Goal: Task Accomplishment & Management: Manage account settings

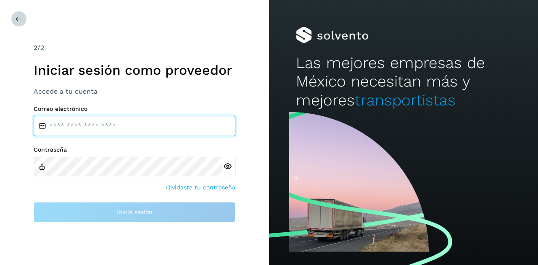
type input "**********"
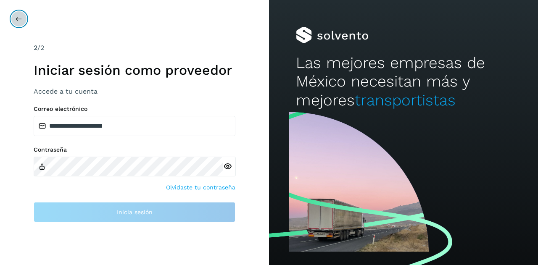
click at [12, 18] on button at bounding box center [19, 19] width 16 height 16
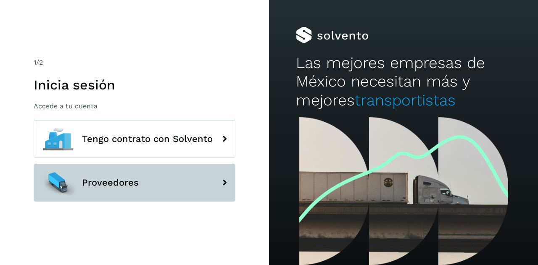
drag, startPoint x: 115, startPoint y: 183, endPoint x: 115, endPoint y: 194, distance: 11.8
click at [115, 183] on span "Proveedores" at bounding box center [110, 183] width 57 height 10
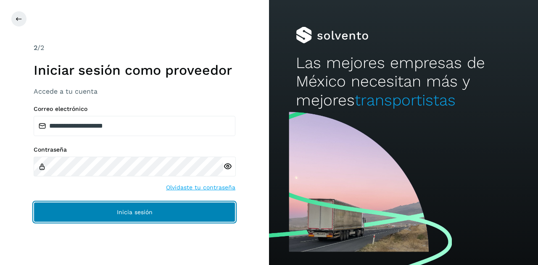
click at [116, 206] on button "Inicia sesión" at bounding box center [135, 212] width 202 height 20
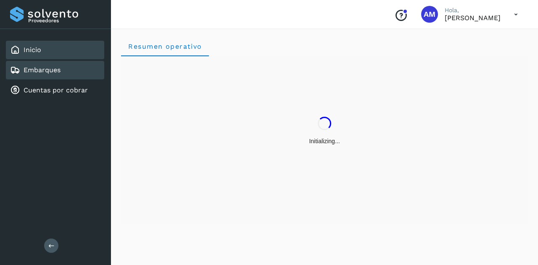
click at [52, 73] on link "Embarques" at bounding box center [42, 70] width 37 height 8
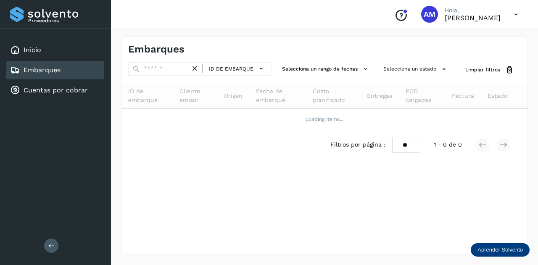
click at [58, 240] on div "Proveedores Inicio Embarques Cuentas por cobrar Salir" at bounding box center [55, 132] width 111 height 265
click at [51, 244] on icon at bounding box center [51, 245] width 6 height 6
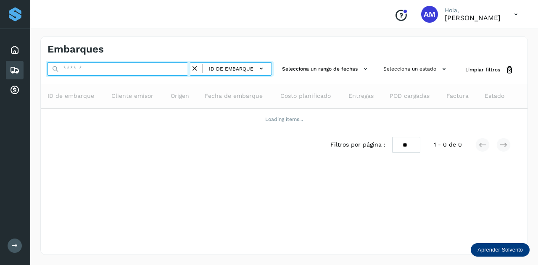
click at [107, 73] on input "text" at bounding box center [118, 68] width 143 height 13
paste input "**********"
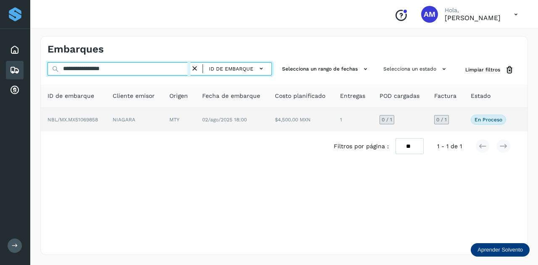
type input "**********"
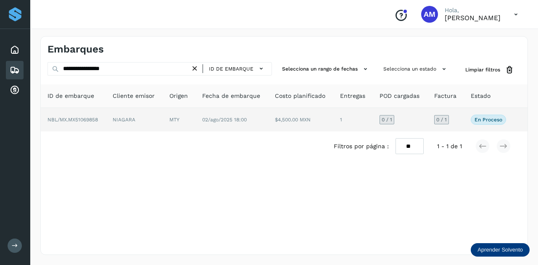
click at [106, 120] on td "NBL/MX.MX51069858" at bounding box center [134, 120] width 57 height 24
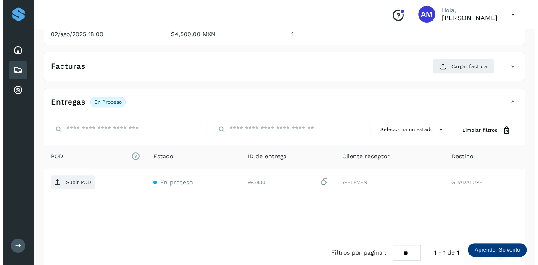
scroll to position [137, 0]
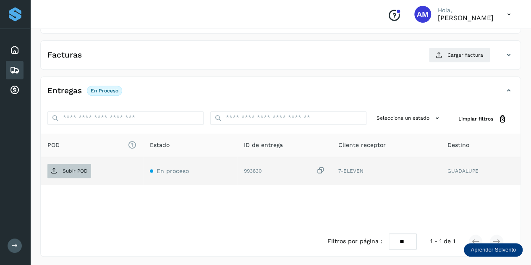
click at [80, 170] on p "Subir POD" at bounding box center [75, 171] width 25 height 6
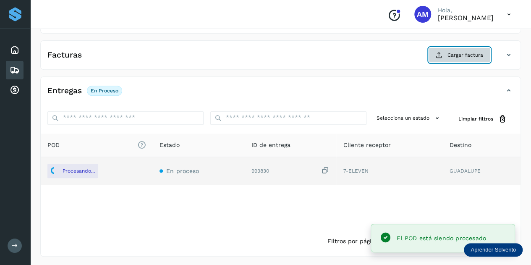
click at [467, 52] on span "Cargar factura" at bounding box center [466, 55] width 36 height 8
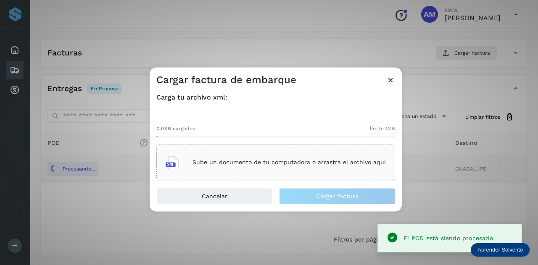
click at [289, 136] on div at bounding box center [275, 137] width 239 height 2
click at [281, 153] on div "Sube un documento de tu computadora o arrastra el archivo aquí" at bounding box center [275, 162] width 220 height 23
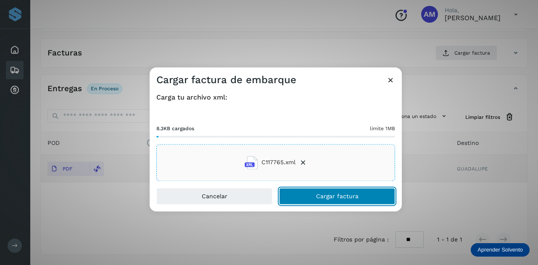
click at [309, 198] on button "Cargar factura" at bounding box center [337, 196] width 116 height 17
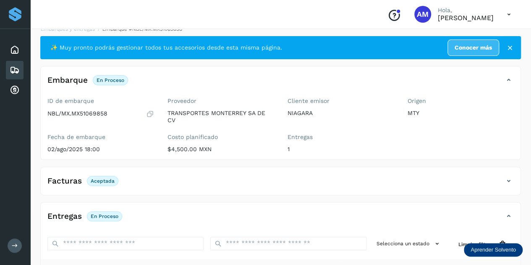
scroll to position [0, 0]
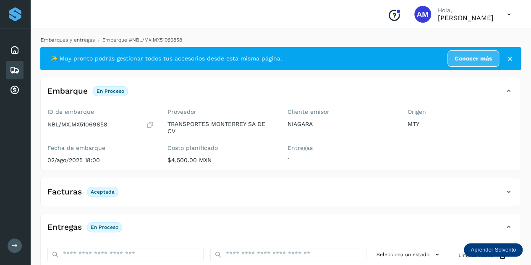
click at [71, 39] on link "Embarques y entregas" at bounding box center [68, 40] width 54 height 6
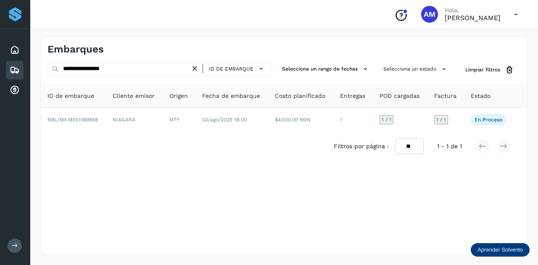
click at [197, 69] on icon at bounding box center [194, 68] width 9 height 9
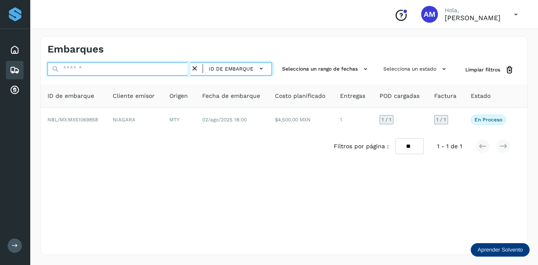
click at [154, 69] on input "text" at bounding box center [118, 68] width 143 height 13
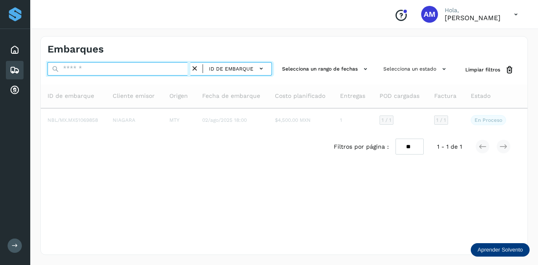
paste input "**********"
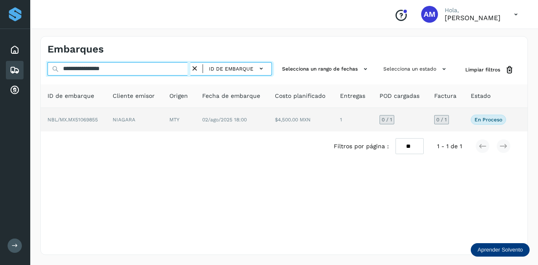
type input "**********"
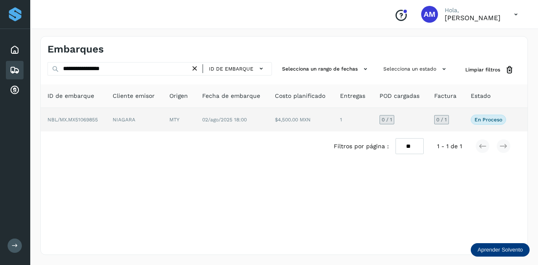
click at [195, 117] on td "MTY" at bounding box center [231, 120] width 73 height 24
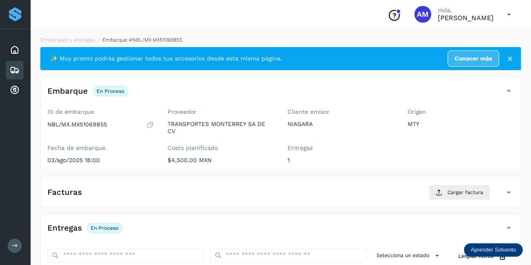
scroll to position [84, 0]
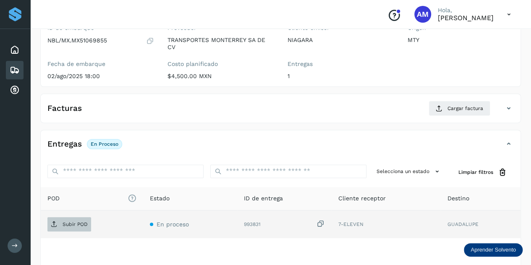
click at [80, 228] on span "Subir POD" at bounding box center [69, 224] width 44 height 13
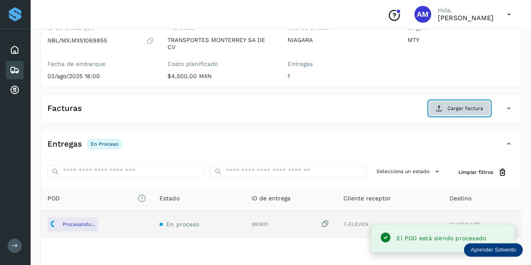
click at [449, 107] on span "Cargar factura" at bounding box center [466, 109] width 36 height 8
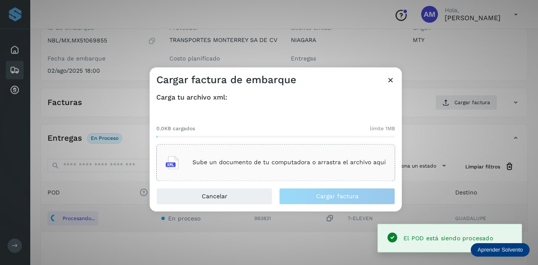
click at [323, 152] on div "Sube un documento de tu computadora o arrastra el archivo aquí" at bounding box center [275, 162] width 220 height 23
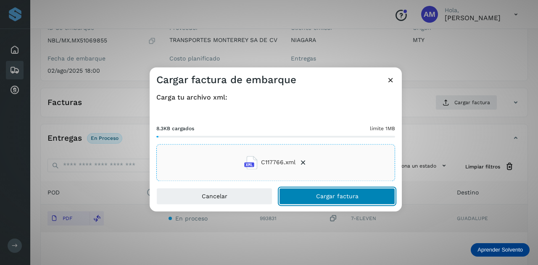
click at [312, 199] on button "Cargar factura" at bounding box center [337, 196] width 116 height 17
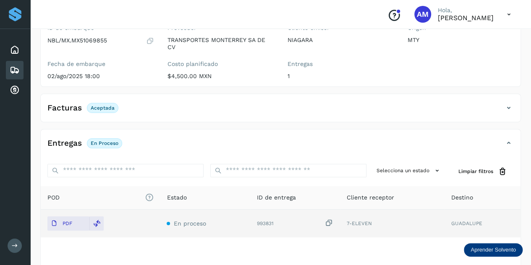
scroll to position [0, 0]
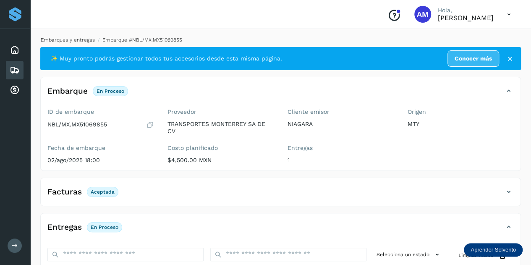
click at [71, 41] on link "Embarques y entregas" at bounding box center [68, 40] width 54 height 6
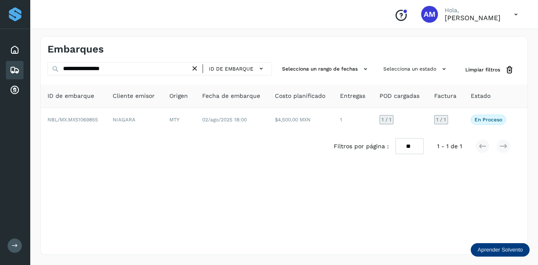
click at [196, 69] on icon at bounding box center [194, 68] width 9 height 9
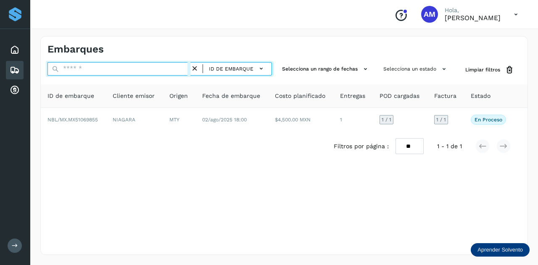
click at [182, 67] on input "text" at bounding box center [118, 68] width 143 height 13
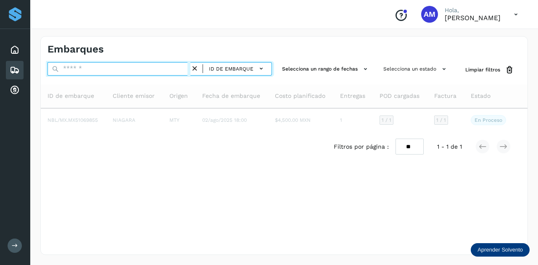
paste input "**********"
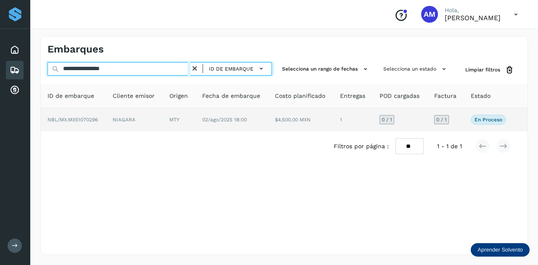
type input "**********"
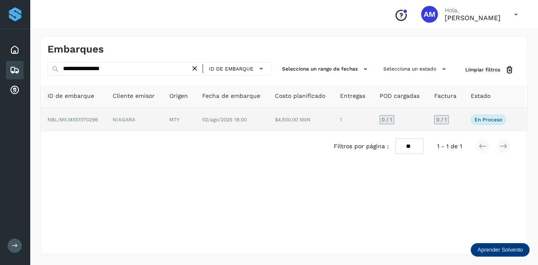
click at [195, 119] on td "MTY" at bounding box center [231, 120] width 73 height 24
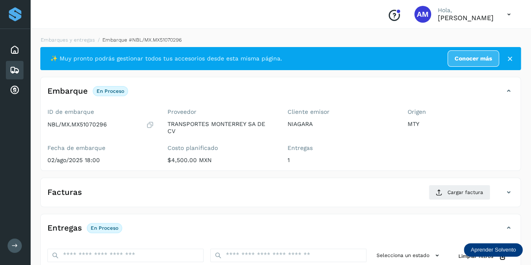
scroll to position [84, 0]
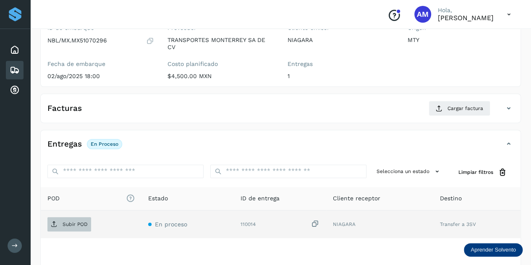
click at [71, 221] on p "Subir POD" at bounding box center [75, 224] width 25 height 6
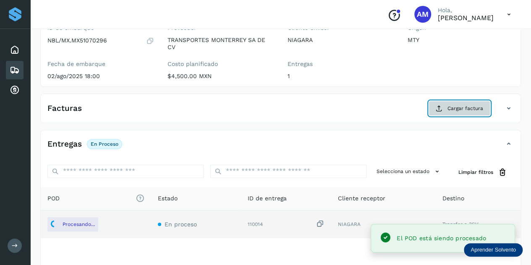
click at [454, 111] on span "Cargar factura" at bounding box center [466, 109] width 36 height 8
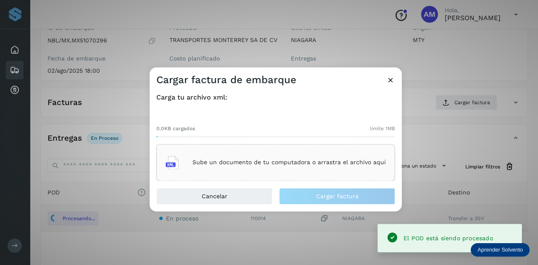
click at [271, 158] on div "Sube un documento de tu computadora o arrastra el archivo aquí" at bounding box center [275, 162] width 220 height 23
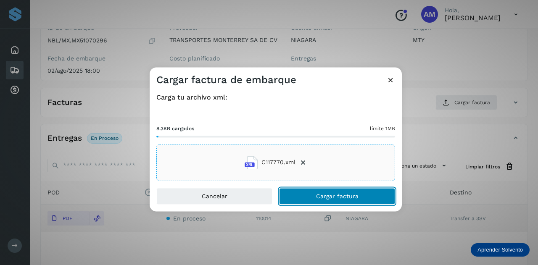
click at [321, 191] on button "Cargar factura" at bounding box center [337, 196] width 116 height 17
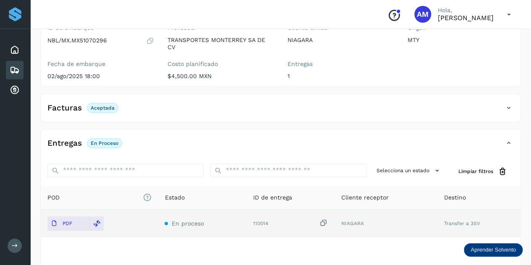
scroll to position [0, 0]
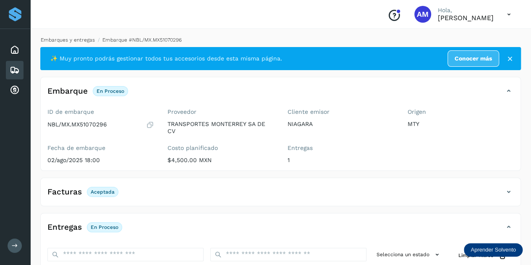
click at [77, 39] on link "Embarques y entregas" at bounding box center [68, 40] width 54 height 6
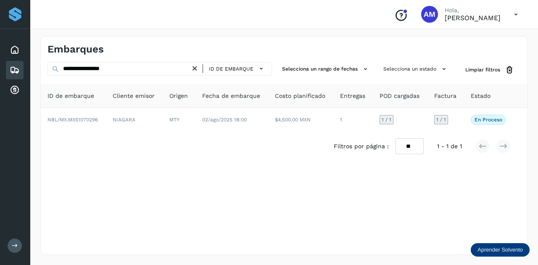
click at [198, 67] on icon at bounding box center [194, 68] width 9 height 9
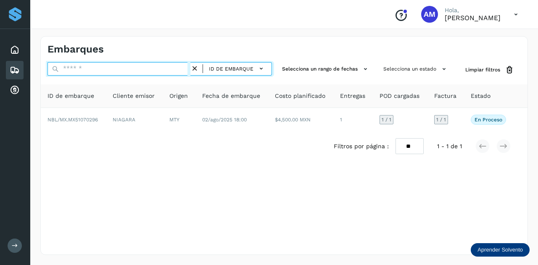
click at [171, 71] on input "text" at bounding box center [118, 68] width 143 height 13
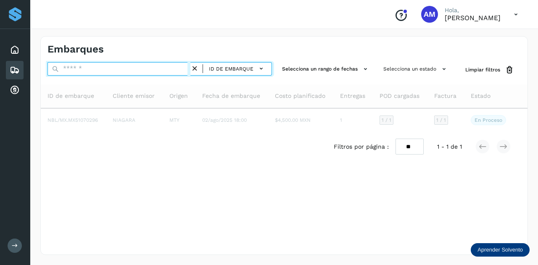
paste input "**********"
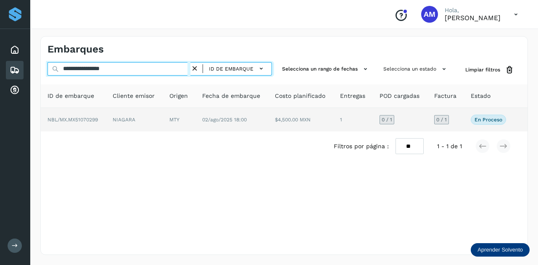
type input "**********"
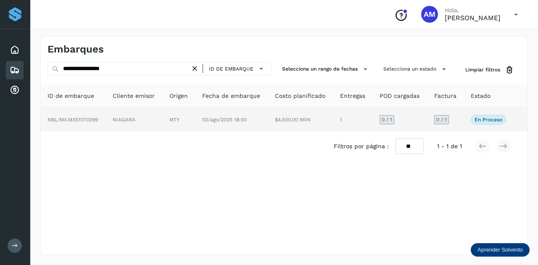
click at [163, 126] on td "NIAGARA" at bounding box center [179, 120] width 33 height 24
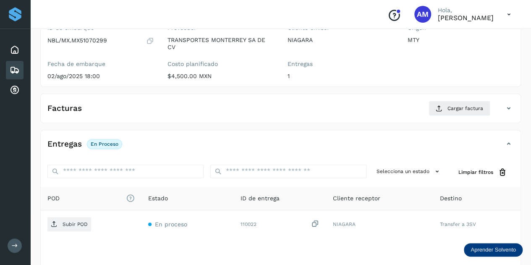
scroll to position [126, 0]
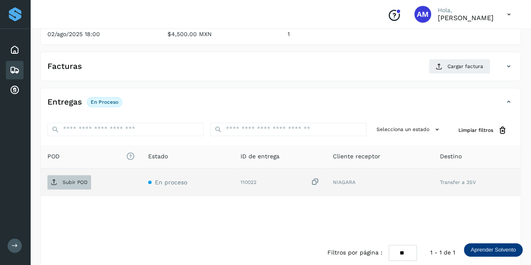
click at [77, 179] on p "Subir POD" at bounding box center [75, 182] width 25 height 6
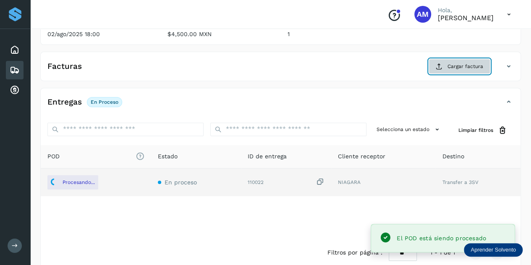
click at [437, 70] on button "Cargar factura" at bounding box center [460, 66] width 62 height 15
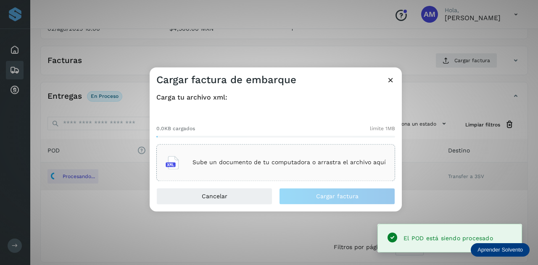
click at [241, 163] on p "Sube un documento de tu computadora o arrastra el archivo aquí" at bounding box center [288, 162] width 193 height 7
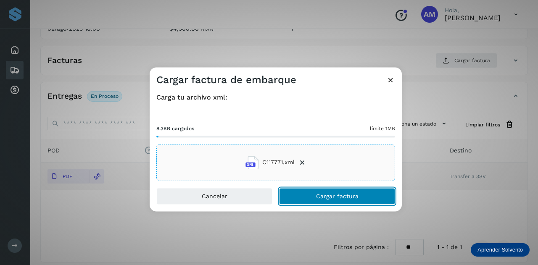
click at [301, 199] on button "Cargar factura" at bounding box center [337, 196] width 116 height 17
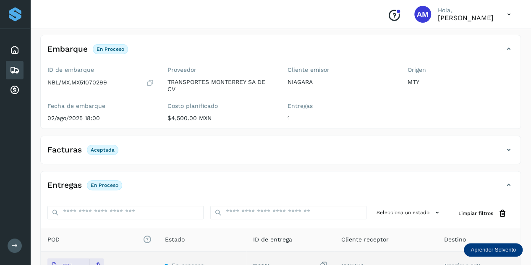
scroll to position [0, 0]
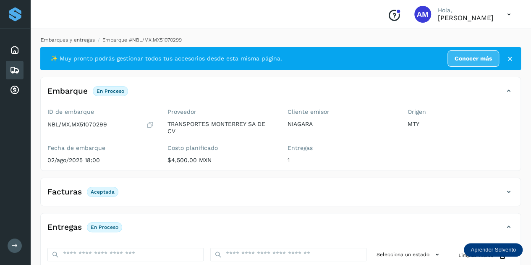
click at [83, 42] on link "Embarques y entregas" at bounding box center [68, 40] width 54 height 6
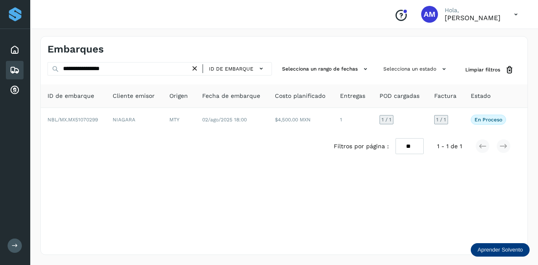
click at [194, 69] on icon at bounding box center [194, 68] width 9 height 9
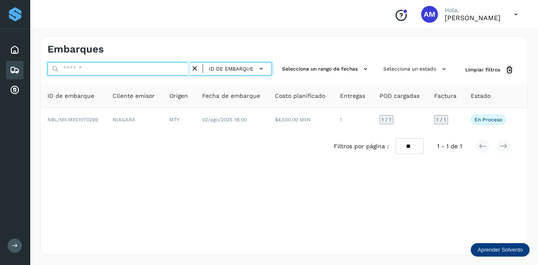
click at [181, 70] on input "text" at bounding box center [118, 68] width 143 height 13
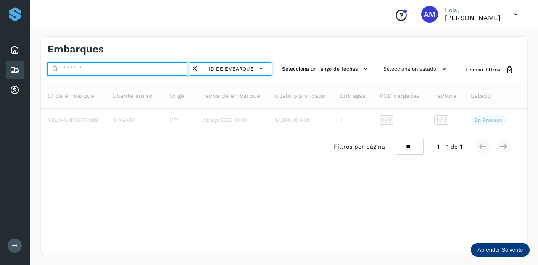
paste input "**********"
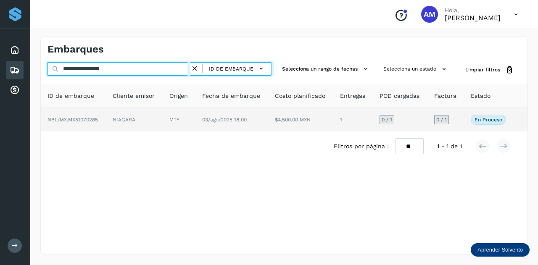
type input "**********"
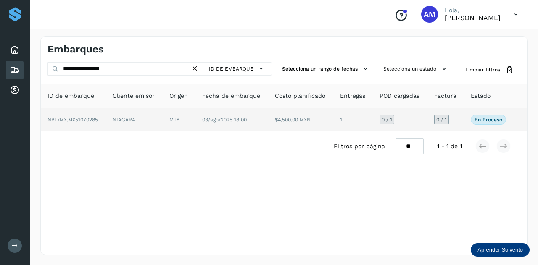
click at [268, 116] on td "03/ago/2025 18:00" at bounding box center [300, 120] width 65 height 24
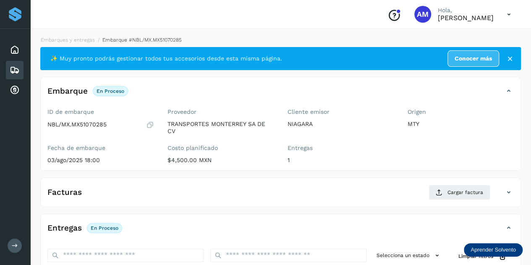
scroll to position [84, 0]
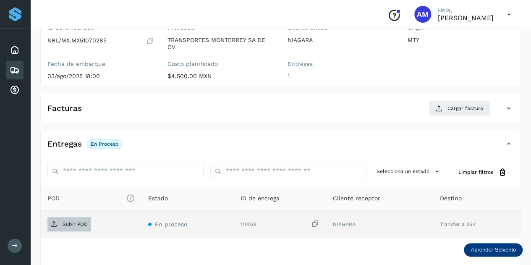
click at [83, 227] on span "Subir POD" at bounding box center [69, 224] width 44 height 13
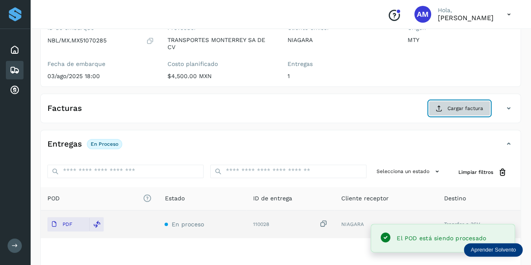
click at [448, 107] on span "Cargar factura" at bounding box center [466, 109] width 36 height 8
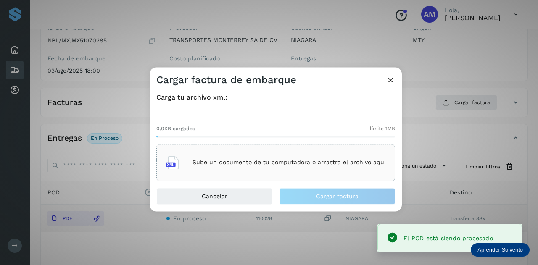
click at [227, 160] on p "Sube un documento de tu computadora o arrastra el archivo aquí" at bounding box center [288, 162] width 193 height 7
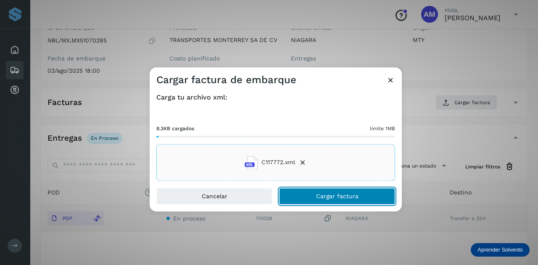
click at [312, 195] on button "Cargar factura" at bounding box center [337, 196] width 116 height 17
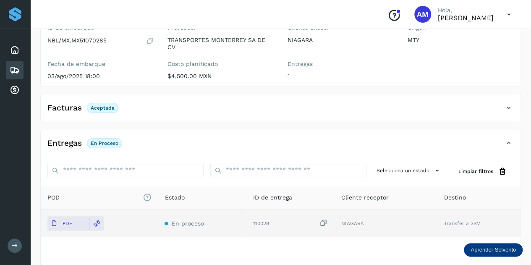
scroll to position [0, 0]
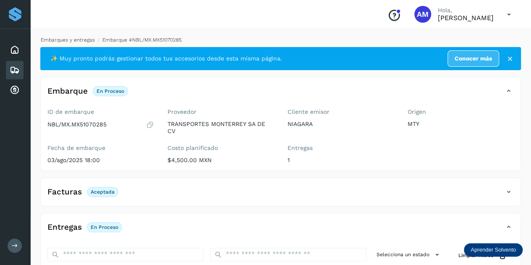
click at [76, 38] on link "Embarques y entregas" at bounding box center [68, 40] width 54 height 6
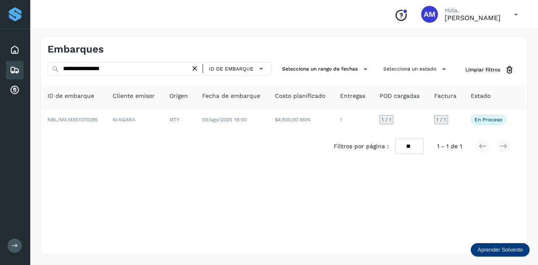
click at [195, 66] on icon at bounding box center [194, 68] width 9 height 9
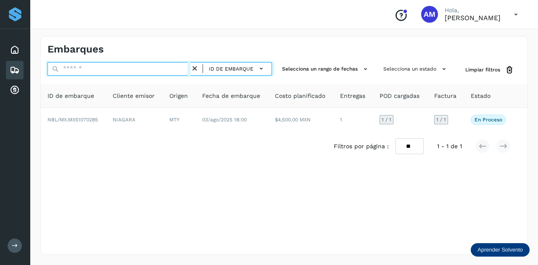
click at [180, 69] on input "text" at bounding box center [118, 68] width 143 height 13
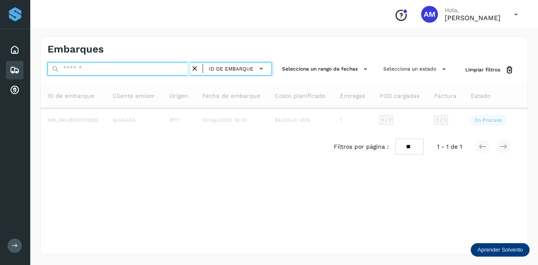
paste input "**********"
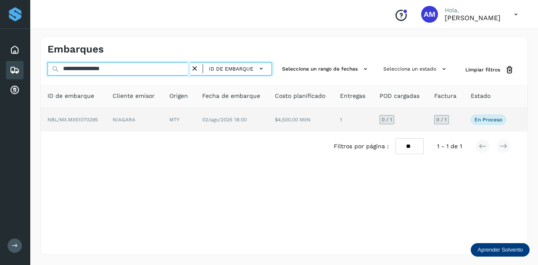
type input "**********"
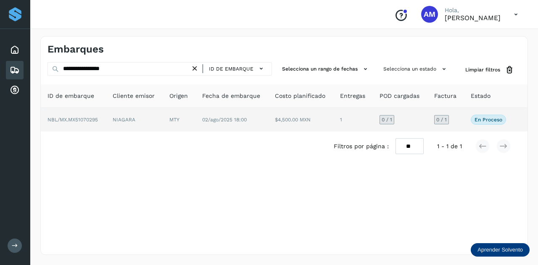
click at [163, 123] on td "NIAGARA" at bounding box center [179, 120] width 33 height 24
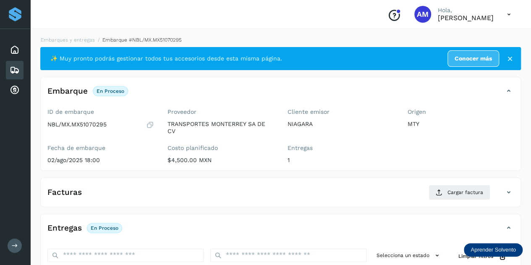
scroll to position [84, 0]
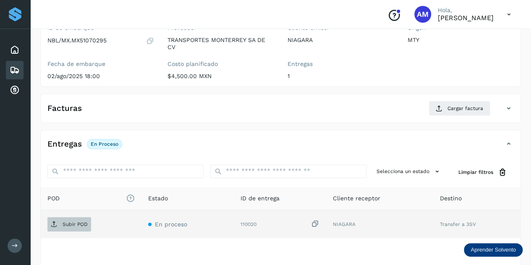
click at [86, 227] on span "Subir POD" at bounding box center [69, 224] width 44 height 13
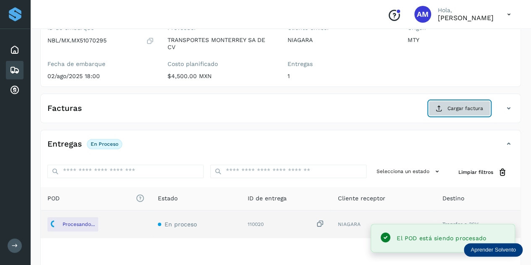
click at [448, 111] on span "Cargar factura" at bounding box center [466, 109] width 36 height 8
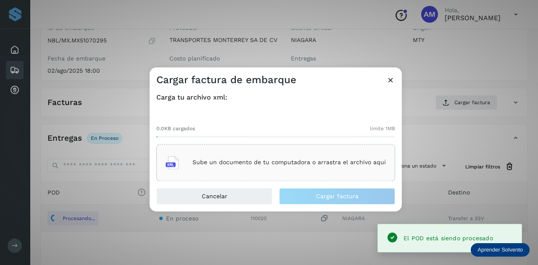
click at [293, 154] on div "Sube un documento de tu computadora o arrastra el archivo aquí" at bounding box center [275, 162] width 220 height 23
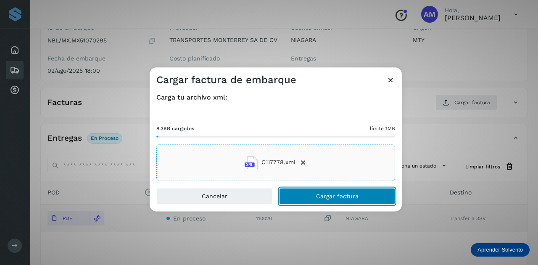
click at [309, 193] on button "Cargar factura" at bounding box center [337, 196] width 116 height 17
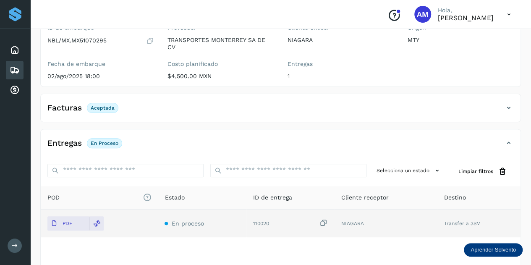
scroll to position [0, 0]
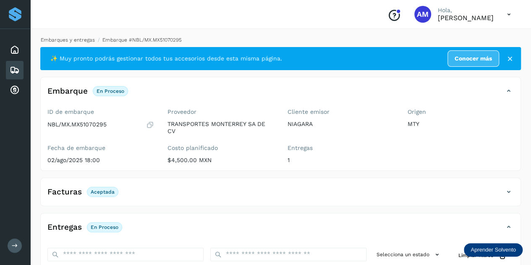
click at [87, 40] on link "Embarques y entregas" at bounding box center [68, 40] width 54 height 6
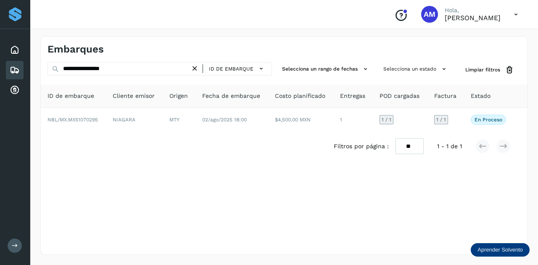
click at [197, 66] on icon at bounding box center [194, 68] width 9 height 9
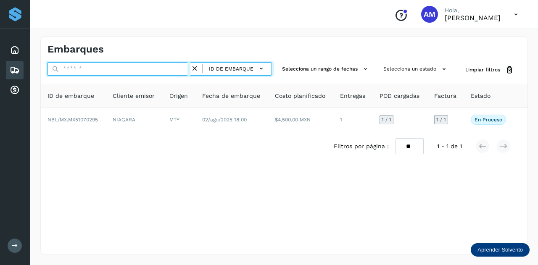
click at [170, 67] on input "text" at bounding box center [118, 68] width 143 height 13
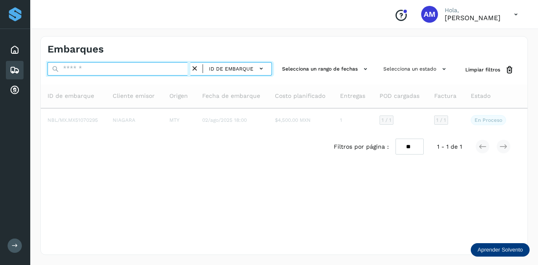
paste input "**********"
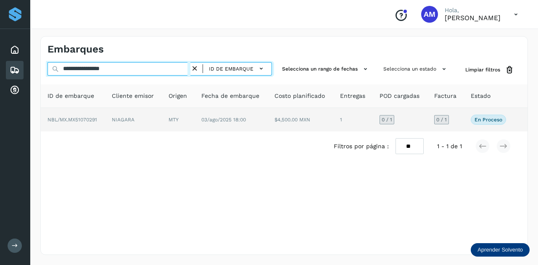
type input "**********"
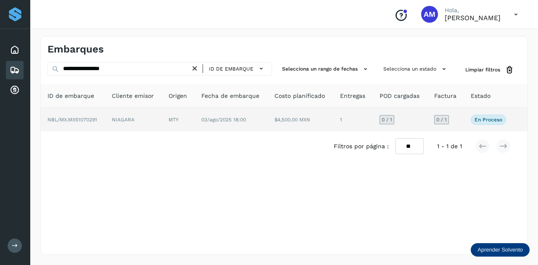
click at [194, 120] on td "MTY" at bounding box center [230, 120] width 73 height 24
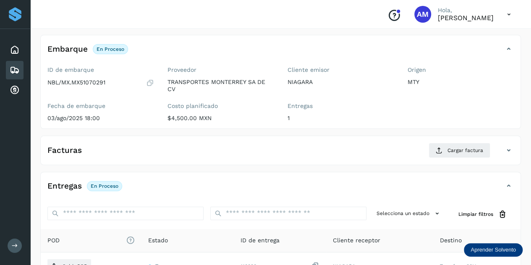
scroll to position [126, 0]
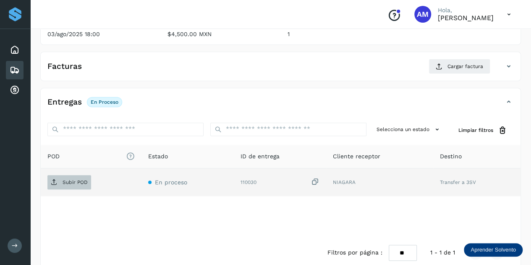
click at [72, 182] on p "Subir POD" at bounding box center [75, 182] width 25 height 6
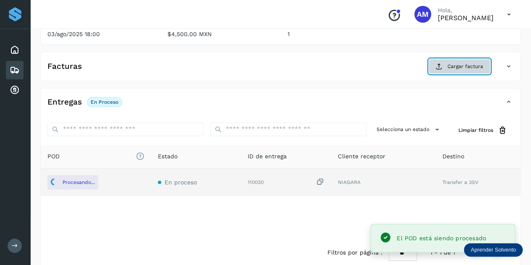
click at [455, 61] on button "Cargar factura" at bounding box center [460, 66] width 62 height 15
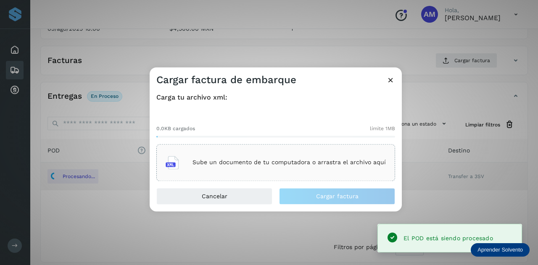
click at [286, 158] on div "Sube un documento de tu computadora o arrastra el archivo aquí" at bounding box center [275, 162] width 220 height 23
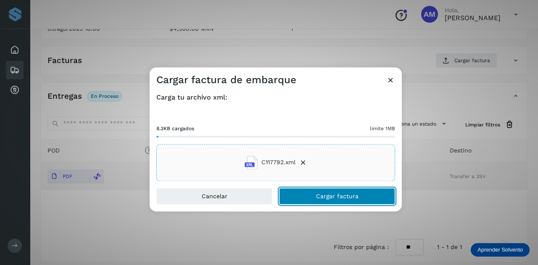
click at [304, 195] on button "Cargar factura" at bounding box center [337, 196] width 116 height 17
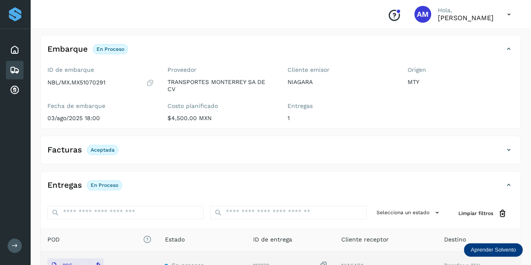
scroll to position [0, 0]
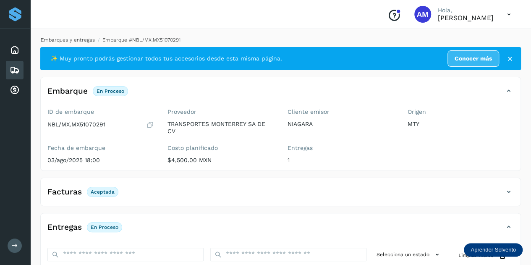
click at [63, 35] on div "Embarques y entregas Embarque #NBL/MX.MX51070291 ✨ Muy pronto podrás gestionar …" at bounding box center [280, 214] width 501 height 377
click at [95, 43] on li "Embarques y entregas" at bounding box center [138, 40] width 86 height 8
click at [72, 37] on link "Embarques y entregas" at bounding box center [68, 40] width 54 height 6
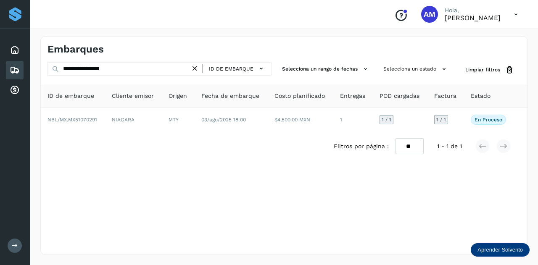
click at [196, 68] on icon at bounding box center [194, 68] width 9 height 9
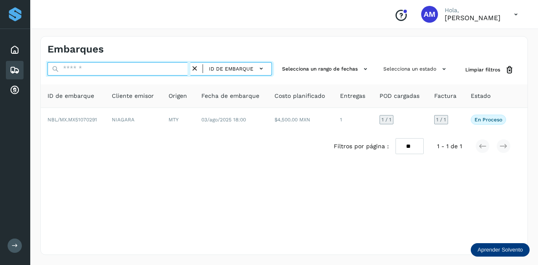
click at [176, 68] on input "text" at bounding box center [118, 68] width 143 height 13
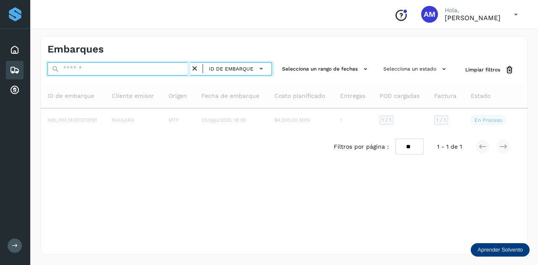
paste input "**********"
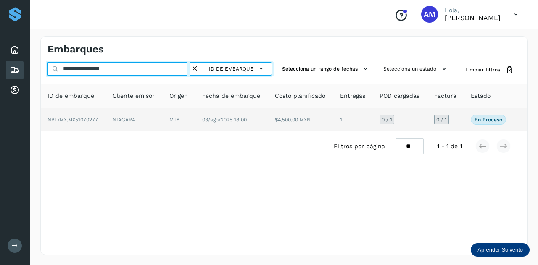
type input "**********"
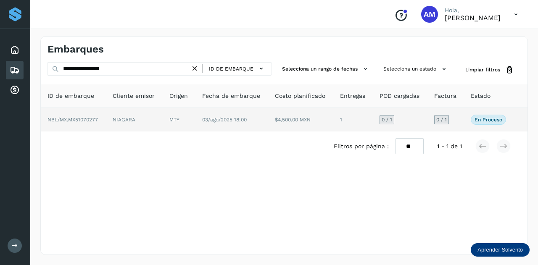
click at [195, 115] on td "MTY" at bounding box center [231, 120] width 73 height 24
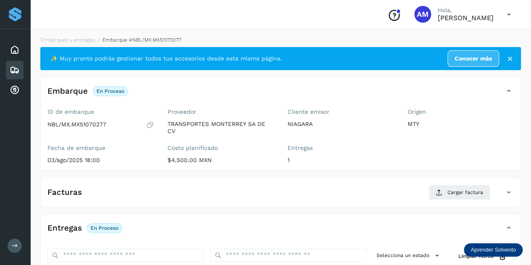
scroll to position [126, 0]
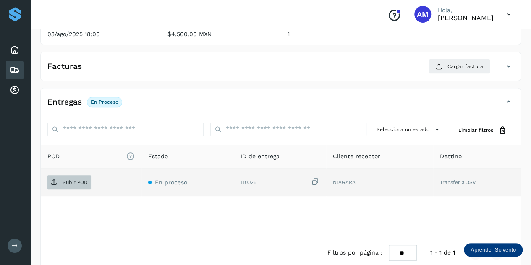
click at [79, 179] on p "Subir POD" at bounding box center [75, 182] width 25 height 6
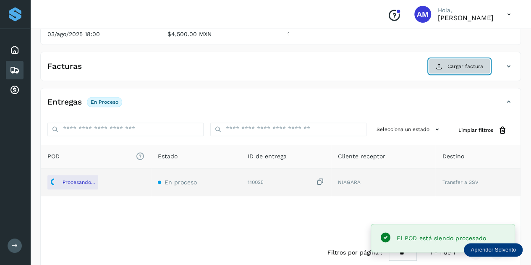
click at [464, 71] on button "Cargar factura" at bounding box center [460, 66] width 62 height 15
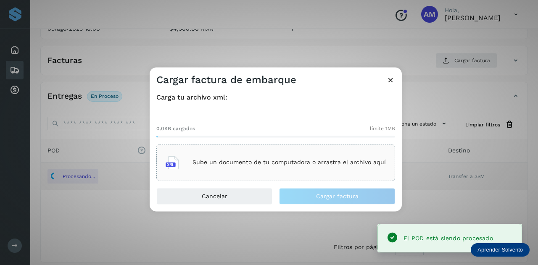
click at [286, 152] on div "Sube un documento de tu computadora o arrastra el archivo aquí" at bounding box center [275, 162] width 220 height 23
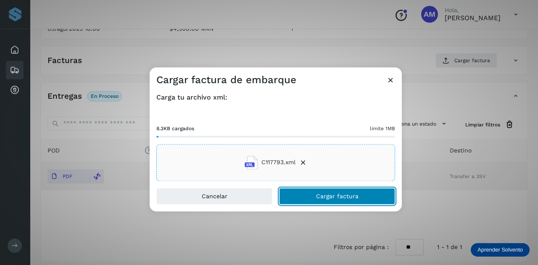
click at [307, 199] on button "Cargar factura" at bounding box center [337, 196] width 116 height 17
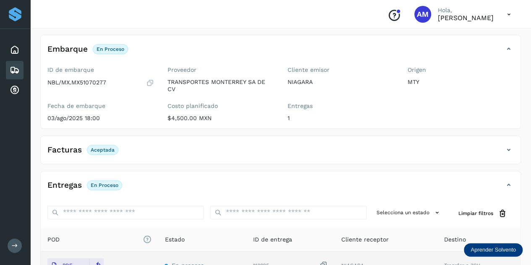
scroll to position [0, 0]
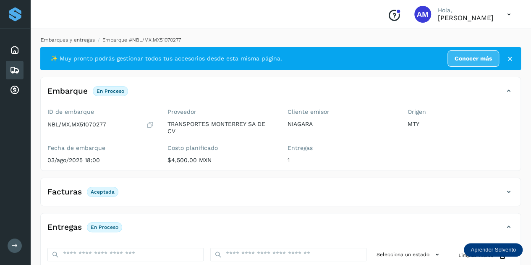
click at [70, 39] on link "Embarques y entregas" at bounding box center [68, 40] width 54 height 6
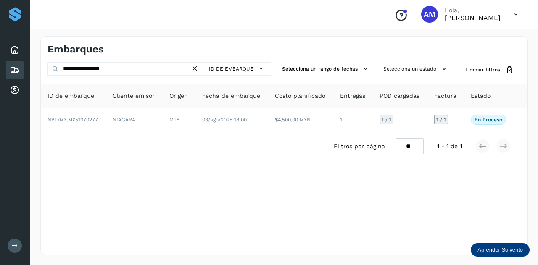
click at [197, 71] on icon at bounding box center [194, 68] width 9 height 9
click at [192, 69] on icon at bounding box center [194, 68] width 9 height 9
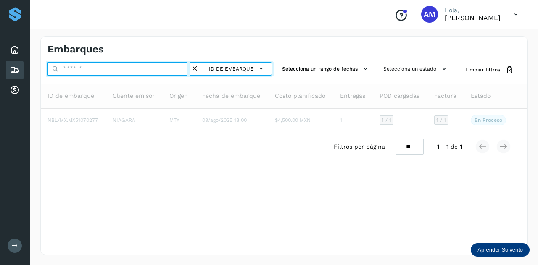
click at [173, 67] on input "text" at bounding box center [118, 68] width 143 height 13
paste input "**********"
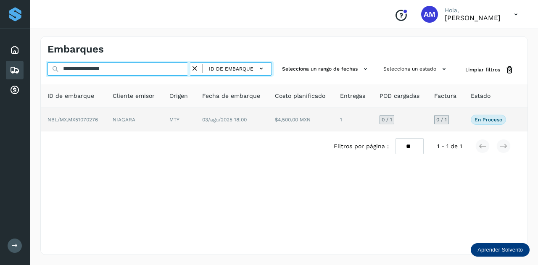
type input "**********"
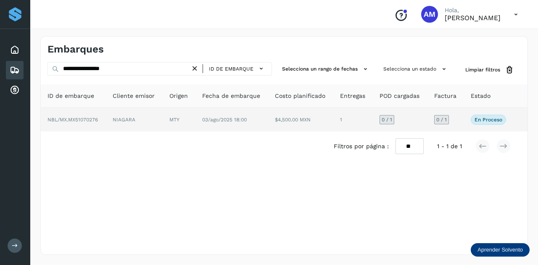
click at [195, 127] on td "MTY" at bounding box center [231, 120] width 73 height 24
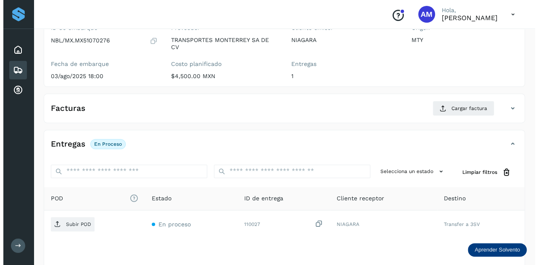
scroll to position [137, 0]
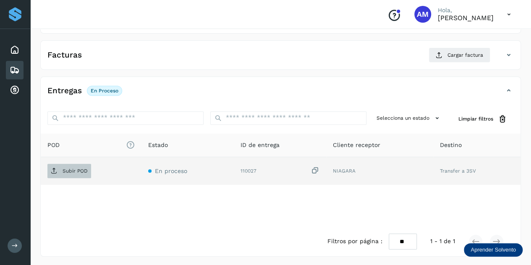
click at [79, 169] on p "Subir POD" at bounding box center [75, 171] width 25 height 6
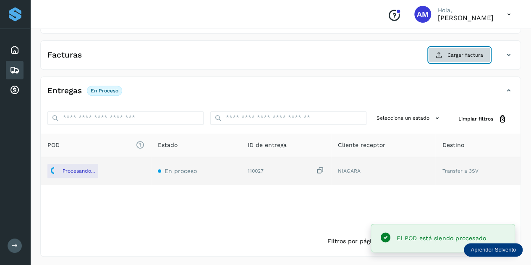
click at [472, 52] on span "Cargar factura" at bounding box center [466, 55] width 36 height 8
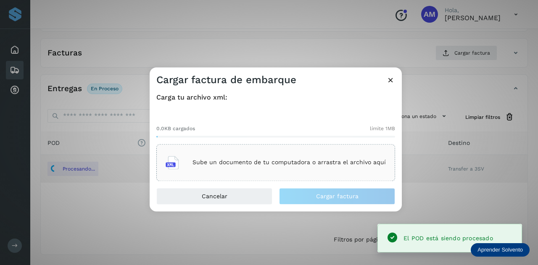
click at [200, 155] on div "Sube un documento de tu computadora o arrastra el archivo aquí" at bounding box center [275, 162] width 220 height 23
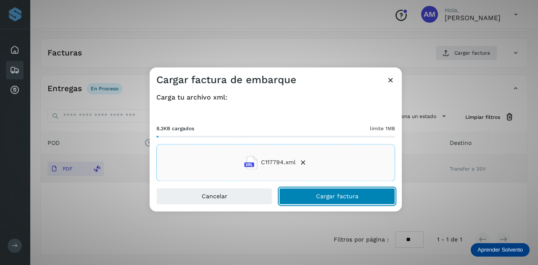
click at [307, 199] on button "Cargar factura" at bounding box center [337, 196] width 116 height 17
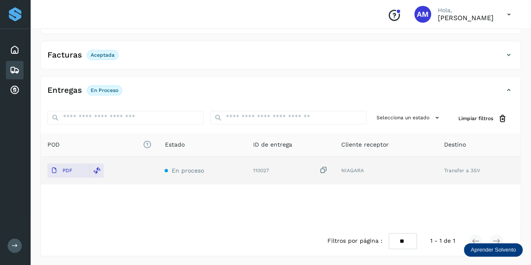
scroll to position [0, 0]
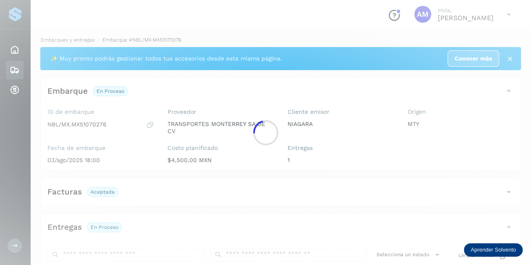
click at [63, 39] on main "Proveedores Inicio Embarques Cuentas por cobrar Salir Conoce nuestros beneficio…" at bounding box center [265, 201] width 531 height 403
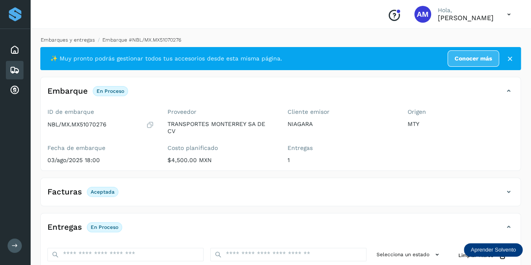
click at [87, 39] on link "Embarques y entregas" at bounding box center [68, 40] width 54 height 6
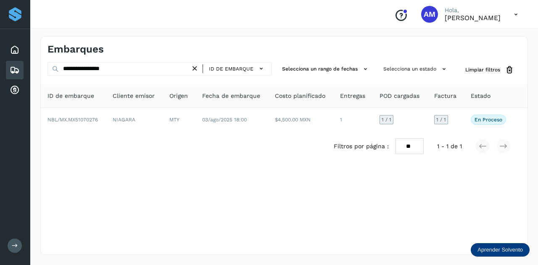
click at [199, 69] on icon at bounding box center [194, 68] width 9 height 9
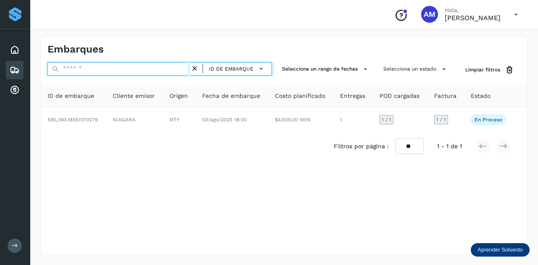
click at [177, 67] on input "text" at bounding box center [118, 68] width 143 height 13
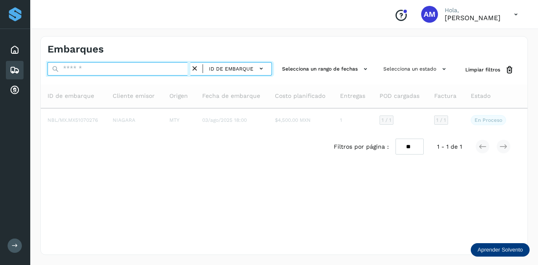
paste input "**********"
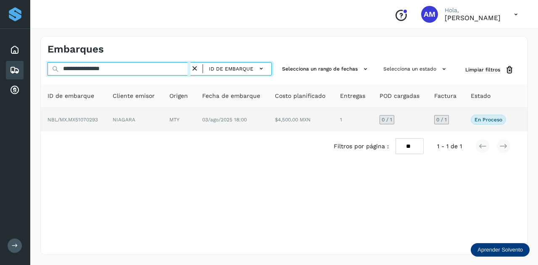
type input "**********"
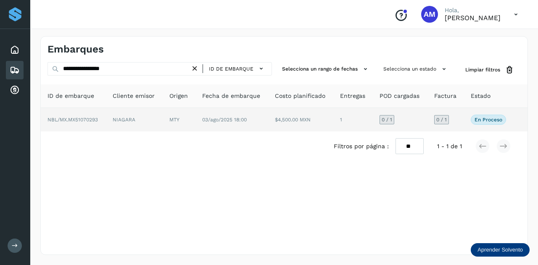
click at [202, 118] on span "03/ago/2025 18:00" at bounding box center [224, 120] width 45 height 6
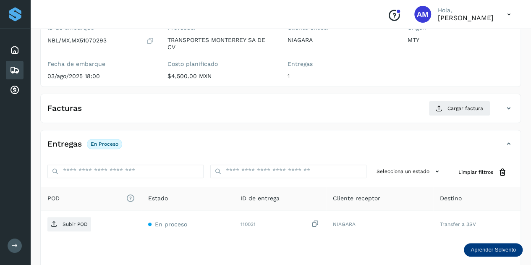
scroll to position [126, 0]
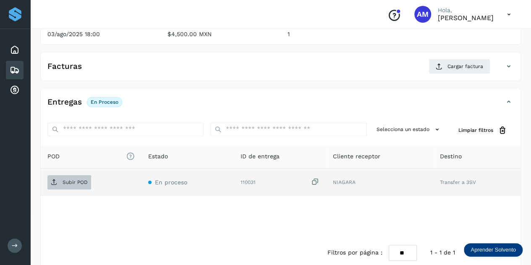
click at [86, 184] on span "Subir POD" at bounding box center [69, 182] width 44 height 13
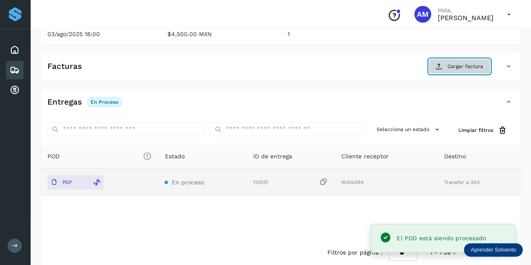
click at [441, 63] on icon at bounding box center [439, 66] width 7 height 7
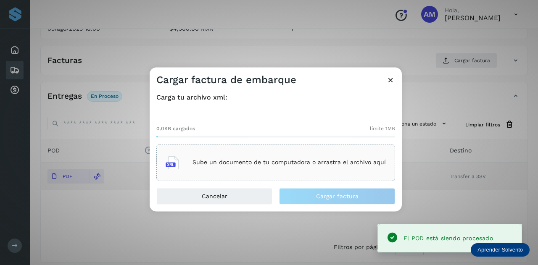
click at [288, 132] on div "0.0KB cargados límite 1MB" at bounding box center [275, 129] width 239 height 8
click at [277, 159] on p "Sube un documento de tu computadora o arrastra el archivo aquí" at bounding box center [288, 162] width 193 height 7
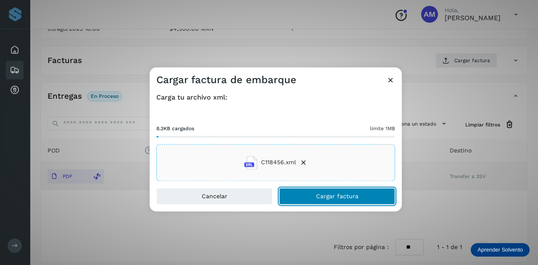
click at [303, 198] on button "Cargar factura" at bounding box center [337, 196] width 116 height 17
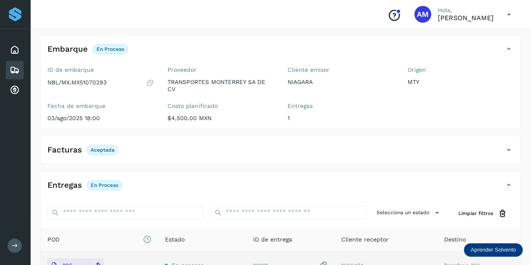
scroll to position [0, 0]
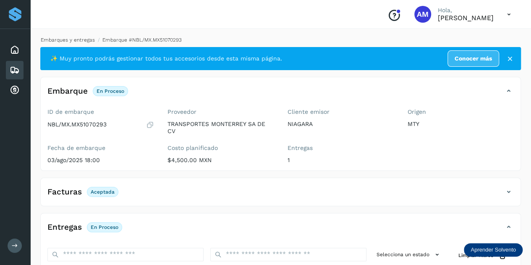
click at [83, 42] on link "Embarques y entregas" at bounding box center [68, 40] width 54 height 6
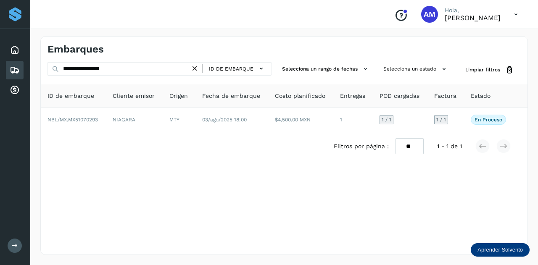
drag, startPoint x: 197, startPoint y: 70, endPoint x: 190, endPoint y: 70, distance: 7.6
click at [195, 70] on icon at bounding box center [194, 68] width 9 height 9
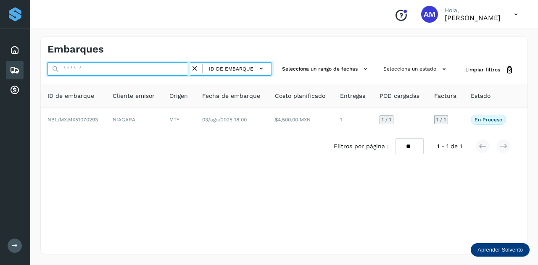
click at [167, 69] on input "text" at bounding box center [118, 68] width 143 height 13
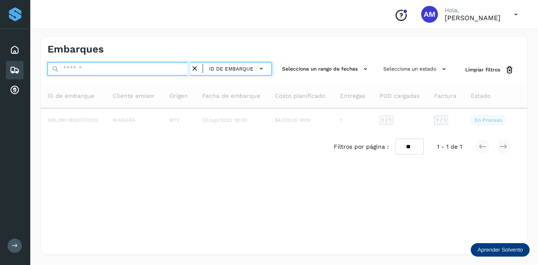
paste input "**********"
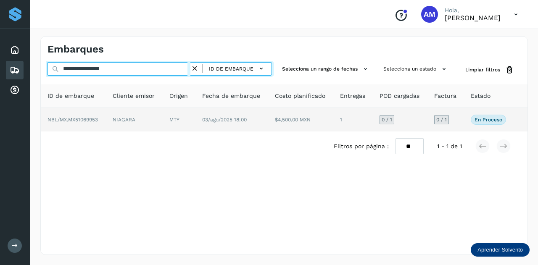
type input "**********"
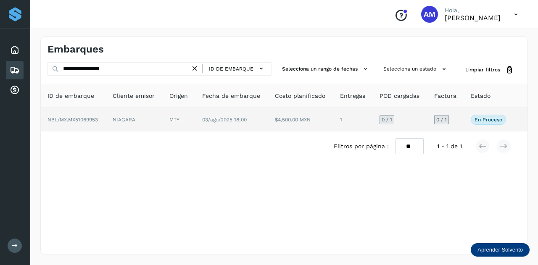
click at [195, 116] on td "MTY" at bounding box center [231, 120] width 73 height 24
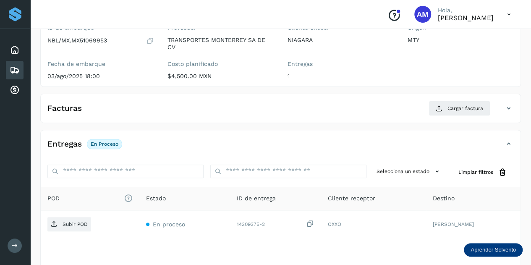
scroll to position [126, 0]
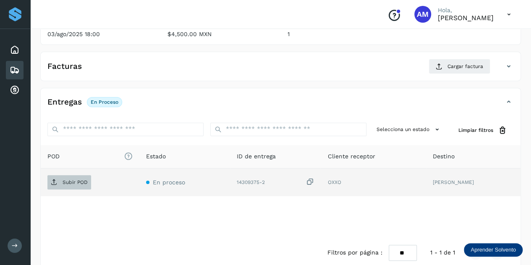
click at [76, 184] on span "Subir POD" at bounding box center [69, 182] width 44 height 13
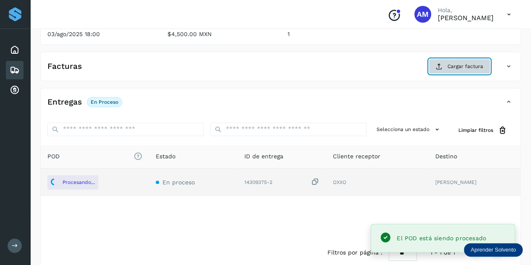
click at [469, 69] on span "Cargar factura" at bounding box center [466, 67] width 36 height 8
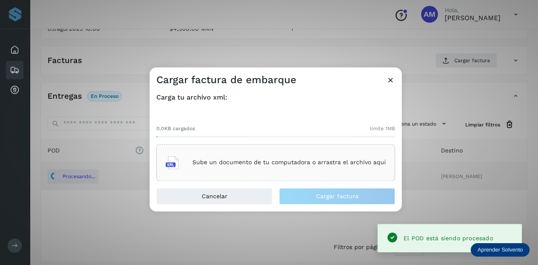
click at [276, 169] on div "Sube un documento de tu computadora o arrastra el archivo aquí" at bounding box center [275, 162] width 220 height 23
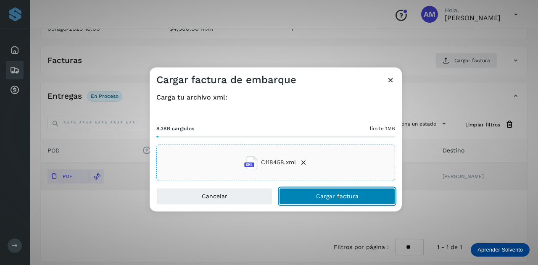
click at [291, 200] on button "Cargar factura" at bounding box center [337, 196] width 116 height 17
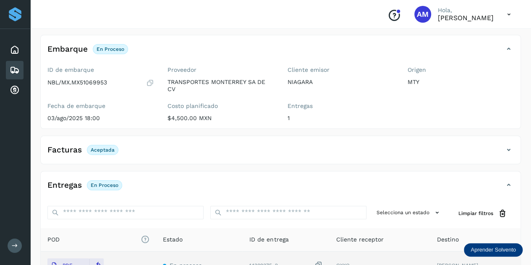
scroll to position [0, 0]
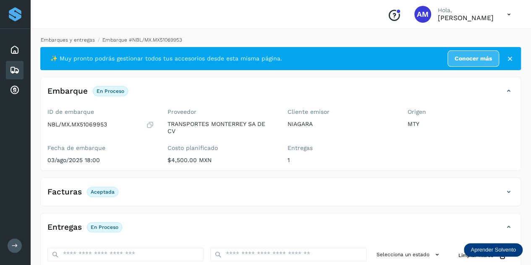
click at [83, 41] on link "Embarques y entregas" at bounding box center [68, 40] width 54 height 6
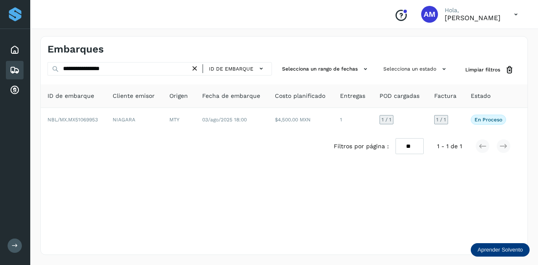
drag, startPoint x: 196, startPoint y: 68, endPoint x: 181, endPoint y: 70, distance: 14.3
click at [195, 68] on icon at bounding box center [194, 68] width 9 height 9
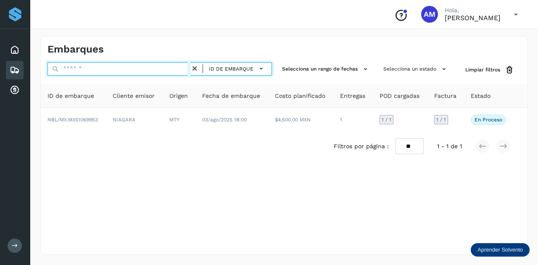
click at [181, 70] on input "text" at bounding box center [118, 68] width 143 height 13
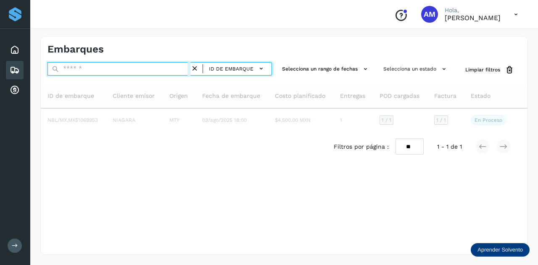
paste input "**********"
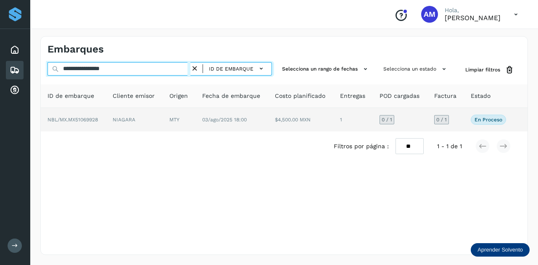
type input "**********"
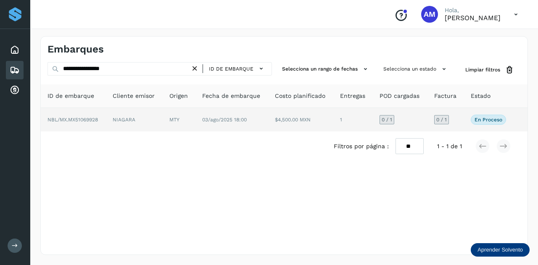
click at [195, 123] on td "MTY" at bounding box center [231, 120] width 73 height 24
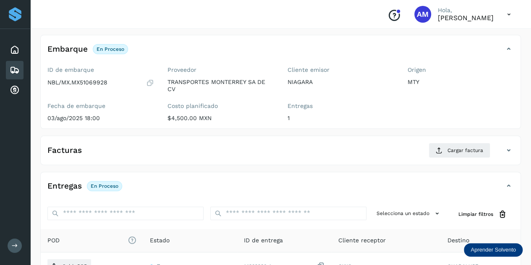
scroll to position [84, 0]
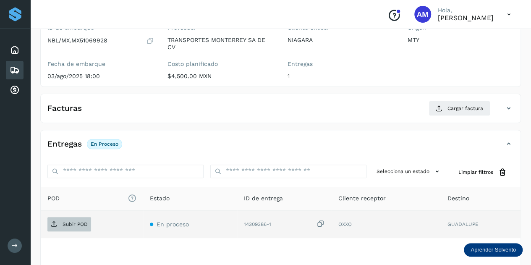
click at [59, 221] on span "Subir POD" at bounding box center [69, 224] width 44 height 13
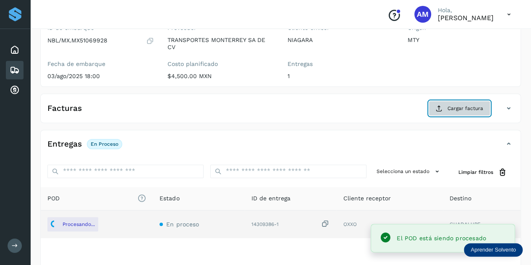
click at [459, 107] on span "Cargar factura" at bounding box center [466, 109] width 36 height 8
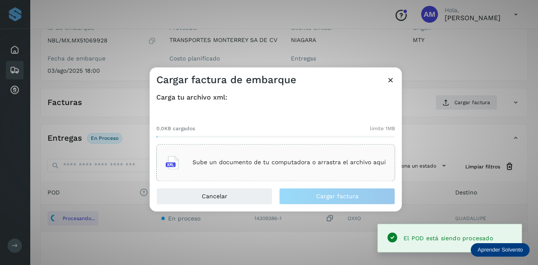
click at [270, 157] on div "Sube un documento de tu computadora o arrastra el archivo aquí" at bounding box center [275, 162] width 220 height 23
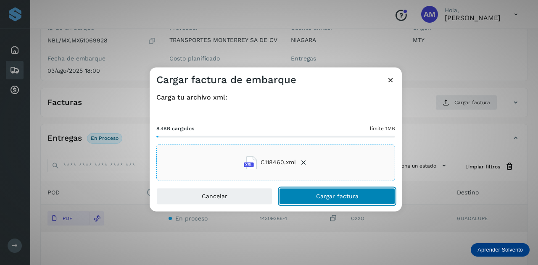
click at [304, 199] on button "Cargar factura" at bounding box center [337, 196] width 116 height 17
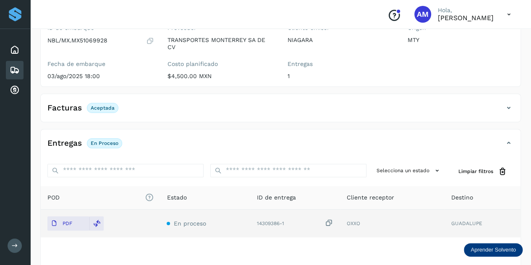
scroll to position [0, 0]
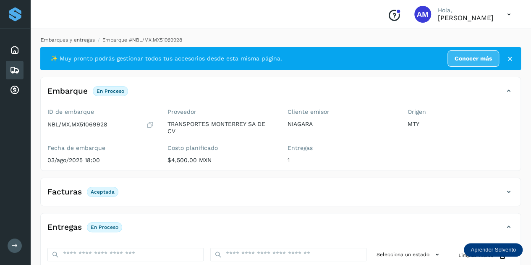
click at [72, 40] on link "Embarques y entregas" at bounding box center [68, 40] width 54 height 6
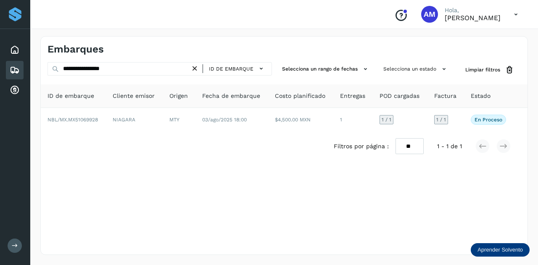
click at [197, 68] on icon at bounding box center [194, 68] width 9 height 9
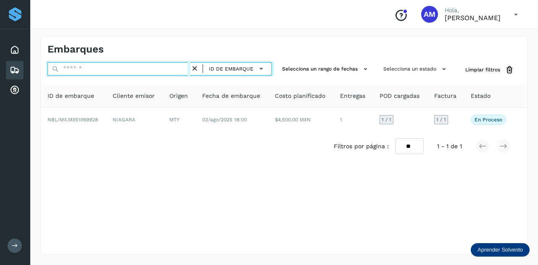
click at [167, 66] on input "text" at bounding box center [118, 68] width 143 height 13
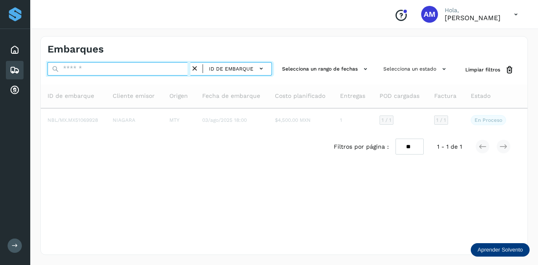
paste input "**********"
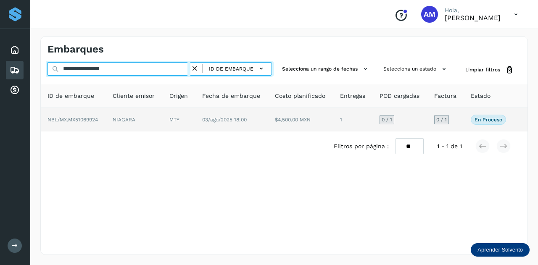
type input "**********"
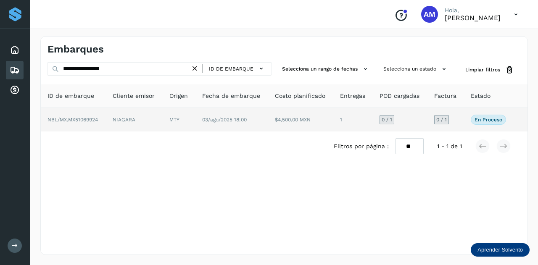
click at [195, 122] on td "MTY" at bounding box center [231, 120] width 73 height 24
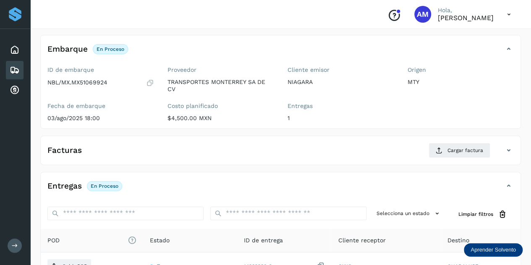
scroll to position [84, 0]
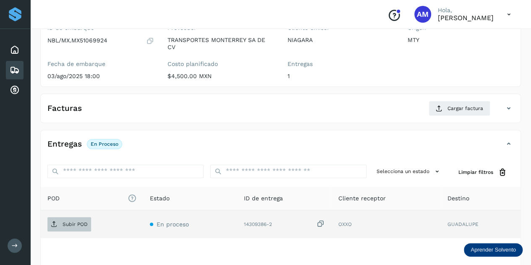
click at [67, 223] on p "Subir POD" at bounding box center [75, 224] width 25 height 6
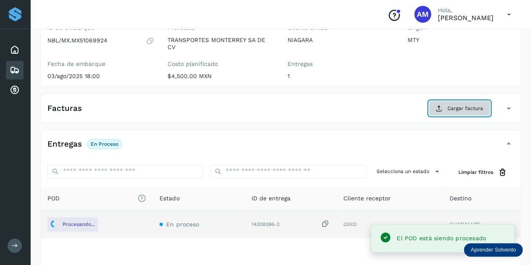
click at [450, 108] on span "Cargar factura" at bounding box center [466, 109] width 36 height 8
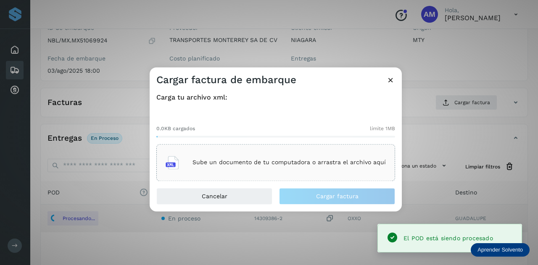
click at [279, 168] on div "Sube un documento de tu computadora o arrastra el archivo aquí" at bounding box center [275, 162] width 220 height 23
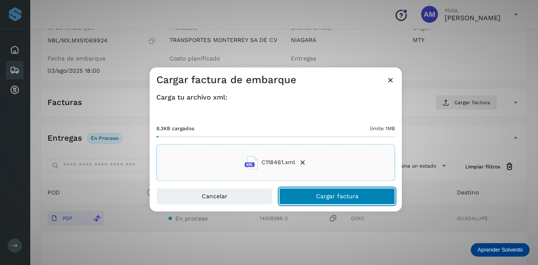
click at [294, 190] on button "Cargar factura" at bounding box center [337, 196] width 116 height 17
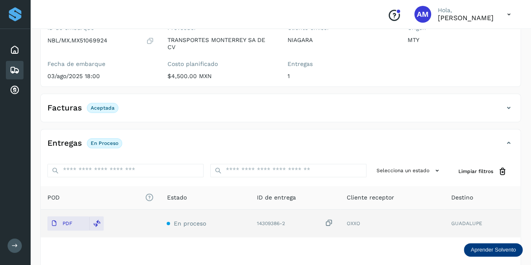
scroll to position [0, 0]
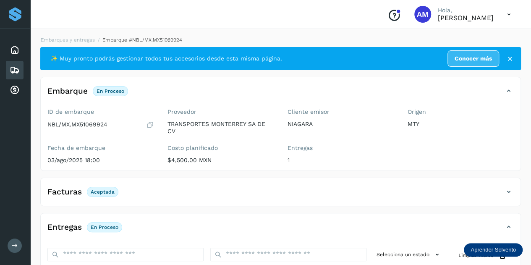
click at [72, 44] on div "Embarques y entregas Embarque #NBL/MX.MX51069924 ✨ Muy pronto podrás gestionar …" at bounding box center [280, 214] width 481 height 357
click at [78, 40] on link "Embarques y entregas" at bounding box center [68, 40] width 54 height 6
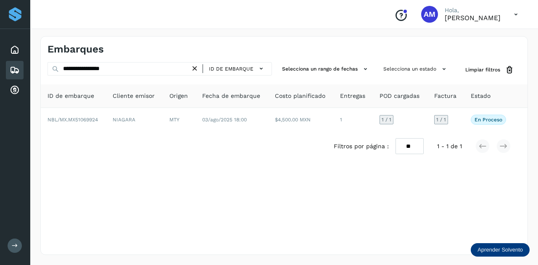
drag, startPoint x: 196, startPoint y: 69, endPoint x: 160, endPoint y: 68, distance: 35.7
click at [195, 70] on icon at bounding box center [194, 68] width 9 height 9
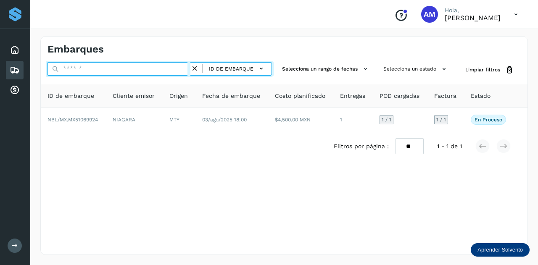
click at [160, 68] on input "text" at bounding box center [118, 68] width 143 height 13
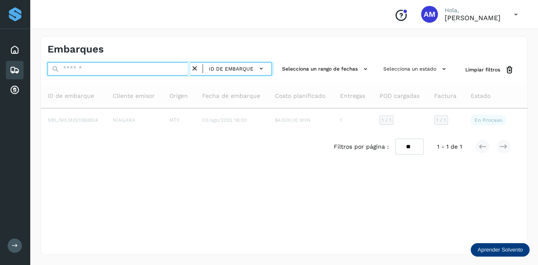
paste input "**********"
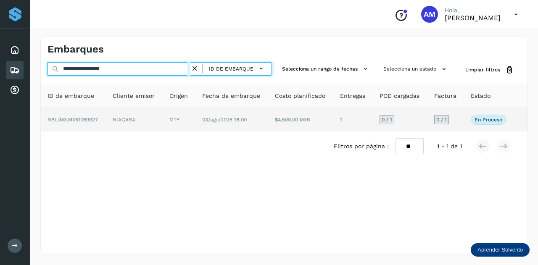
type input "**********"
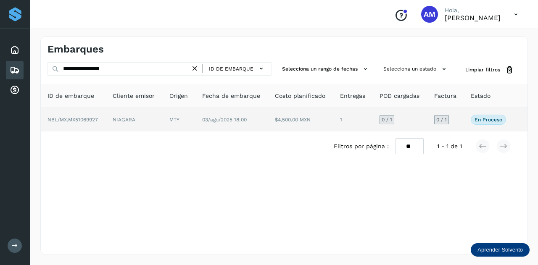
click at [195, 124] on td "MTY" at bounding box center [231, 120] width 73 height 24
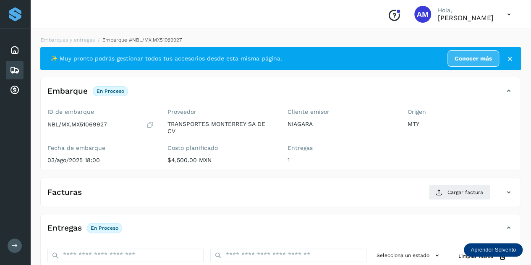
scroll to position [84, 0]
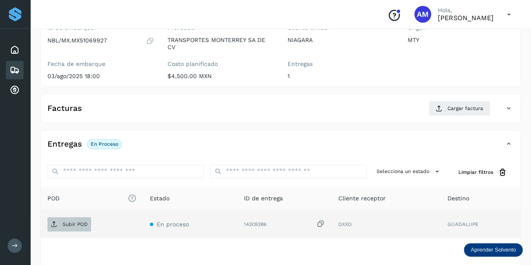
click at [74, 221] on p "Subir POD" at bounding box center [75, 224] width 25 height 6
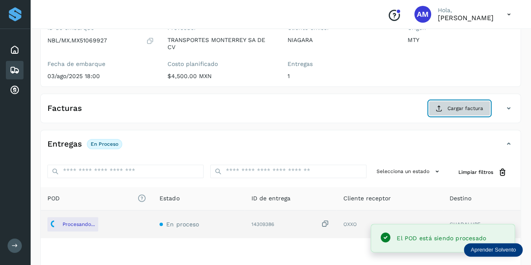
click at [449, 105] on span "Cargar factura" at bounding box center [466, 109] width 36 height 8
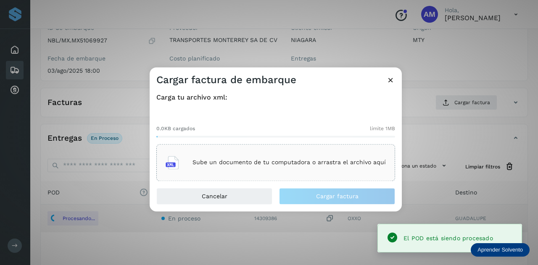
click at [326, 160] on p "Sube un documento de tu computadora o arrastra el archivo aquí" at bounding box center [288, 162] width 193 height 7
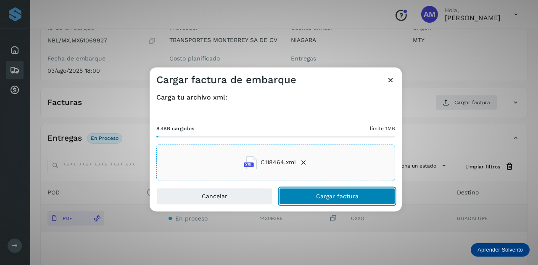
click at [340, 199] on span "Cargar factura" at bounding box center [337, 196] width 42 height 6
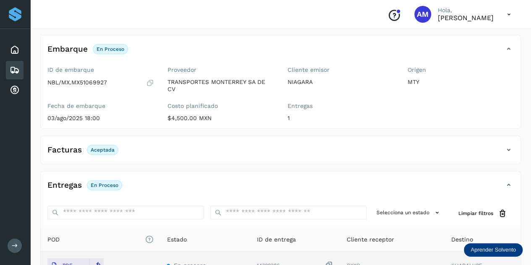
scroll to position [0, 0]
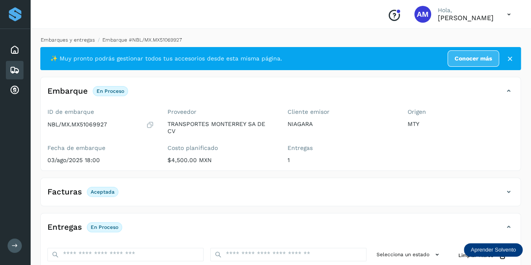
click at [64, 39] on link "Embarques y entregas" at bounding box center [68, 40] width 54 height 6
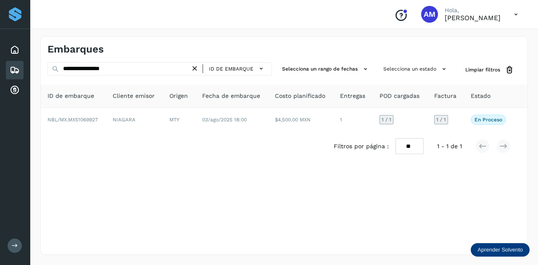
click at [196, 68] on icon at bounding box center [194, 68] width 9 height 9
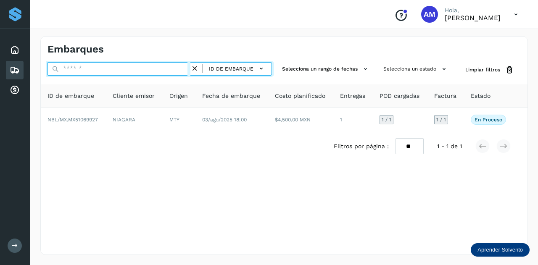
click at [174, 70] on input "text" at bounding box center [118, 68] width 143 height 13
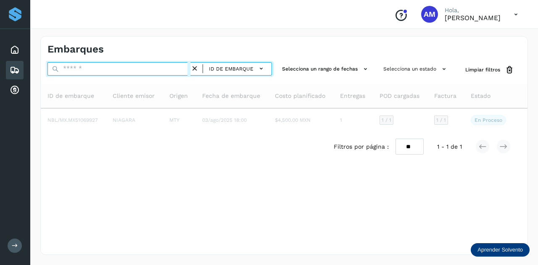
paste input "**********"
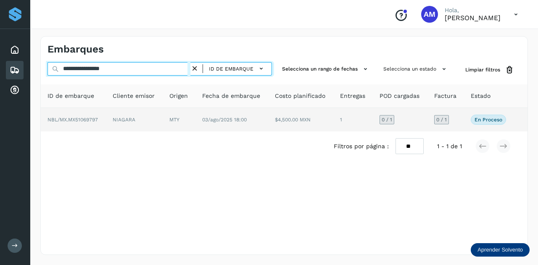
type input "**********"
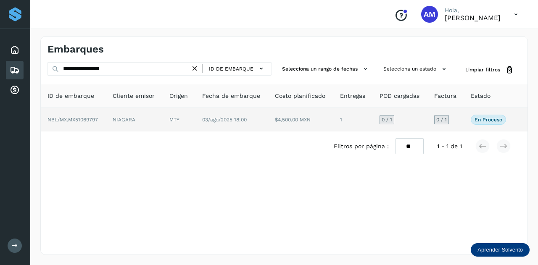
click at [207, 119] on span "03/ago/2025 18:00" at bounding box center [224, 120] width 45 height 6
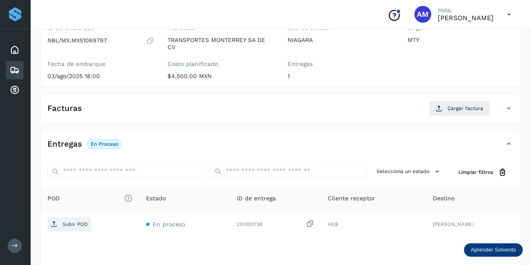
scroll to position [126, 0]
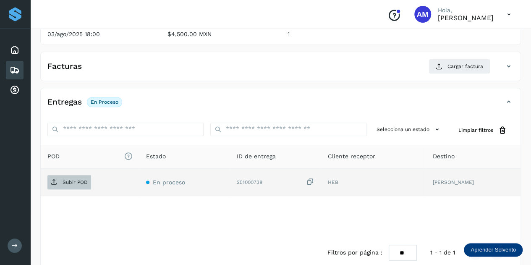
click at [80, 181] on p "Subir POD" at bounding box center [75, 182] width 25 height 6
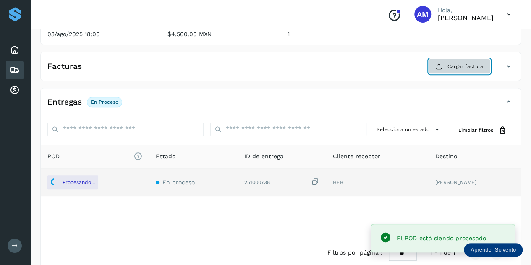
click at [452, 70] on button "Cargar factura" at bounding box center [460, 66] width 62 height 15
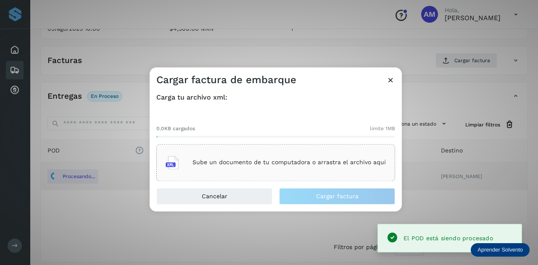
click at [289, 157] on div "Sube un documento de tu computadora o arrastra el archivo aquí" at bounding box center [275, 162] width 220 height 23
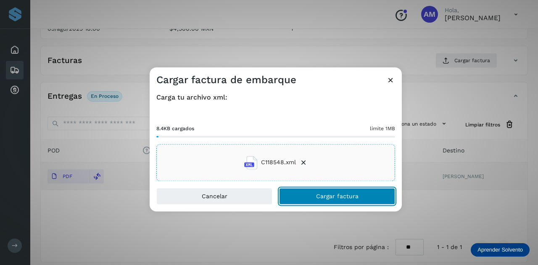
click at [312, 204] on button "Cargar factura" at bounding box center [337, 196] width 116 height 17
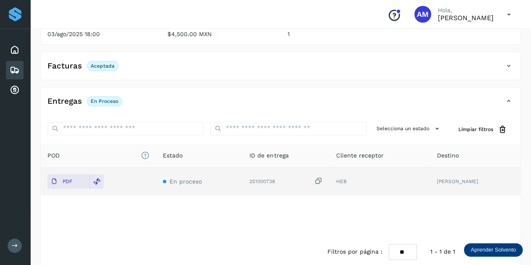
scroll to position [0, 0]
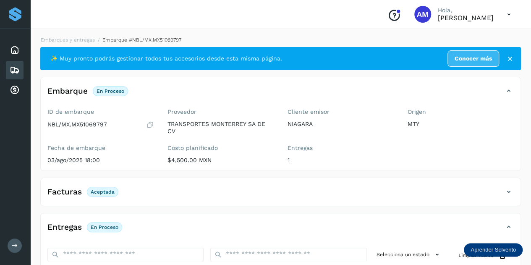
click at [88, 33] on div "Embarques y entregas Embarque #NBL/MX.MX51069797 ✨ Muy pronto podrás gestionar …" at bounding box center [280, 214] width 501 height 377
click at [86, 40] on link "Embarques y entregas" at bounding box center [68, 40] width 54 height 6
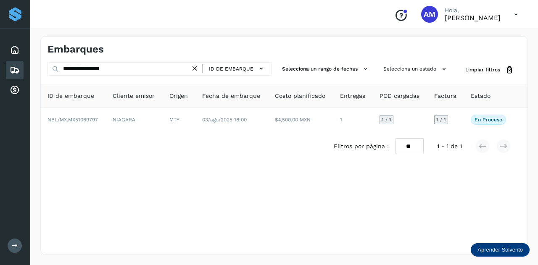
drag, startPoint x: 198, startPoint y: 68, endPoint x: 171, endPoint y: 71, distance: 26.7
click at [195, 68] on icon at bounding box center [194, 68] width 9 height 9
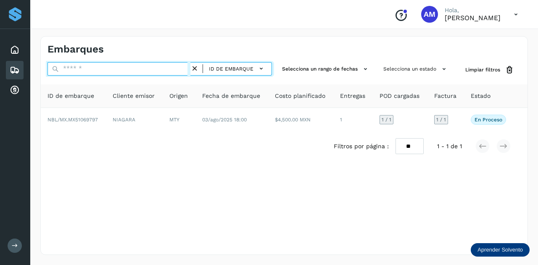
click at [171, 71] on input "text" at bounding box center [118, 68] width 143 height 13
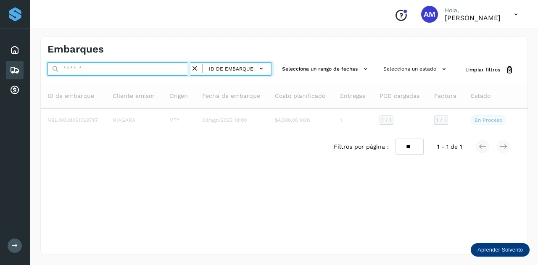
paste input "**********"
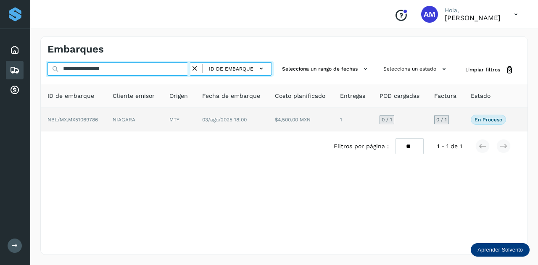
type input "**********"
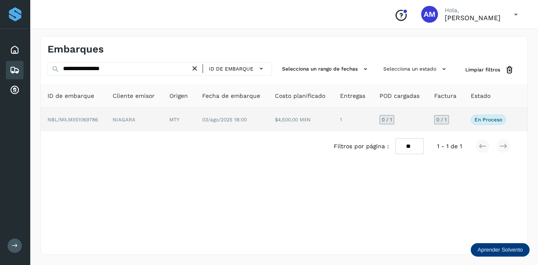
click at [163, 122] on td "NIAGARA" at bounding box center [179, 120] width 33 height 24
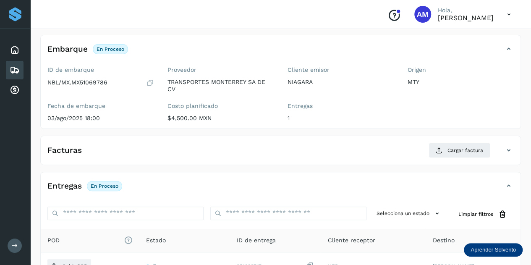
scroll to position [84, 0]
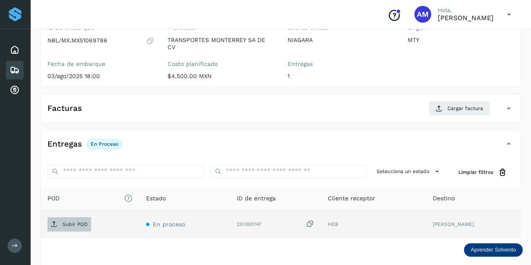
click at [83, 224] on p "Subir POD" at bounding box center [75, 224] width 25 height 6
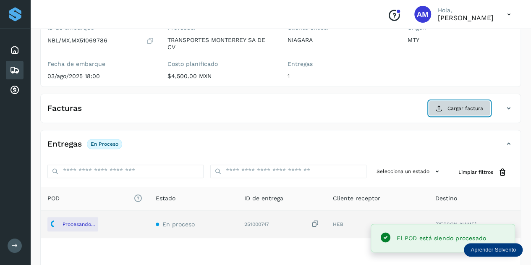
click at [464, 110] on span "Cargar factura" at bounding box center [466, 109] width 36 height 8
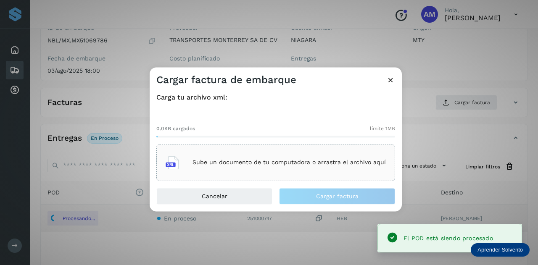
click at [322, 153] on div "Sube un documento de tu computadora o arrastra el archivo aquí" at bounding box center [275, 162] width 220 height 23
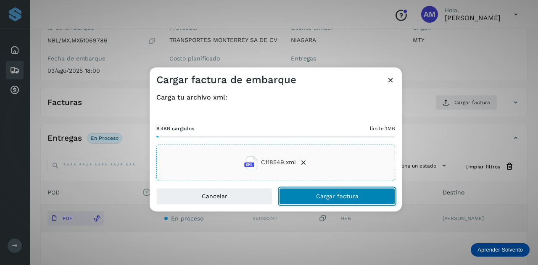
click at [327, 199] on button "Cargar factura" at bounding box center [337, 196] width 116 height 17
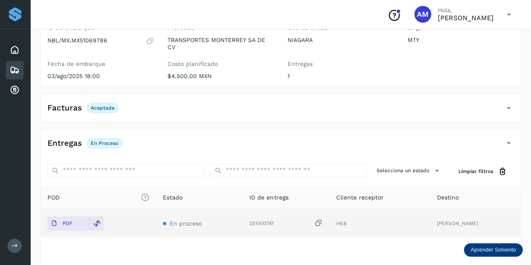
scroll to position [0, 0]
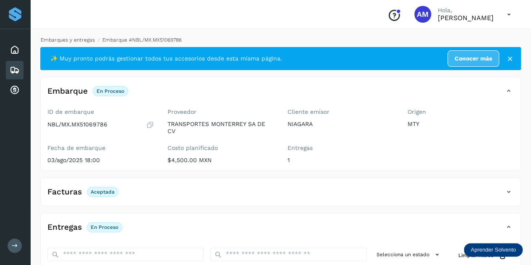
click at [68, 39] on link "Embarques y entregas" at bounding box center [68, 40] width 54 height 6
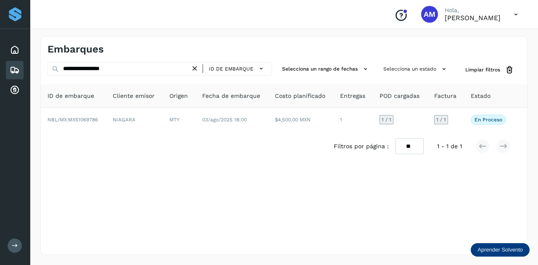
drag, startPoint x: 195, startPoint y: 67, endPoint x: 165, endPoint y: 69, distance: 30.8
click at [195, 67] on icon at bounding box center [194, 68] width 9 height 9
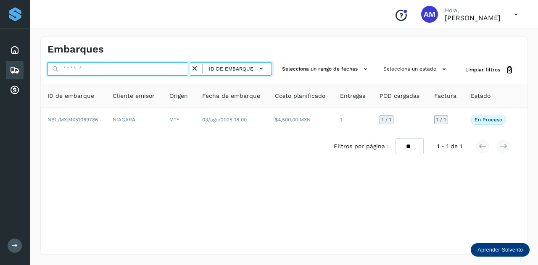
click at [165, 69] on input "text" at bounding box center [118, 68] width 143 height 13
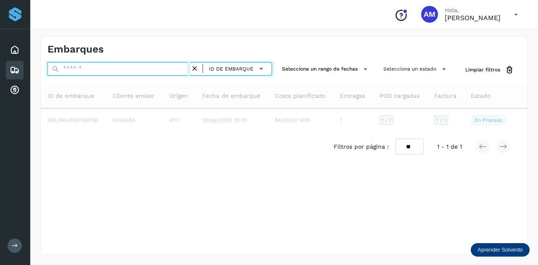
paste input "**********"
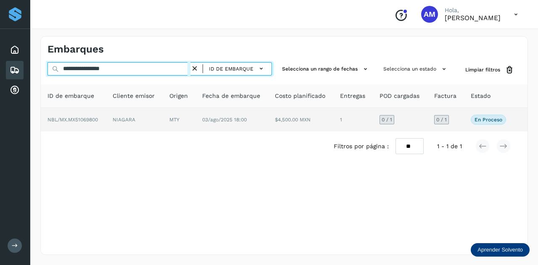
type input "**********"
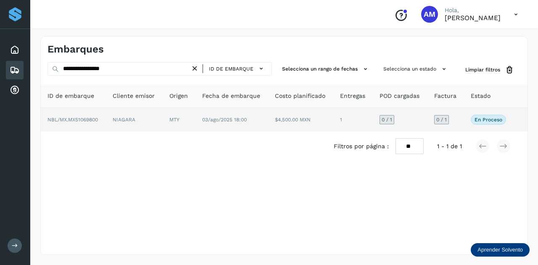
click at [163, 121] on td "NIAGARA" at bounding box center [179, 120] width 33 height 24
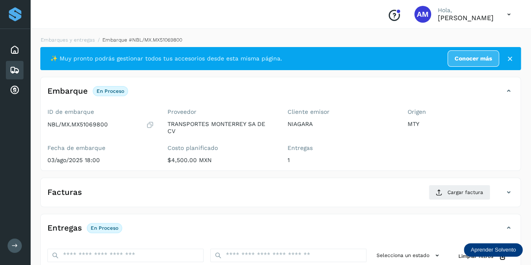
scroll to position [126, 0]
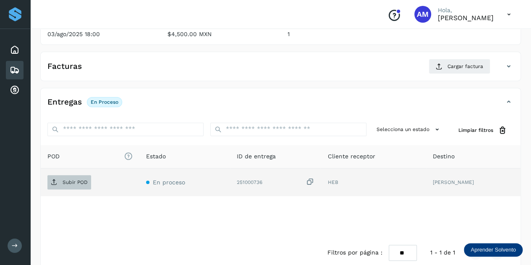
click at [77, 180] on p "Subir POD" at bounding box center [75, 182] width 25 height 6
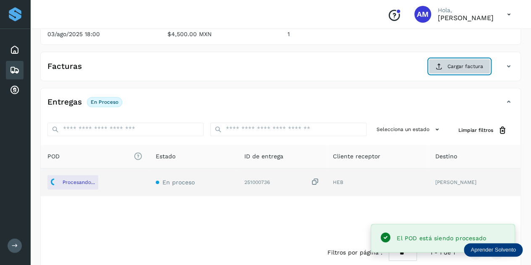
click at [472, 63] on span "Cargar factura" at bounding box center [466, 67] width 36 height 8
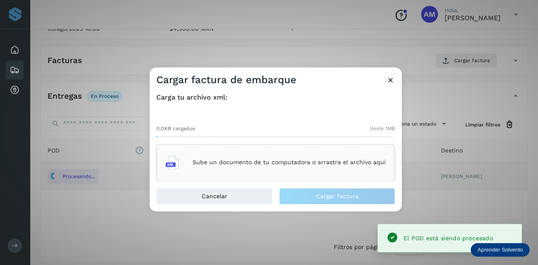
click at [282, 155] on div "Sube un documento de tu computadora o arrastra el archivo aquí" at bounding box center [275, 162] width 220 height 23
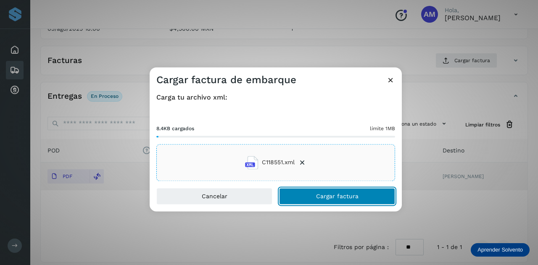
click at [303, 199] on button "Cargar factura" at bounding box center [337, 196] width 116 height 17
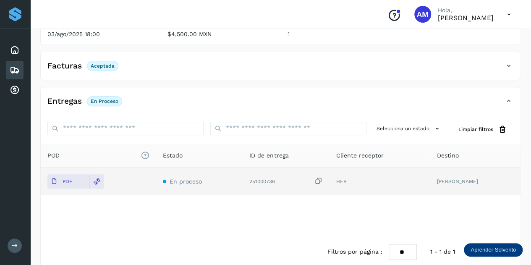
scroll to position [0, 0]
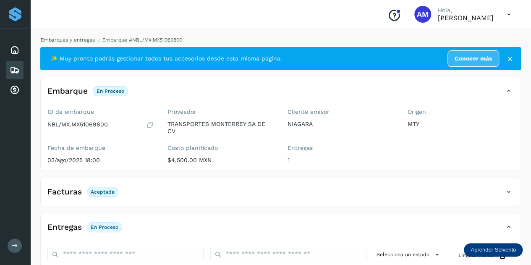
click at [72, 38] on link "Embarques y entregas" at bounding box center [68, 40] width 54 height 6
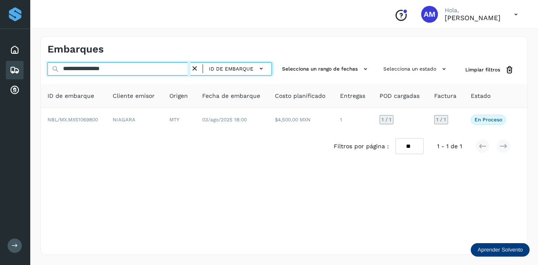
click at [190, 70] on input "**********" at bounding box center [118, 68] width 143 height 13
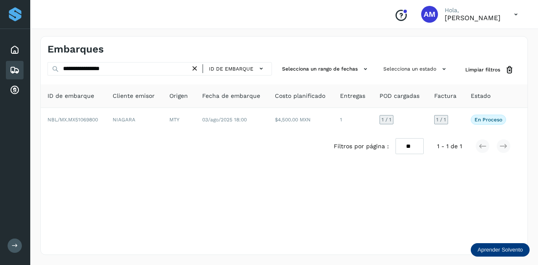
click at [193, 67] on icon at bounding box center [194, 68] width 9 height 9
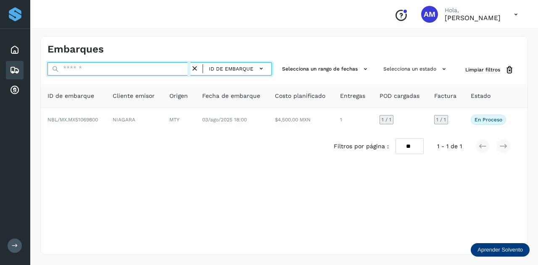
click at [144, 72] on input "text" at bounding box center [118, 68] width 143 height 13
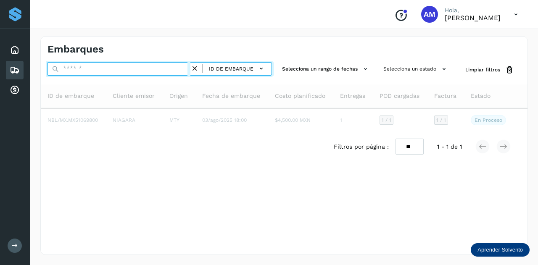
paste input "**********"
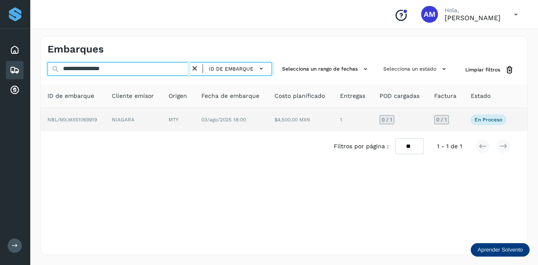
type input "**********"
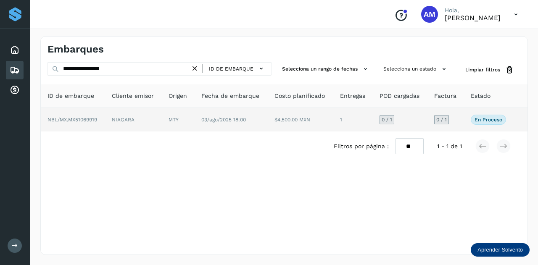
click at [194, 122] on td "MTY" at bounding box center [230, 120] width 73 height 24
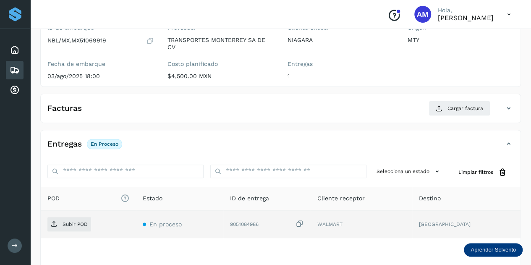
scroll to position [126, 0]
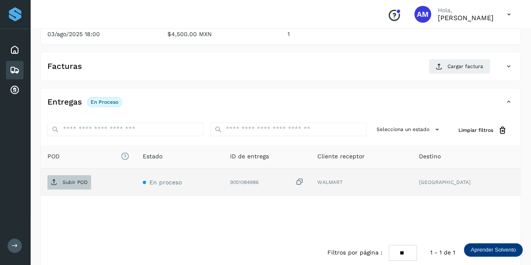
click at [86, 184] on p "Subir POD" at bounding box center [75, 182] width 25 height 6
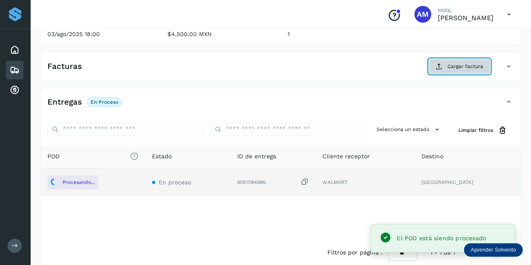
click at [448, 70] on button "Cargar factura" at bounding box center [460, 66] width 62 height 15
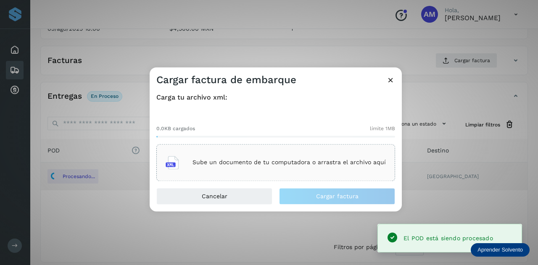
click at [211, 149] on div "Sube un documento de tu computadora o arrastra el archivo aquí" at bounding box center [275, 162] width 239 height 37
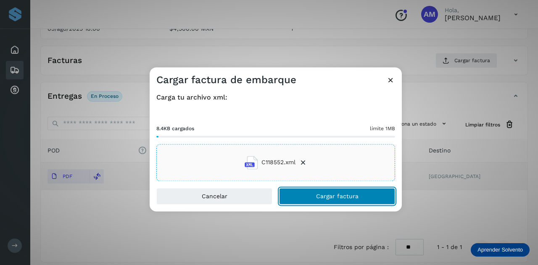
click at [291, 200] on button "Cargar factura" at bounding box center [337, 196] width 116 height 17
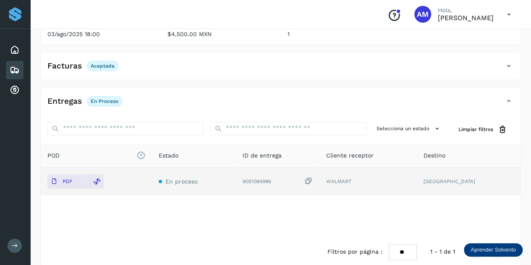
scroll to position [0, 0]
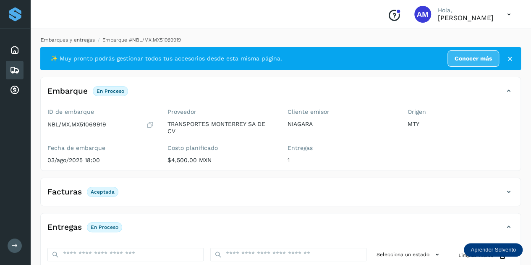
click at [74, 39] on link "Embarques y entregas" at bounding box center [68, 40] width 54 height 6
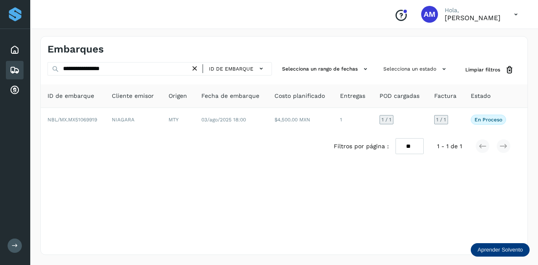
click at [194, 67] on icon at bounding box center [194, 68] width 9 height 9
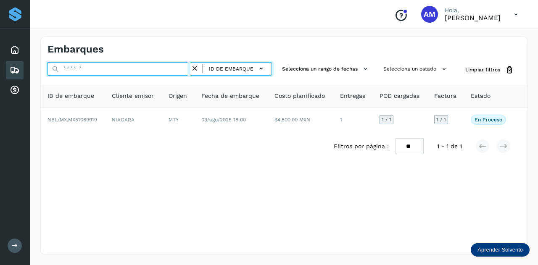
click at [170, 68] on input "text" at bounding box center [118, 68] width 143 height 13
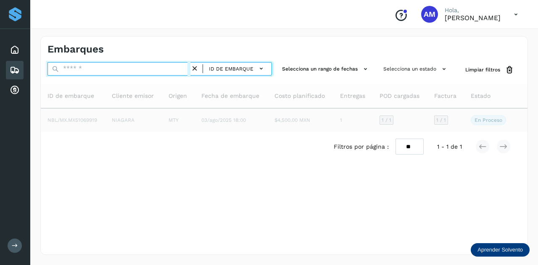
paste input "**********"
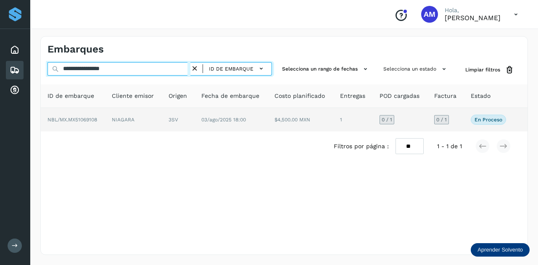
type input "**********"
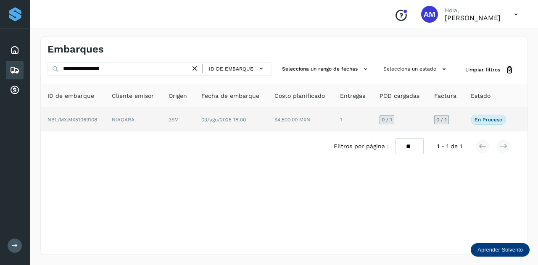
click at [162, 122] on td "NIAGARA" at bounding box center [178, 120] width 33 height 24
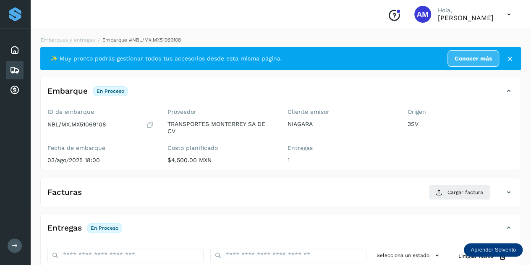
scroll to position [84, 0]
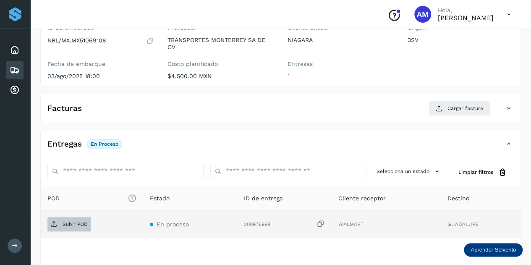
click at [63, 221] on p "Subir POD" at bounding box center [75, 224] width 25 height 6
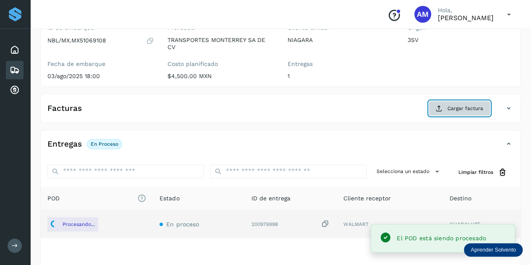
click at [463, 109] on span "Cargar factura" at bounding box center [466, 109] width 36 height 8
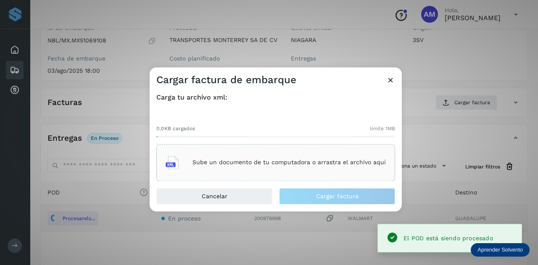
click at [275, 159] on p "Sube un documento de tu computadora o arrastra el archivo aquí" at bounding box center [288, 162] width 193 height 7
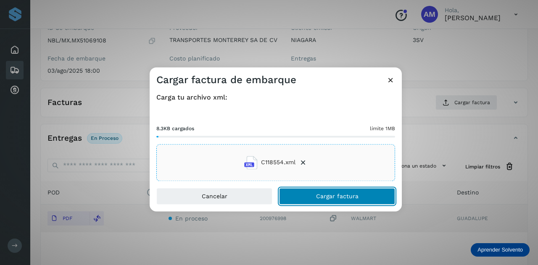
drag, startPoint x: 309, startPoint y: 198, endPoint x: 287, endPoint y: 205, distance: 23.2
click at [309, 199] on button "Cargar factura" at bounding box center [337, 196] width 116 height 17
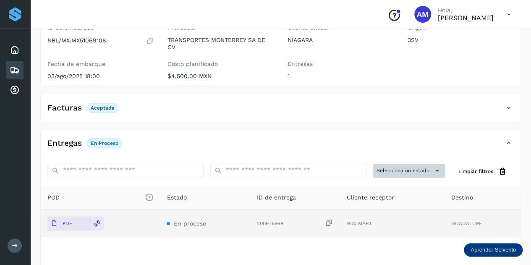
scroll to position [0, 0]
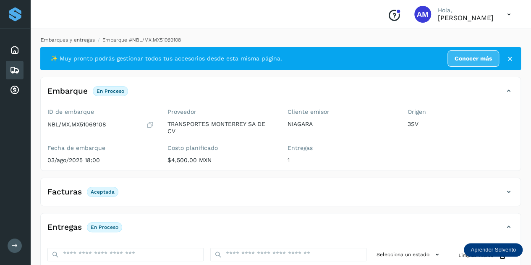
click at [76, 40] on link "Embarques y entregas" at bounding box center [68, 40] width 54 height 6
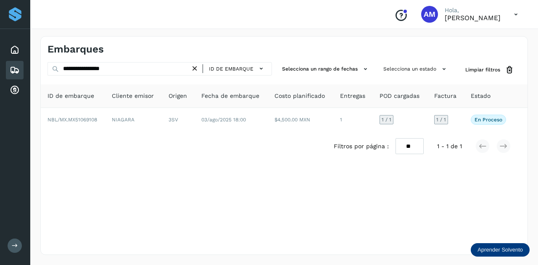
drag, startPoint x: 194, startPoint y: 70, endPoint x: 175, endPoint y: 68, distance: 19.0
click at [193, 70] on icon at bounding box center [194, 68] width 9 height 9
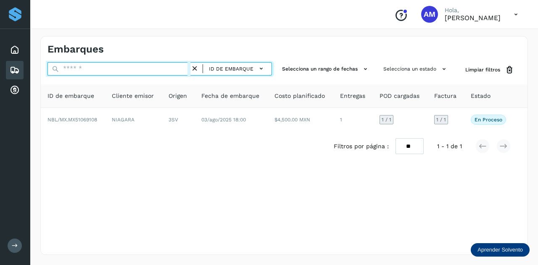
click at [175, 68] on input "text" at bounding box center [118, 68] width 143 height 13
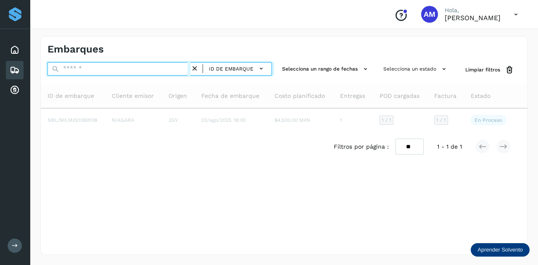
paste input "**********"
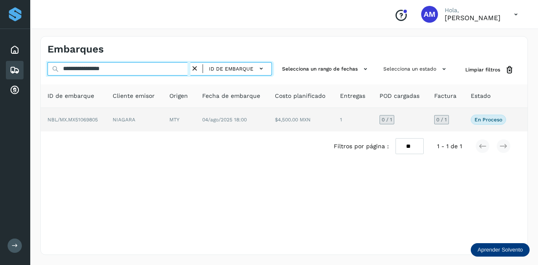
type input "**********"
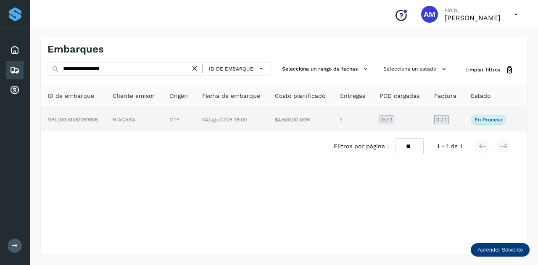
click at [163, 115] on td "NIAGARA" at bounding box center [179, 120] width 33 height 24
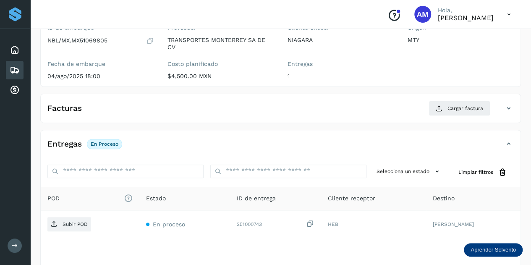
scroll to position [126, 0]
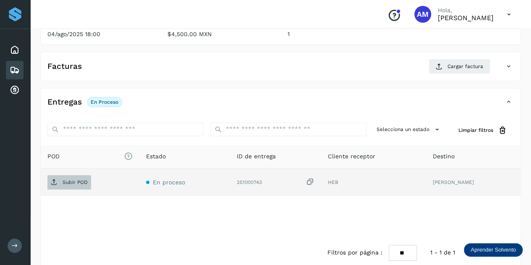
click at [87, 179] on p "Subir POD" at bounding box center [75, 182] width 25 height 6
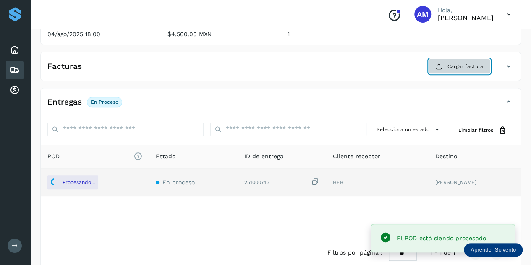
click at [449, 66] on span "Cargar factura" at bounding box center [466, 67] width 36 height 8
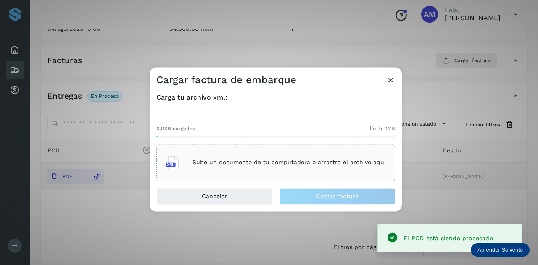
click at [262, 159] on div "Sube un documento de tu computadora o arrastra el archivo aquí" at bounding box center [275, 162] width 220 height 23
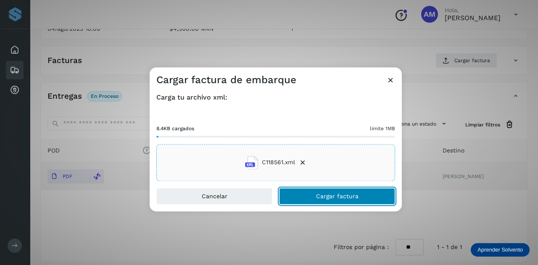
click at [305, 202] on button "Cargar factura" at bounding box center [337, 196] width 116 height 17
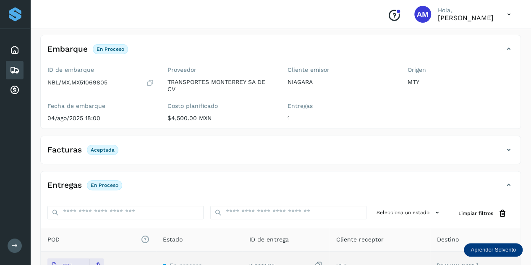
scroll to position [0, 0]
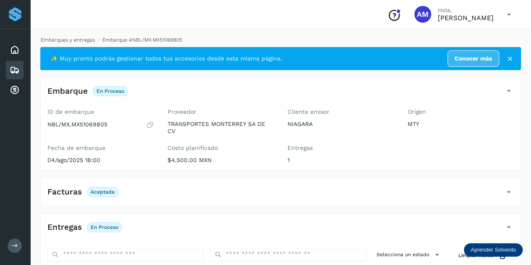
click at [77, 40] on link "Embarques y entregas" at bounding box center [68, 40] width 54 height 6
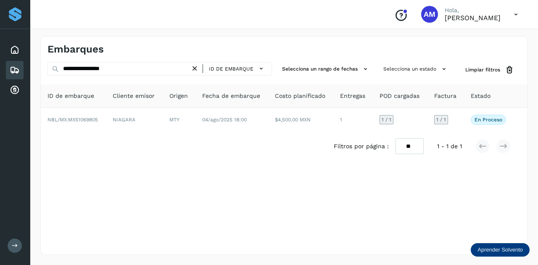
click at [198, 72] on icon at bounding box center [194, 68] width 9 height 9
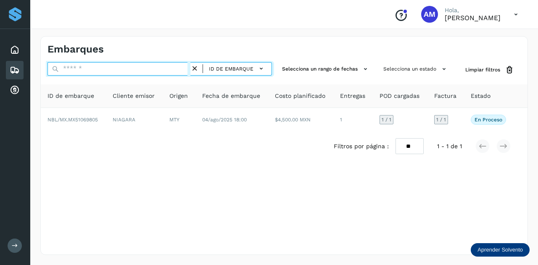
click at [165, 66] on input "text" at bounding box center [118, 68] width 143 height 13
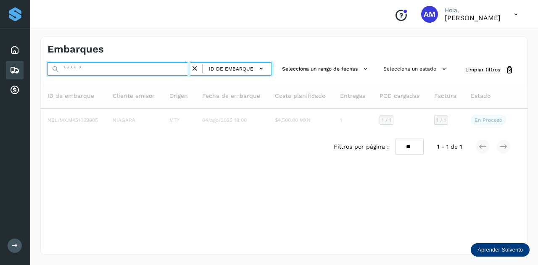
paste input "**********"
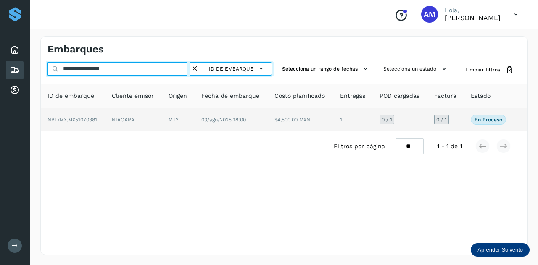
type input "**********"
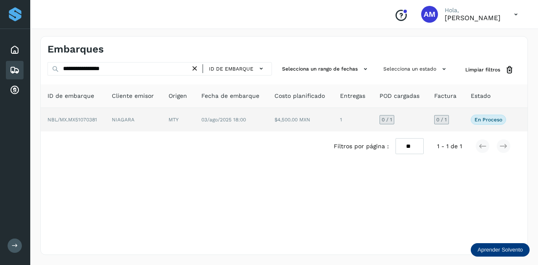
click at [162, 119] on td "NIAGARA" at bounding box center [178, 120] width 33 height 24
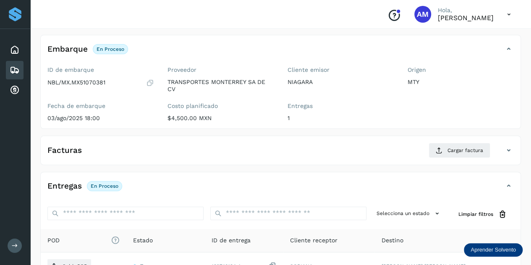
scroll to position [84, 0]
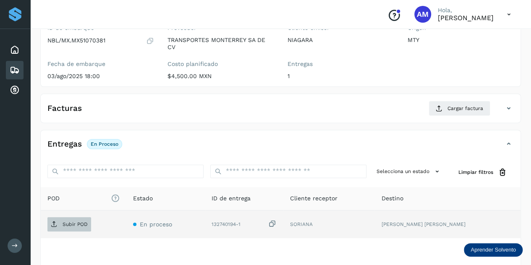
click at [79, 223] on p "Subir POD" at bounding box center [75, 224] width 25 height 6
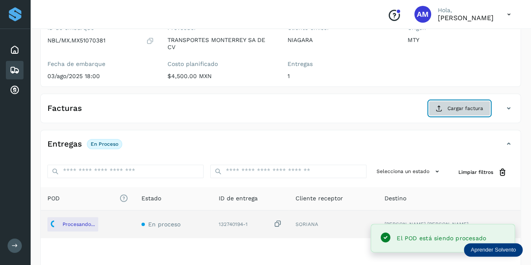
click at [442, 110] on icon at bounding box center [439, 108] width 7 height 7
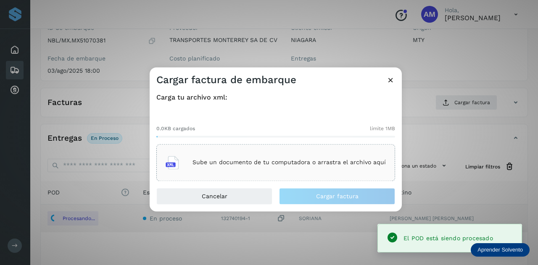
click at [237, 158] on div "Sube un documento de tu computadora o arrastra el archivo aquí" at bounding box center [275, 162] width 220 height 23
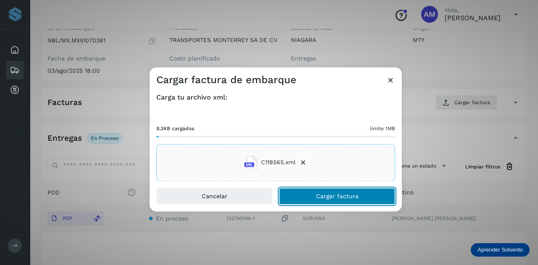
click at [307, 195] on button "Cargar factura" at bounding box center [337, 196] width 116 height 17
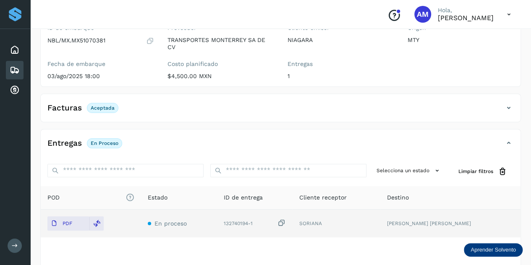
scroll to position [0, 0]
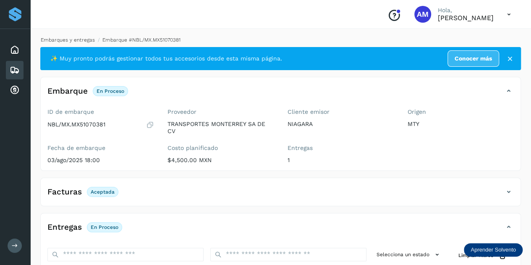
click at [86, 38] on link "Embarques y entregas" at bounding box center [68, 40] width 54 height 6
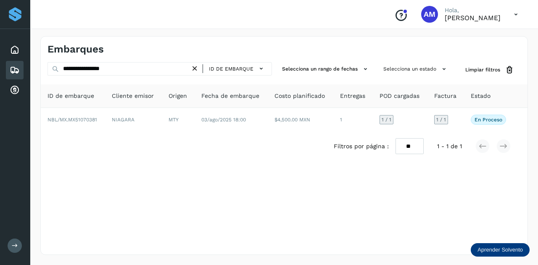
click at [197, 69] on icon at bounding box center [194, 68] width 9 height 9
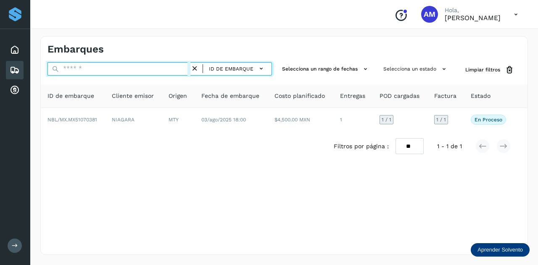
click at [170, 69] on input "text" at bounding box center [118, 68] width 143 height 13
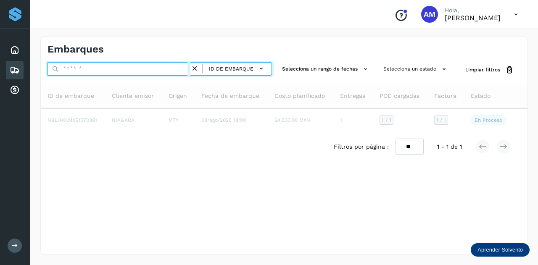
paste input "**********"
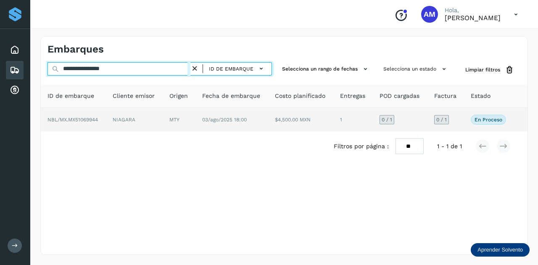
type input "**********"
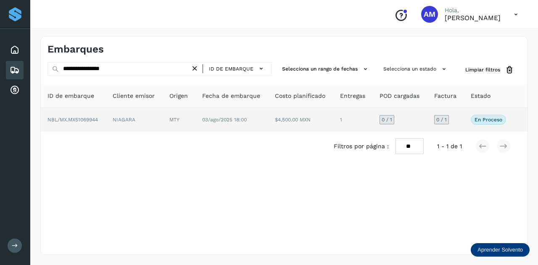
click at [106, 113] on td "NBL/MX.MX51069944" at bounding box center [134, 120] width 57 height 24
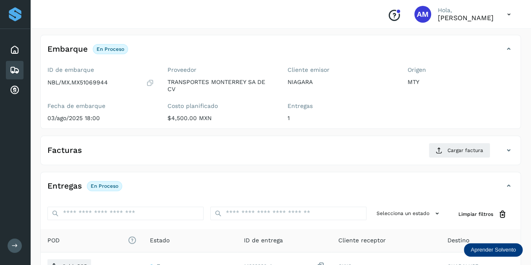
scroll to position [84, 0]
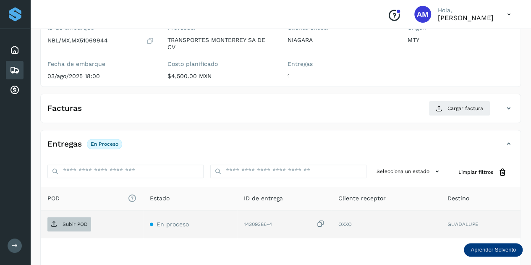
click at [79, 224] on p "Subir POD" at bounding box center [75, 224] width 25 height 6
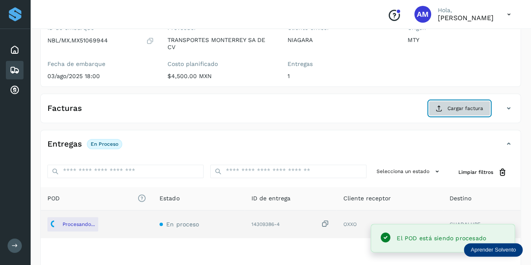
click at [461, 111] on span "Cargar factura" at bounding box center [466, 109] width 36 height 8
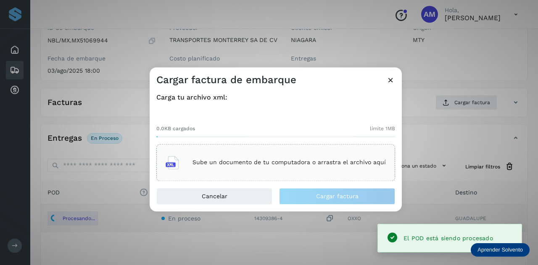
click at [285, 152] on div "Sube un documento de tu computadora o arrastra el archivo aquí" at bounding box center [275, 162] width 220 height 23
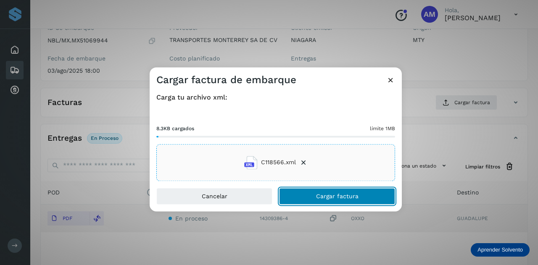
click at [292, 196] on button "Cargar factura" at bounding box center [337, 196] width 116 height 17
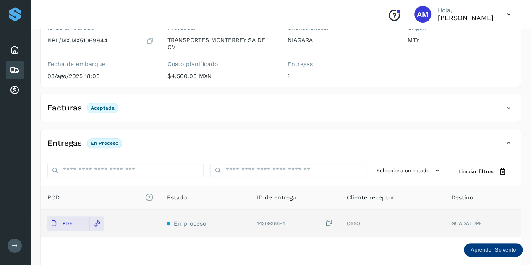
scroll to position [0, 0]
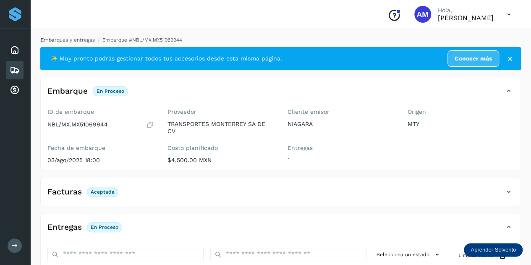
click at [84, 42] on link "Embarques y entregas" at bounding box center [68, 40] width 54 height 6
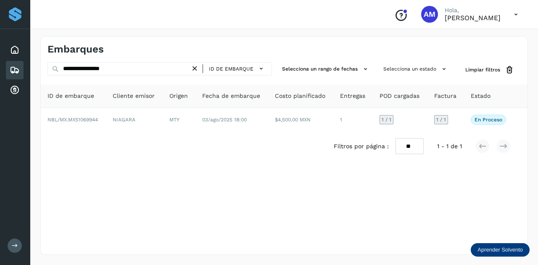
click at [195, 67] on icon at bounding box center [194, 68] width 9 height 9
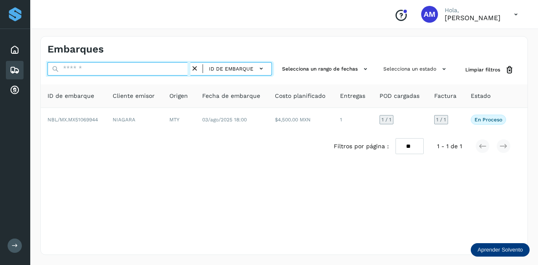
click at [161, 68] on input "text" at bounding box center [118, 68] width 143 height 13
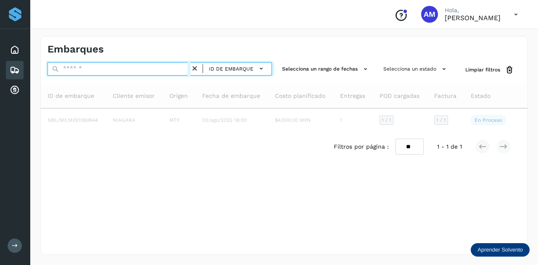
paste input "**********"
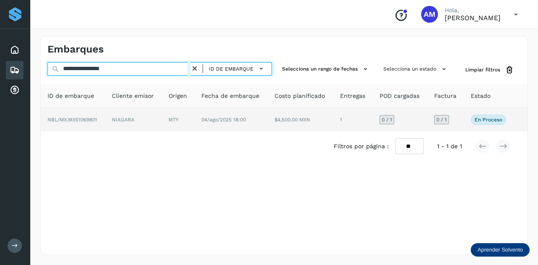
type input "**********"
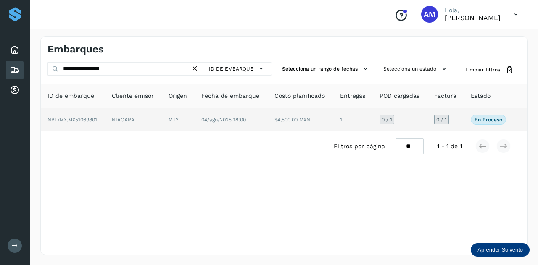
click at [162, 129] on td "NIAGARA" at bounding box center [178, 120] width 33 height 24
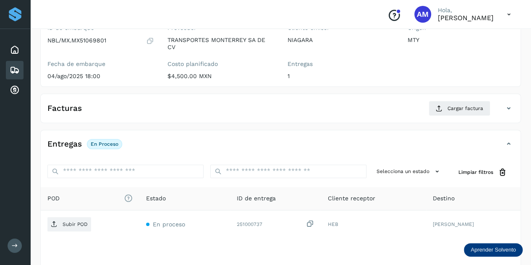
scroll to position [126, 0]
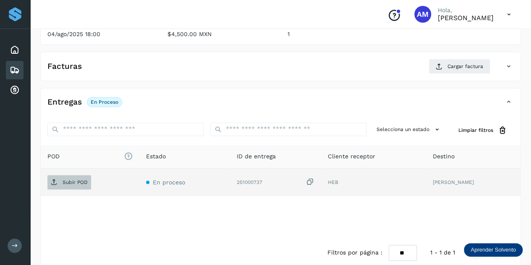
click at [77, 181] on p "Subir POD" at bounding box center [75, 182] width 25 height 6
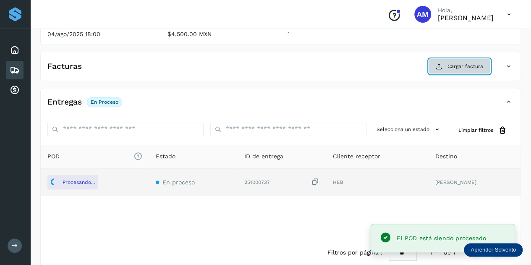
click at [471, 65] on span "Cargar factura" at bounding box center [466, 67] width 36 height 8
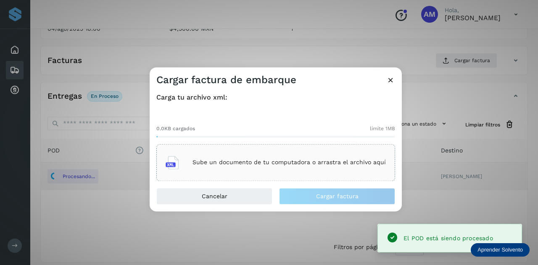
click at [223, 147] on div "Sube un documento de tu computadora o arrastra el archivo aquí" at bounding box center [275, 162] width 239 height 37
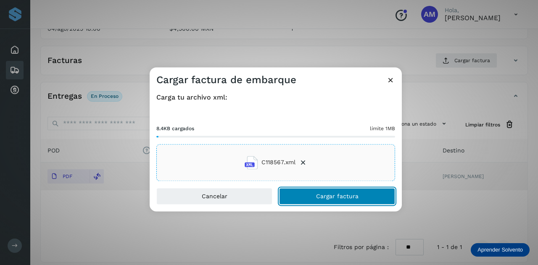
drag, startPoint x: 322, startPoint y: 199, endPoint x: 166, endPoint y: 214, distance: 156.0
click at [320, 200] on button "Cargar factura" at bounding box center [337, 196] width 116 height 17
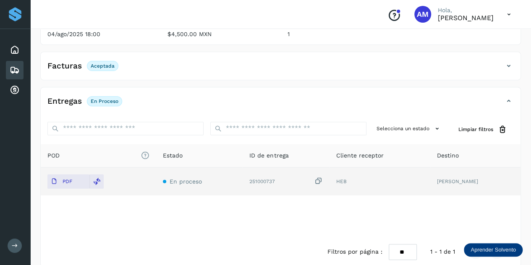
scroll to position [0, 0]
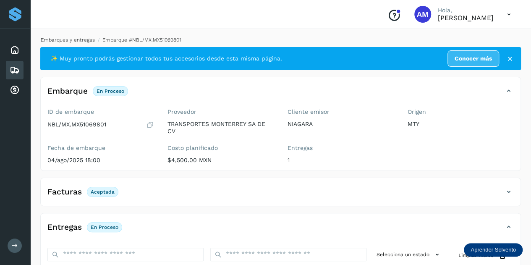
click at [73, 41] on link "Embarques y entregas" at bounding box center [68, 40] width 54 height 6
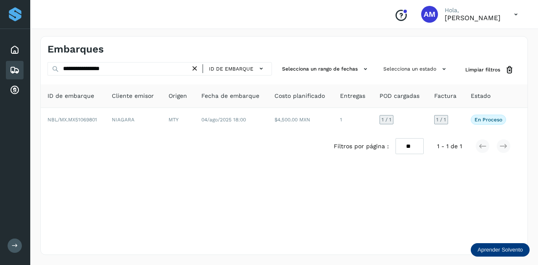
drag, startPoint x: 198, startPoint y: 70, endPoint x: 156, endPoint y: 68, distance: 42.0
click at [197, 70] on icon at bounding box center [194, 68] width 9 height 9
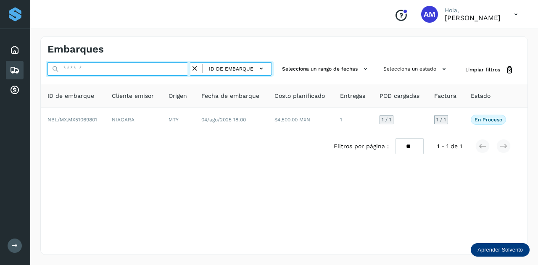
click at [156, 68] on input "text" at bounding box center [118, 68] width 143 height 13
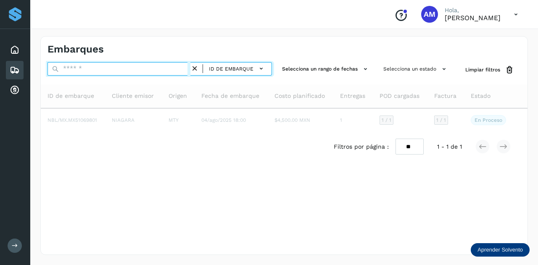
paste input "**********"
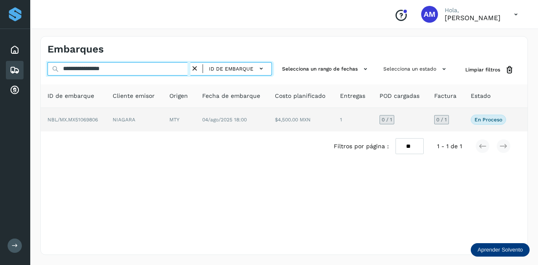
type input "**********"
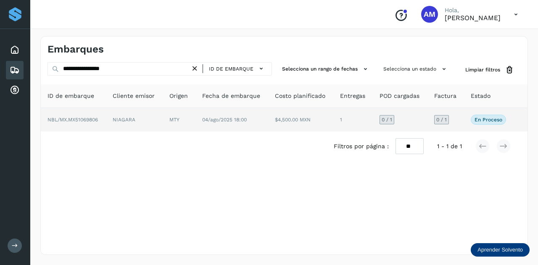
click at [163, 114] on td "NIAGARA" at bounding box center [179, 120] width 33 height 24
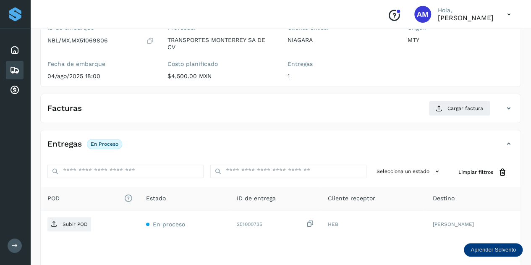
scroll to position [126, 0]
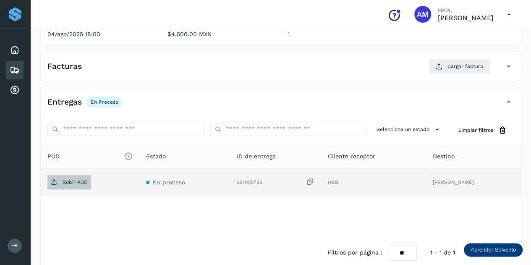
click at [69, 185] on span "Subir POD" at bounding box center [69, 182] width 44 height 13
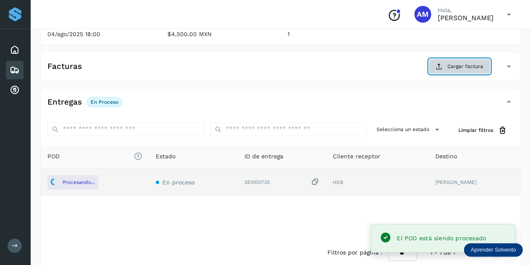
click at [443, 67] on icon at bounding box center [439, 66] width 7 height 7
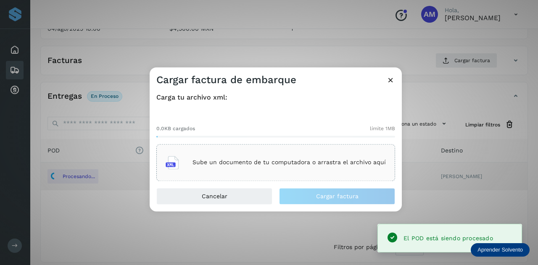
click at [287, 148] on div "Sube un documento de tu computadora o arrastra el archivo aquí" at bounding box center [275, 162] width 239 height 37
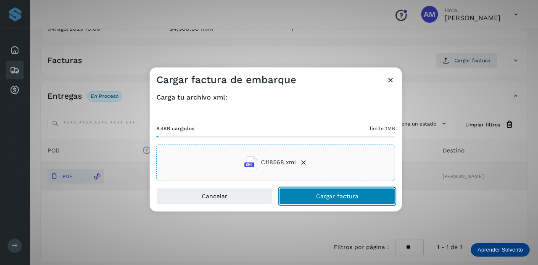
click at [320, 196] on span "Cargar factura" at bounding box center [337, 196] width 42 height 6
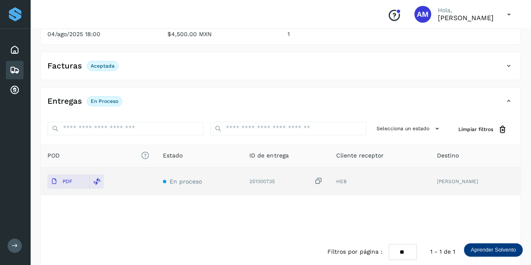
scroll to position [0, 0]
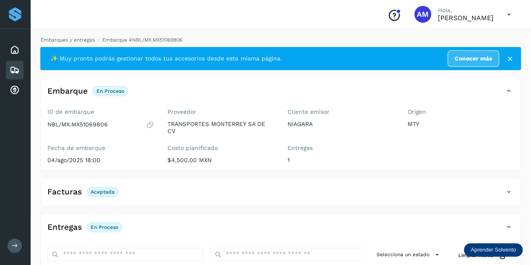
click at [73, 41] on link "Embarques y entregas" at bounding box center [68, 40] width 54 height 6
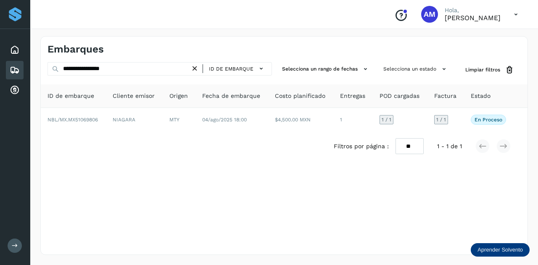
drag, startPoint x: 197, startPoint y: 70, endPoint x: 167, endPoint y: 67, distance: 30.8
click at [197, 70] on icon at bounding box center [194, 68] width 9 height 9
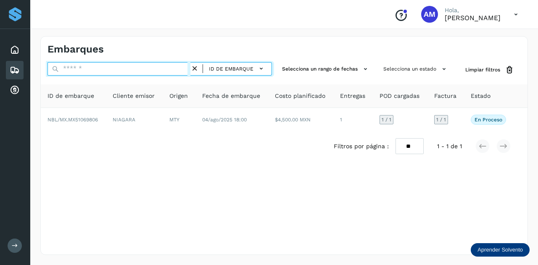
click at [167, 67] on input "text" at bounding box center [118, 68] width 143 height 13
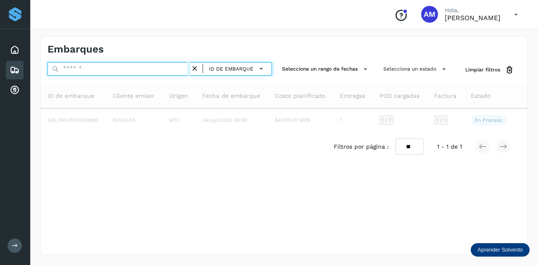
paste input "**********"
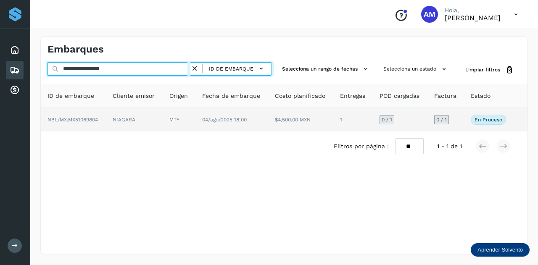
type input "**********"
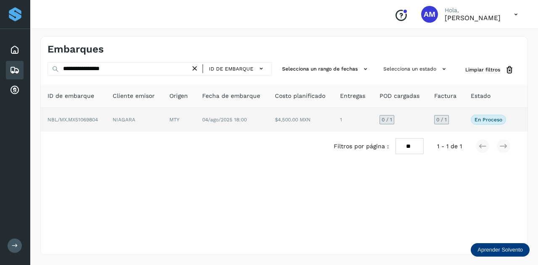
click at [163, 115] on td "NIAGARA" at bounding box center [179, 120] width 33 height 24
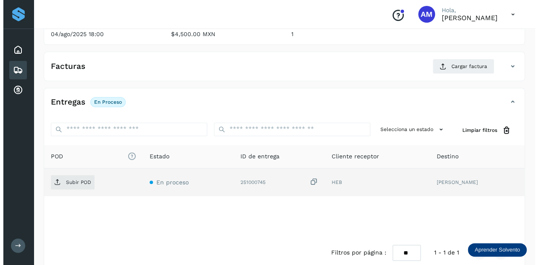
scroll to position [137, 0]
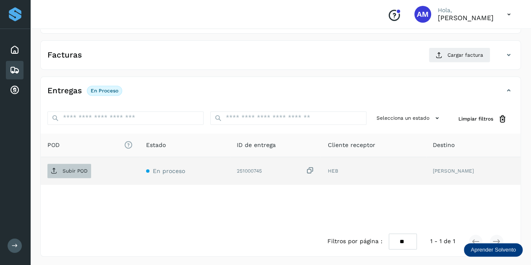
click at [70, 175] on span "Subir POD" at bounding box center [69, 170] width 44 height 13
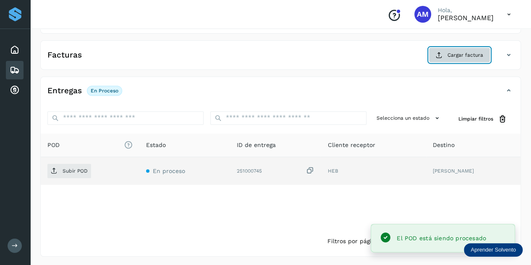
click at [471, 58] on span "Cargar factura" at bounding box center [466, 55] width 36 height 8
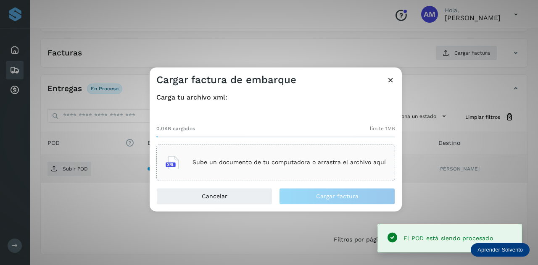
click at [265, 152] on div "Sube un documento de tu computadora o arrastra el archivo aquí" at bounding box center [275, 162] width 220 height 23
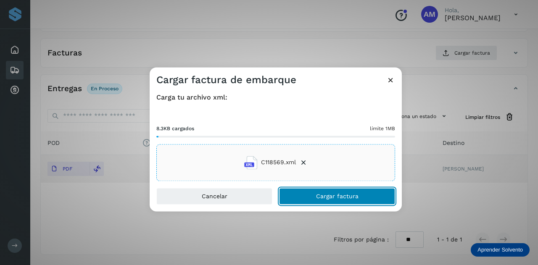
click at [320, 195] on span "Cargar factura" at bounding box center [337, 196] width 42 height 6
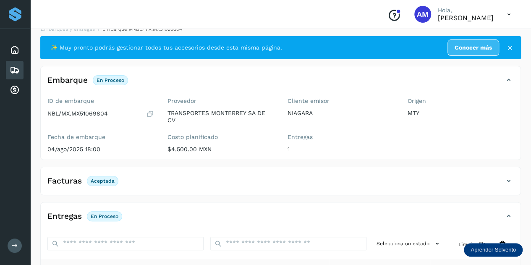
scroll to position [0, 0]
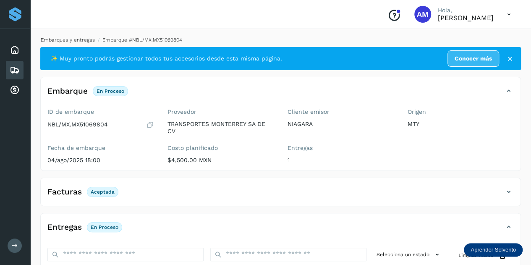
click at [72, 39] on link "Embarques y entregas" at bounding box center [68, 40] width 54 height 6
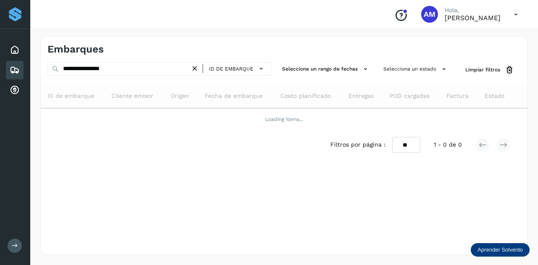
click at [196, 67] on icon at bounding box center [194, 68] width 9 height 9
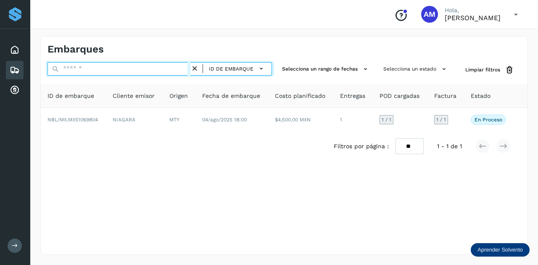
click at [122, 70] on input "text" at bounding box center [118, 68] width 143 height 13
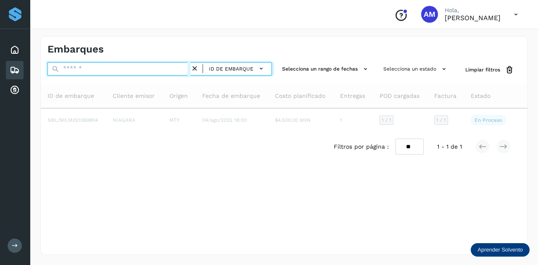
paste input "**********"
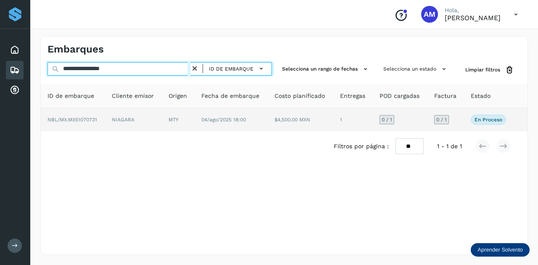
type input "**********"
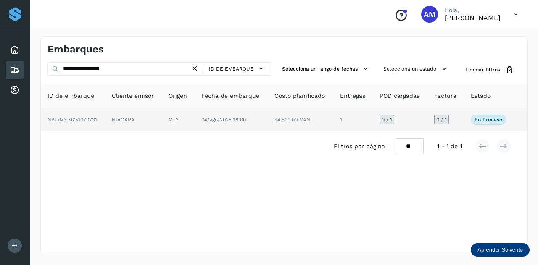
click at [162, 110] on td "NIAGARA" at bounding box center [178, 120] width 33 height 24
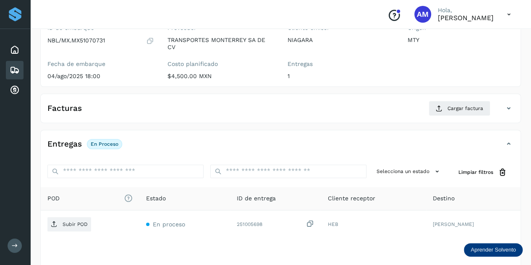
scroll to position [126, 0]
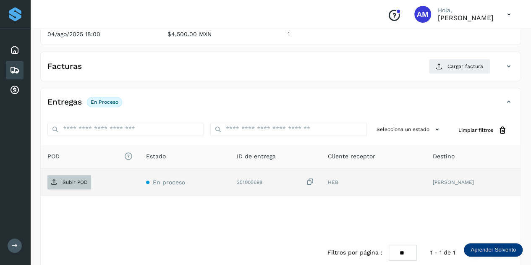
click at [82, 184] on p "Subir POD" at bounding box center [75, 182] width 25 height 6
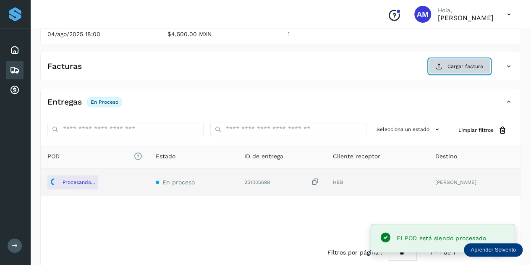
click at [443, 68] on icon at bounding box center [439, 66] width 7 height 7
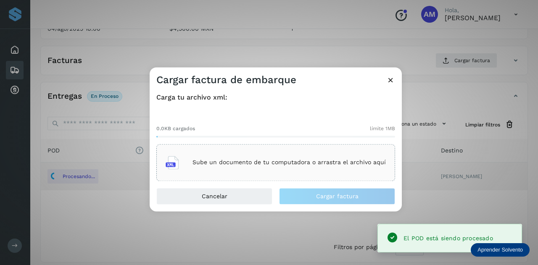
click at [286, 154] on div "Sube un documento de tu computadora o arrastra el archivo aquí" at bounding box center [275, 162] width 220 height 23
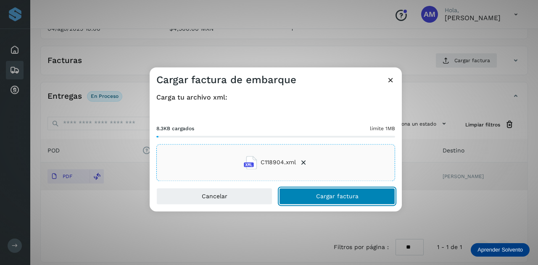
click at [314, 200] on button "Cargar factura" at bounding box center [337, 196] width 116 height 17
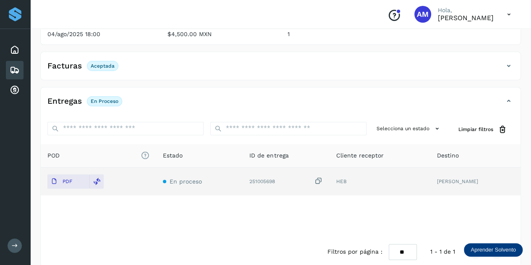
scroll to position [0, 0]
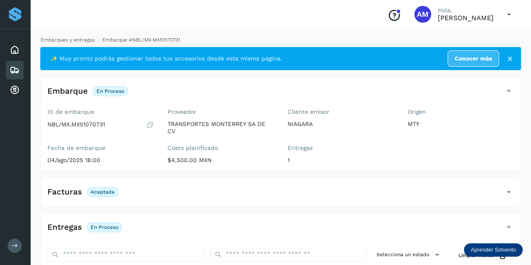
click at [78, 42] on link "Embarques y entregas" at bounding box center [68, 40] width 54 height 6
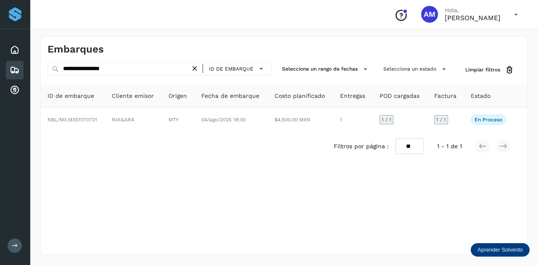
click at [192, 68] on icon at bounding box center [194, 68] width 9 height 9
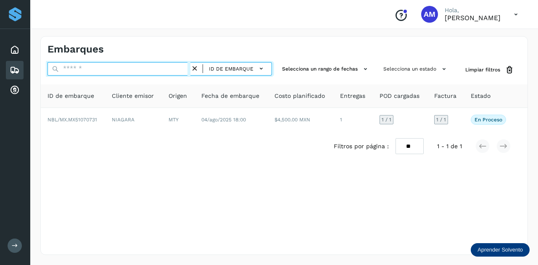
click at [160, 68] on input "text" at bounding box center [118, 68] width 143 height 13
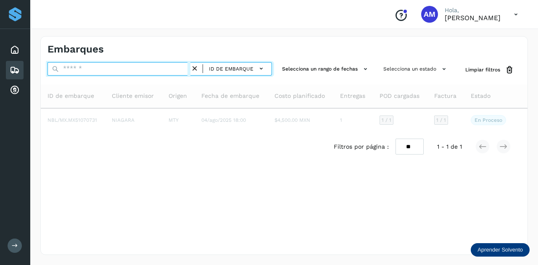
paste input "**********"
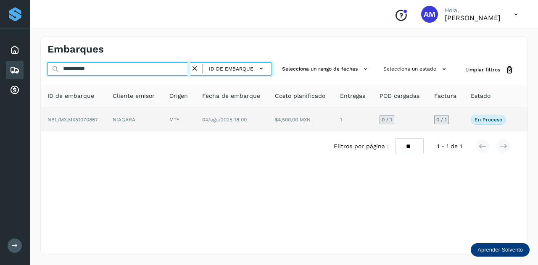
type input "**********"
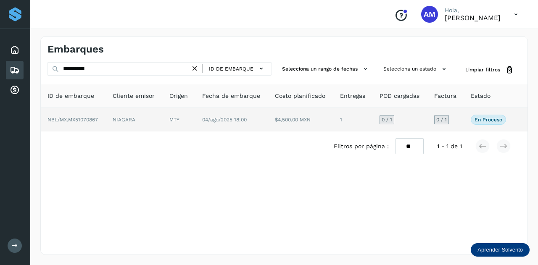
click at [163, 117] on td "NIAGARA" at bounding box center [179, 120] width 33 height 24
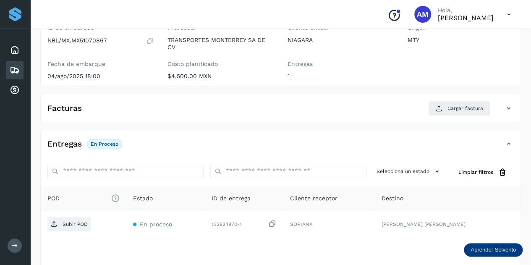
scroll to position [126, 0]
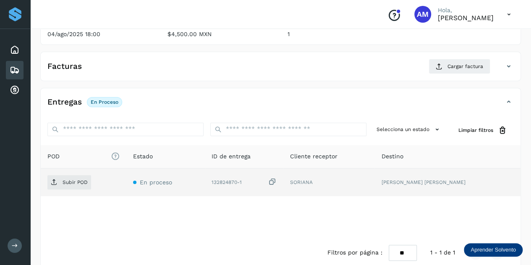
click at [126, 188] on td "Subir POD" at bounding box center [165, 182] width 79 height 28
click at [75, 182] on p "Subir POD" at bounding box center [75, 182] width 25 height 6
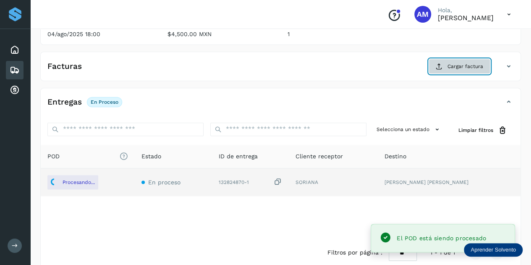
click at [446, 68] on button "Cargar factura" at bounding box center [460, 66] width 62 height 15
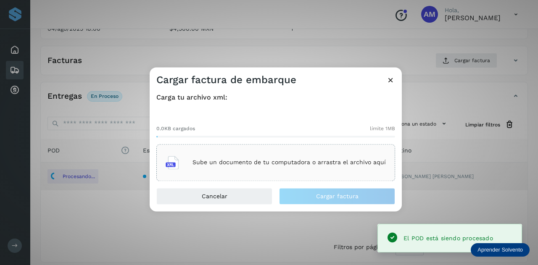
click at [275, 152] on div "Sube un documento de tu computadora o arrastra el archivo aquí" at bounding box center [275, 162] width 220 height 23
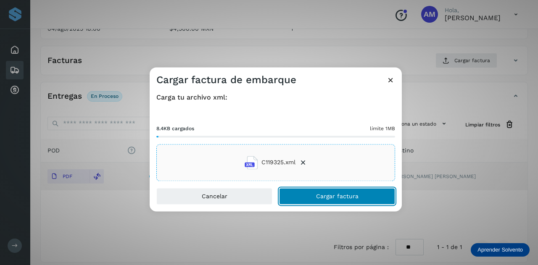
drag, startPoint x: 313, startPoint y: 199, endPoint x: 256, endPoint y: 205, distance: 57.4
click at [313, 199] on button "Cargar factura" at bounding box center [337, 196] width 116 height 17
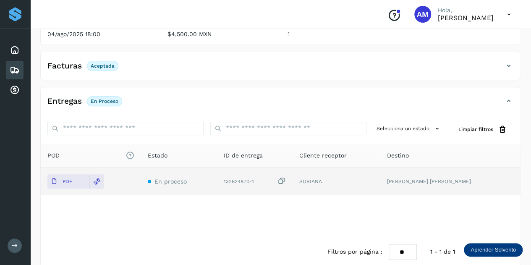
scroll to position [0, 0]
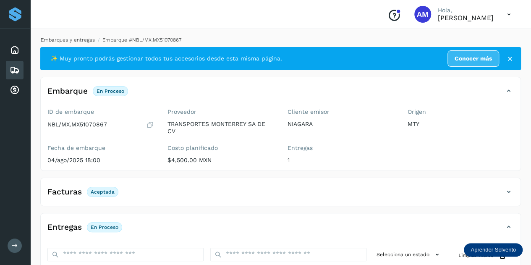
click at [84, 40] on link "Embarques y entregas" at bounding box center [68, 40] width 54 height 6
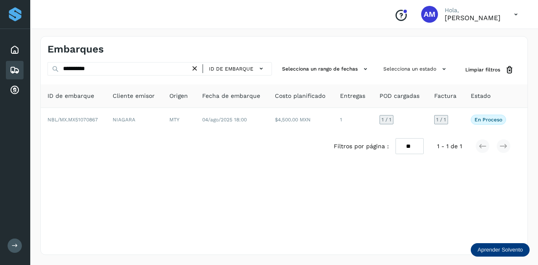
drag, startPoint x: 196, startPoint y: 67, endPoint x: 173, endPoint y: 71, distance: 23.6
click at [196, 68] on icon at bounding box center [194, 68] width 9 height 9
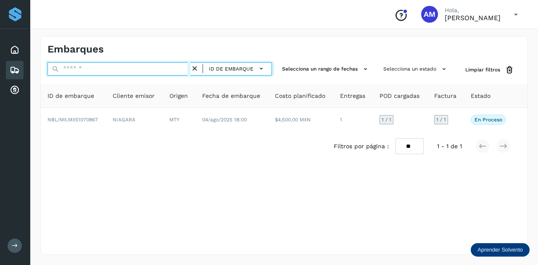
click at [172, 71] on input "text" at bounding box center [118, 68] width 143 height 13
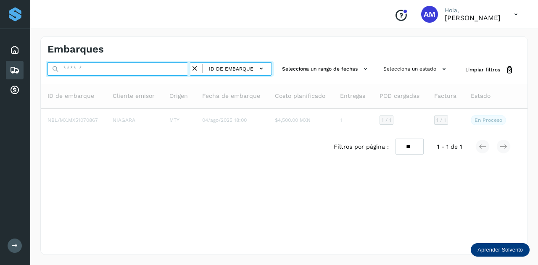
paste input "**********"
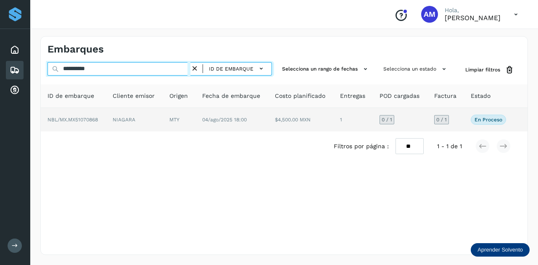
type input "**********"
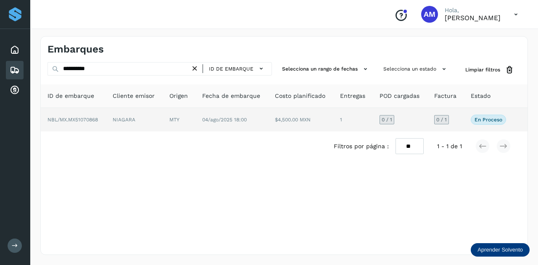
click at [163, 120] on td "NIAGARA" at bounding box center [179, 120] width 33 height 24
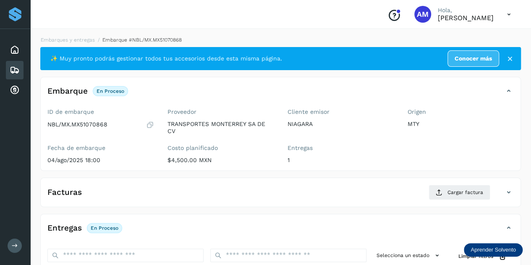
scroll to position [84, 0]
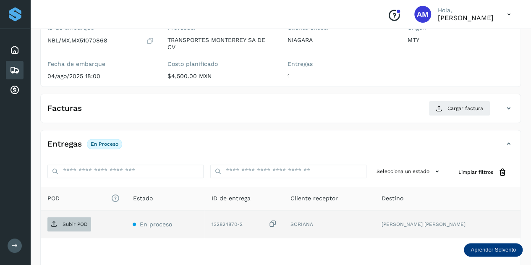
click at [74, 226] on p "Subir POD" at bounding box center [75, 224] width 25 height 6
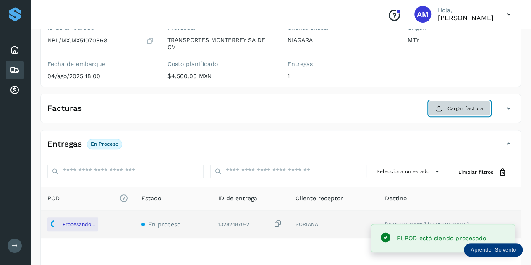
click at [449, 110] on span "Cargar factura" at bounding box center [466, 109] width 36 height 8
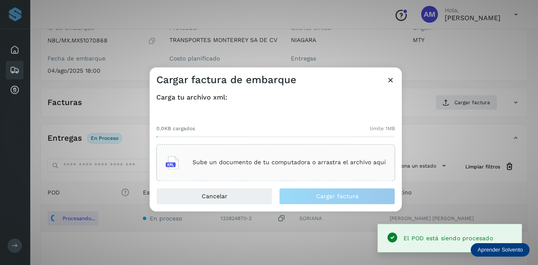
click at [254, 164] on p "Sube un documento de tu computadora o arrastra el archivo aquí" at bounding box center [288, 162] width 193 height 7
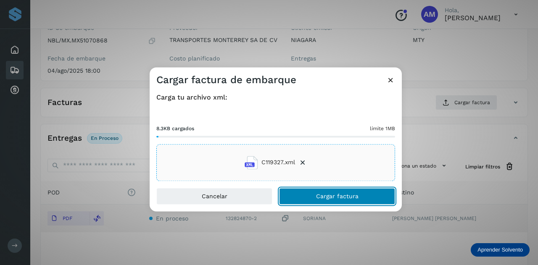
drag, startPoint x: 336, startPoint y: 196, endPoint x: 278, endPoint y: 213, distance: 60.5
click at [336, 196] on span "Cargar factura" at bounding box center [337, 196] width 42 height 6
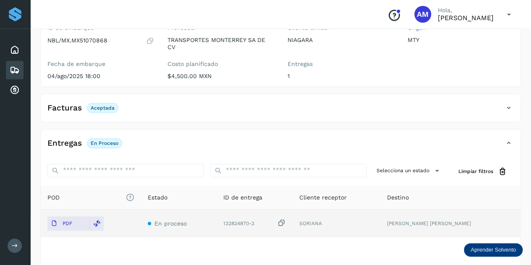
scroll to position [0, 0]
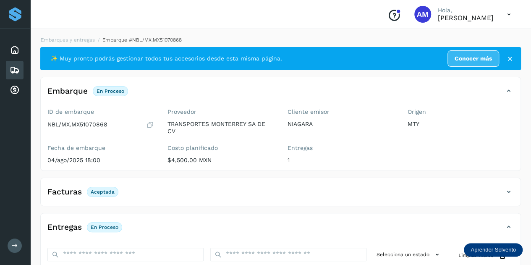
click at [78, 35] on div "Embarques y entregas Embarque #NBL/MX.MX51070868 ✨ Muy pronto podrás gestionar …" at bounding box center [280, 214] width 501 height 377
click at [78, 41] on link "Embarques y entregas" at bounding box center [68, 40] width 54 height 6
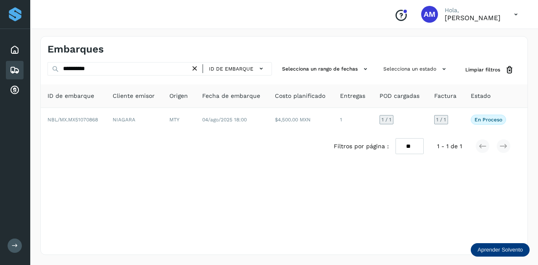
click at [197, 72] on icon at bounding box center [194, 68] width 9 height 9
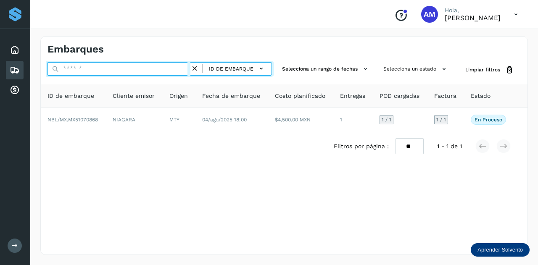
click at [168, 69] on input "text" at bounding box center [118, 68] width 143 height 13
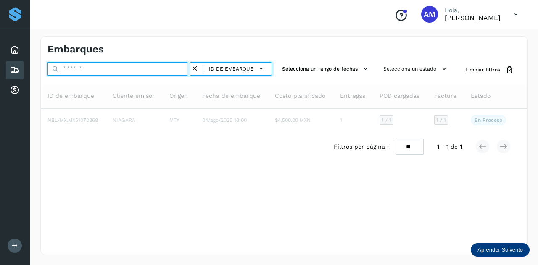
paste input "**********"
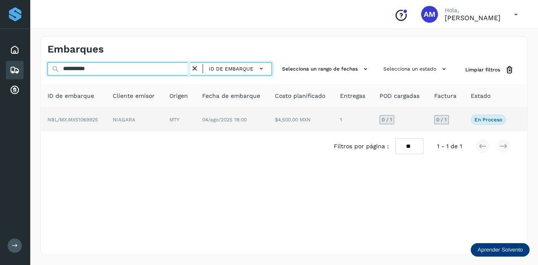
type input "**********"
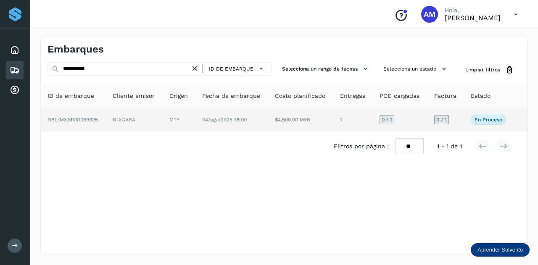
click at [163, 123] on td "NIAGARA" at bounding box center [179, 120] width 33 height 24
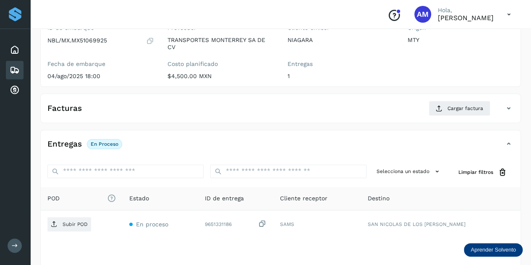
scroll to position [126, 0]
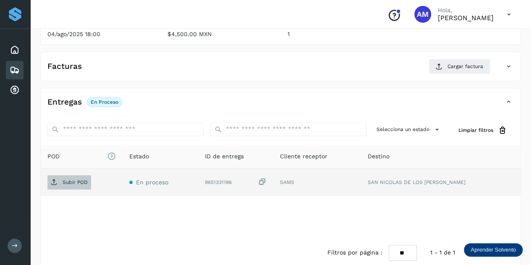
click at [81, 183] on p "Subir POD" at bounding box center [75, 182] width 25 height 6
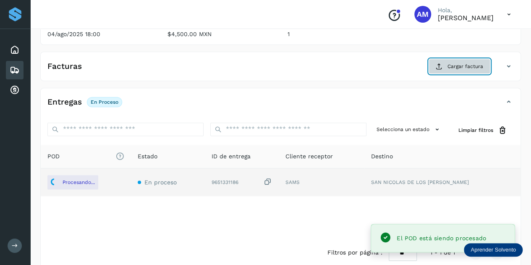
click at [448, 69] on button "Cargar factura" at bounding box center [460, 66] width 62 height 15
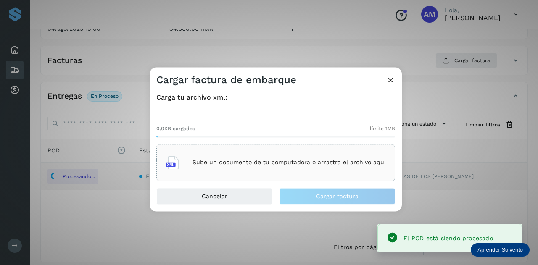
click at [193, 160] on div "Sube un documento de tu computadora o arrastra el archivo aquí" at bounding box center [275, 162] width 220 height 23
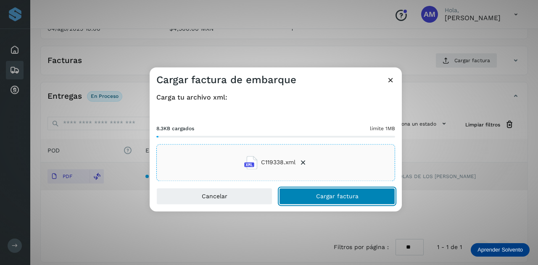
click at [309, 197] on button "Cargar factura" at bounding box center [337, 196] width 116 height 17
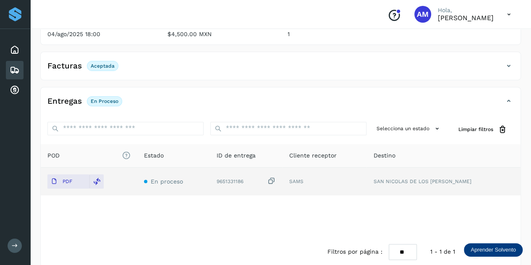
scroll to position [0, 0]
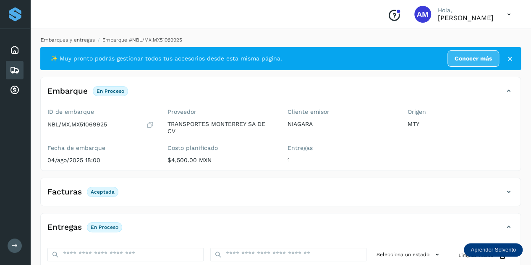
click at [74, 40] on link "Embarques y entregas" at bounding box center [68, 40] width 54 height 6
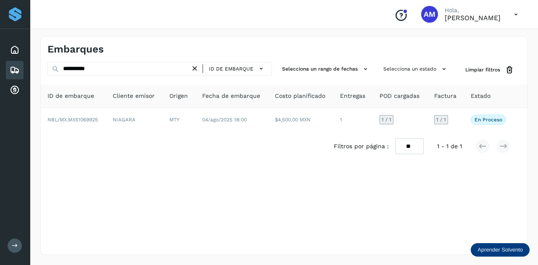
click at [195, 66] on icon at bounding box center [194, 68] width 9 height 9
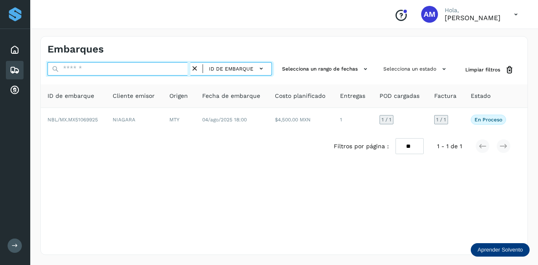
click at [187, 68] on input "text" at bounding box center [118, 68] width 143 height 13
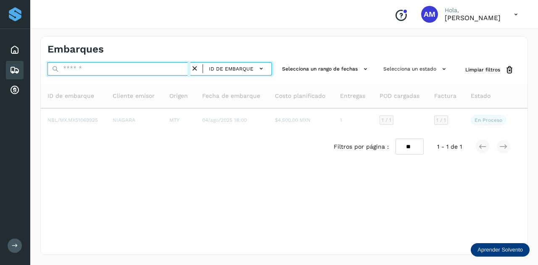
paste input "**********"
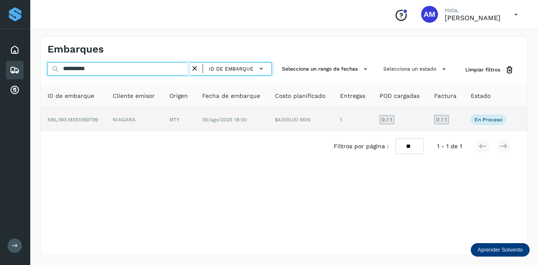
type input "**********"
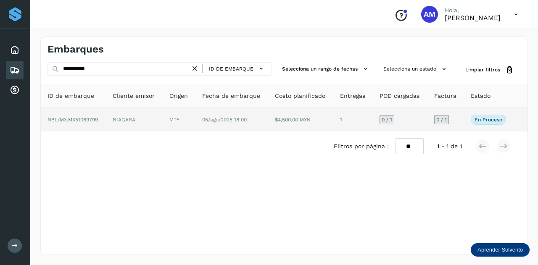
click at [163, 117] on td "NIAGARA" at bounding box center [179, 120] width 33 height 24
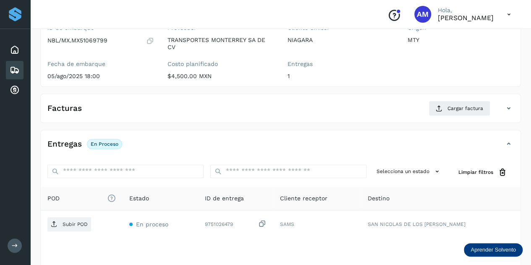
scroll to position [126, 0]
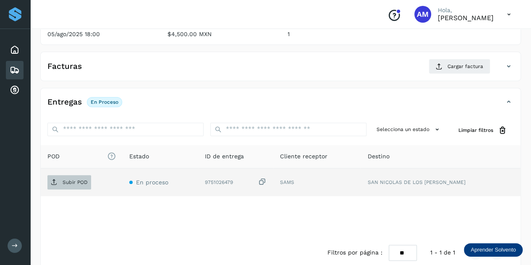
click at [74, 179] on p "Subir POD" at bounding box center [75, 182] width 25 height 6
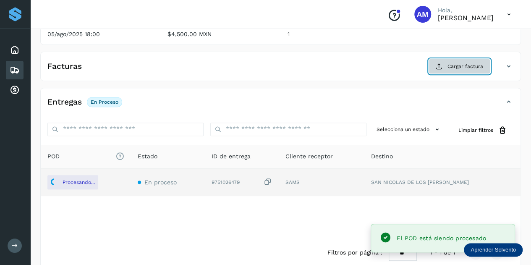
click at [448, 64] on button "Cargar factura" at bounding box center [460, 66] width 62 height 15
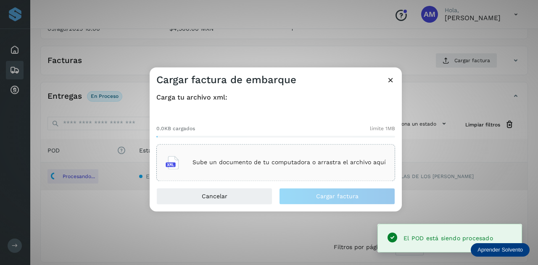
click at [201, 151] on div "Sube un documento de tu computadora o arrastra el archivo aquí" at bounding box center [275, 162] width 220 height 23
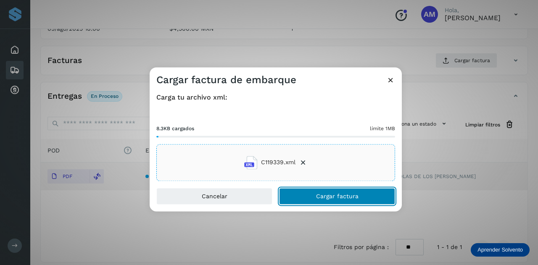
click at [311, 199] on button "Cargar factura" at bounding box center [337, 196] width 116 height 17
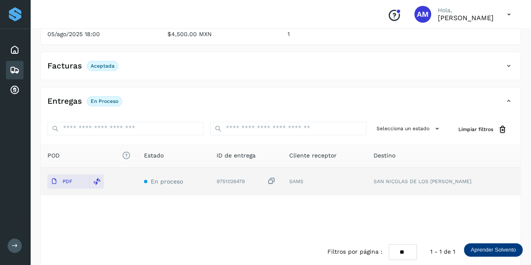
scroll to position [0, 0]
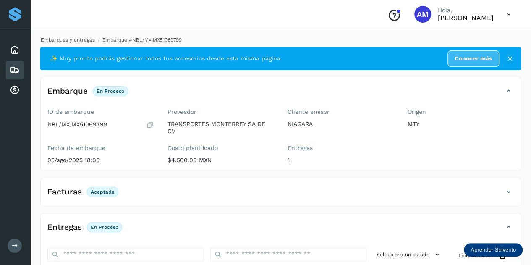
click at [59, 38] on link "Embarques y entregas" at bounding box center [68, 40] width 54 height 6
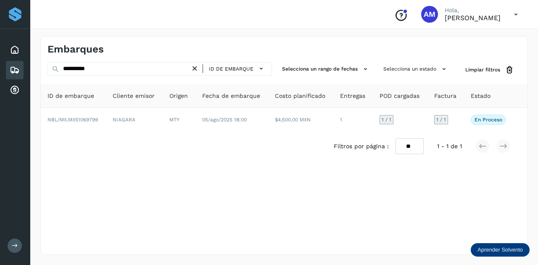
drag, startPoint x: 197, startPoint y: 68, endPoint x: 162, endPoint y: 68, distance: 34.9
click at [196, 68] on icon at bounding box center [194, 68] width 9 height 9
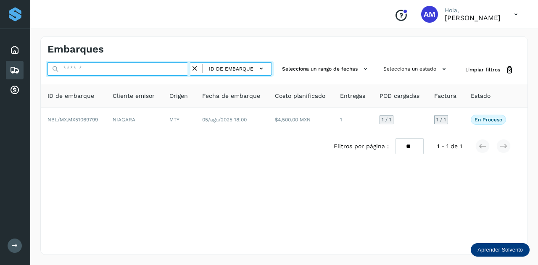
click at [143, 68] on input "text" at bounding box center [118, 68] width 143 height 13
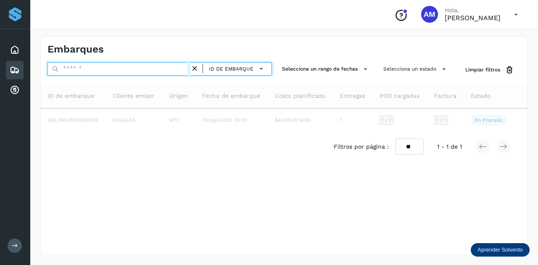
paste input "**********"
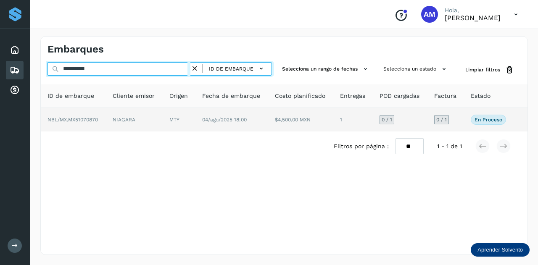
type input "**********"
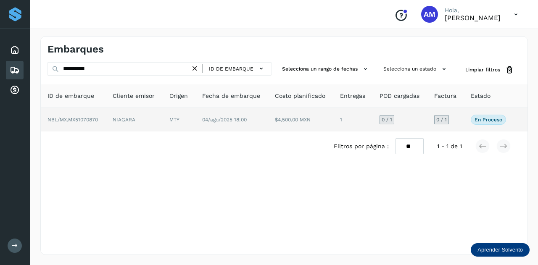
click at [163, 116] on td "NIAGARA" at bounding box center [179, 120] width 33 height 24
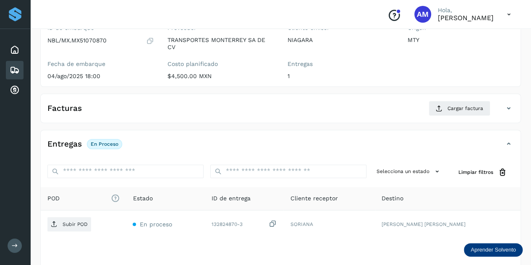
scroll to position [126, 0]
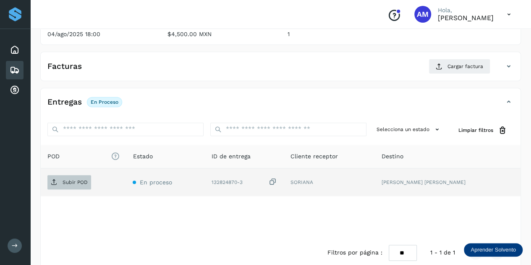
click at [76, 184] on span "Subir POD" at bounding box center [69, 182] width 44 height 13
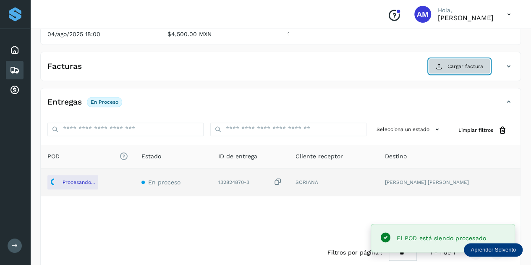
click at [461, 68] on span "Cargar factura" at bounding box center [466, 67] width 36 height 8
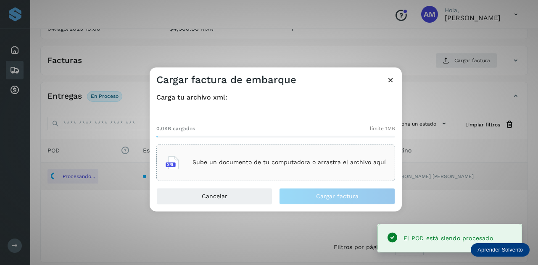
click at [282, 163] on p "Sube un documento de tu computadora o arrastra el archivo aquí" at bounding box center [288, 162] width 193 height 7
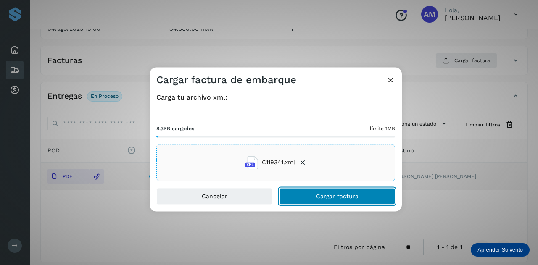
click at [302, 201] on button "Cargar factura" at bounding box center [337, 196] width 116 height 17
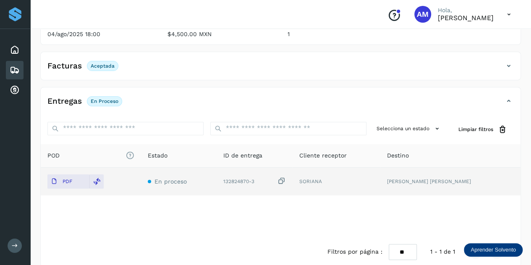
scroll to position [0, 0]
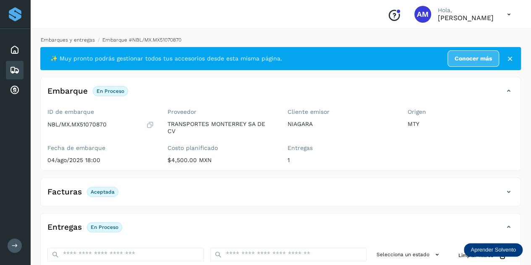
click at [56, 40] on link "Embarques y entregas" at bounding box center [68, 40] width 54 height 6
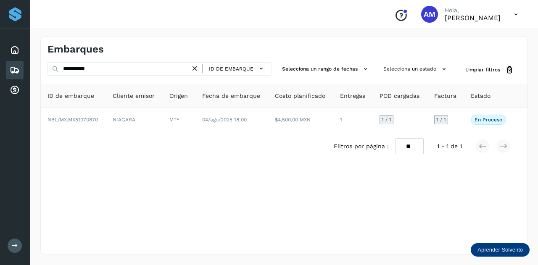
drag, startPoint x: 195, startPoint y: 69, endPoint x: 181, endPoint y: 69, distance: 14.7
click at [194, 69] on icon at bounding box center [194, 68] width 9 height 9
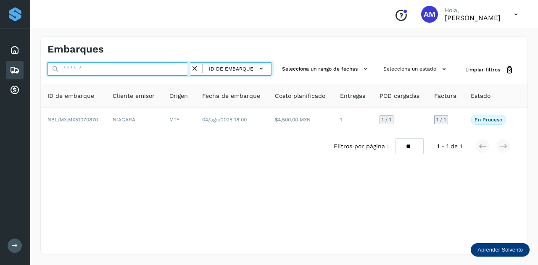
click at [159, 68] on input "text" at bounding box center [118, 68] width 143 height 13
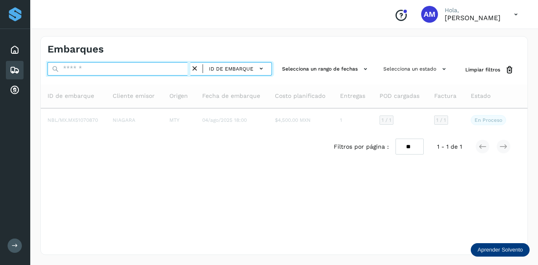
paste input "**********"
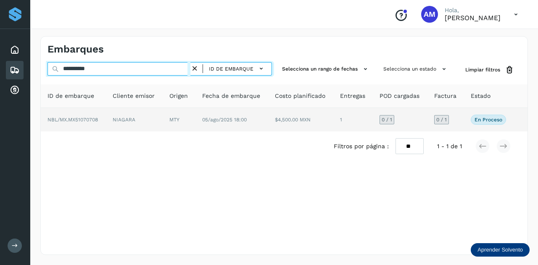
type input "**********"
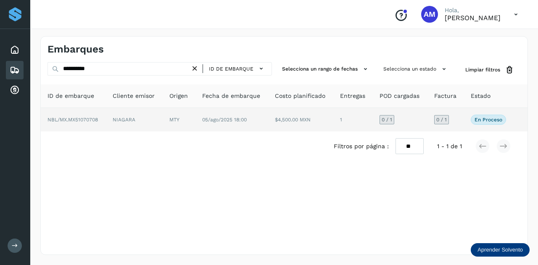
click at [195, 122] on td "MTY" at bounding box center [231, 120] width 73 height 24
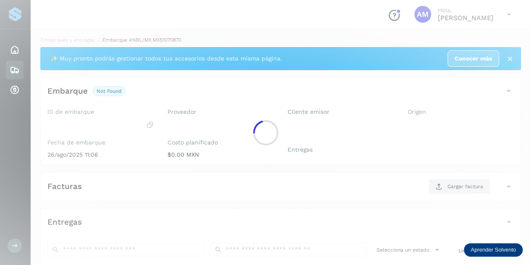
click at [170, 122] on div at bounding box center [265, 132] width 531 height 265
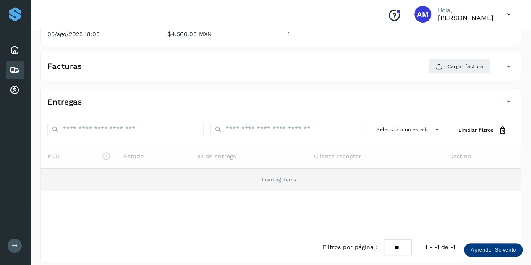
scroll to position [132, 0]
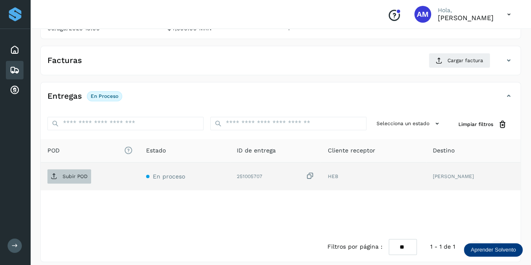
click at [59, 173] on span "Subir POD" at bounding box center [69, 176] width 44 height 13
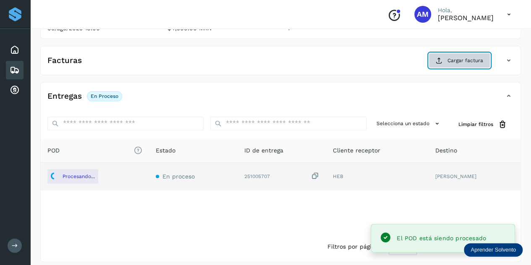
click at [465, 57] on span "Cargar factura" at bounding box center [466, 61] width 36 height 8
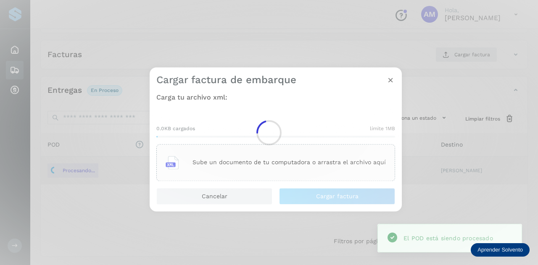
click at [291, 157] on main "Proveedores Inicio Embarques Cuentas por cobrar Salir Conoce nuestros beneficio…" at bounding box center [269, 67] width 538 height 399
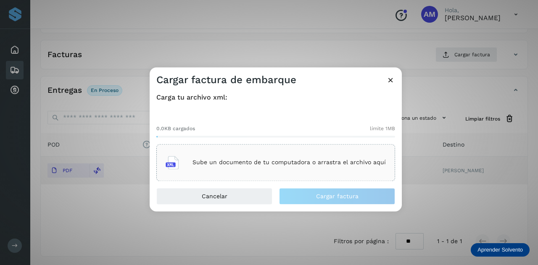
click at [291, 157] on div "Sube un documento de tu computadora o arrastra el archivo aquí" at bounding box center [275, 162] width 220 height 23
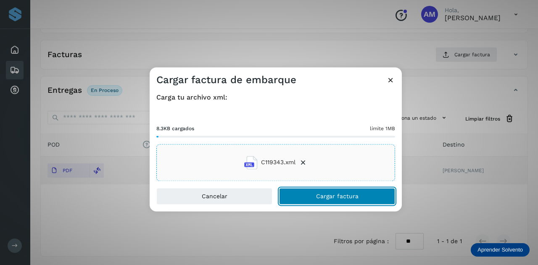
click at [312, 201] on button "Cargar factura" at bounding box center [337, 196] width 116 height 17
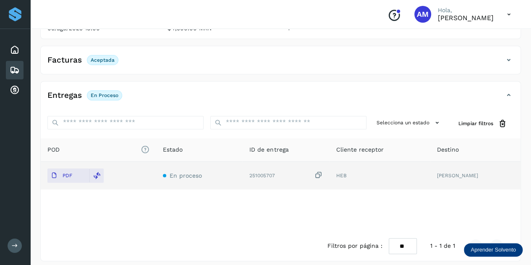
scroll to position [0, 0]
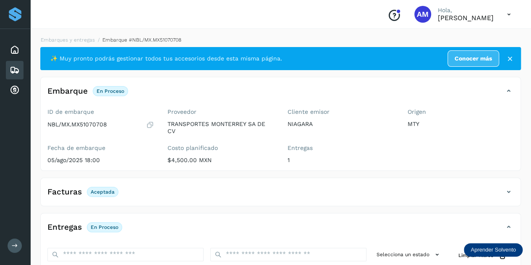
click at [95, 43] on li "Embarques y entregas" at bounding box center [138, 40] width 87 height 8
click at [75, 41] on link "Embarques y entregas" at bounding box center [68, 40] width 54 height 6
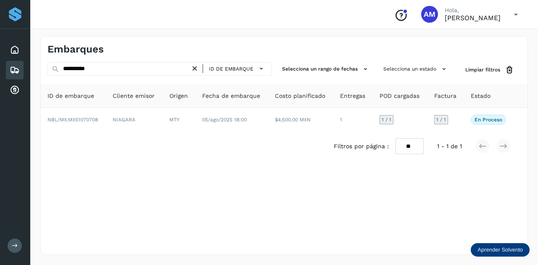
click at [197, 70] on icon at bounding box center [194, 68] width 9 height 9
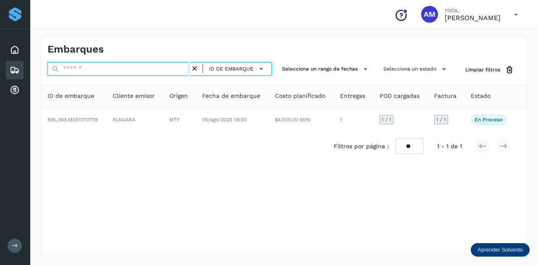
click at [170, 68] on input "text" at bounding box center [118, 68] width 143 height 13
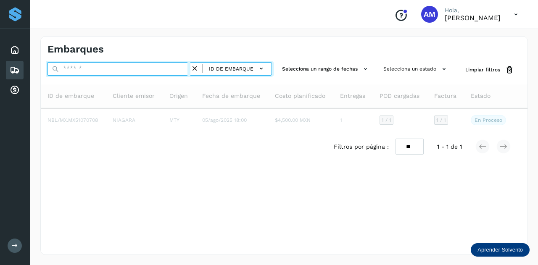
paste input "**********"
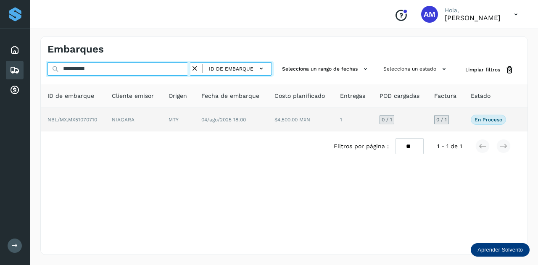
type input "**********"
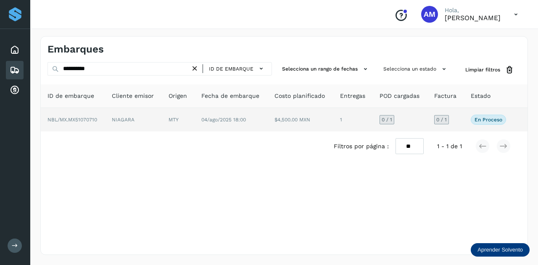
click at [162, 119] on td "NIAGARA" at bounding box center [178, 120] width 33 height 24
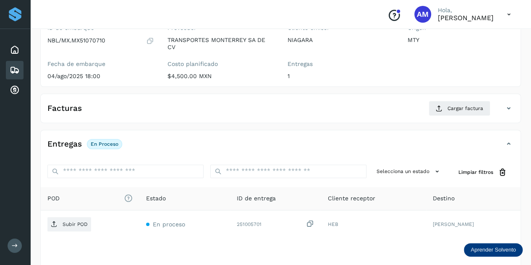
scroll to position [126, 0]
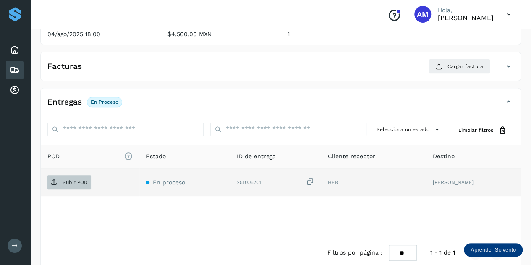
click at [72, 179] on p "Subir POD" at bounding box center [75, 182] width 25 height 6
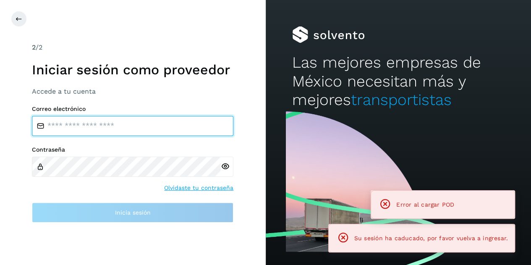
type input "**********"
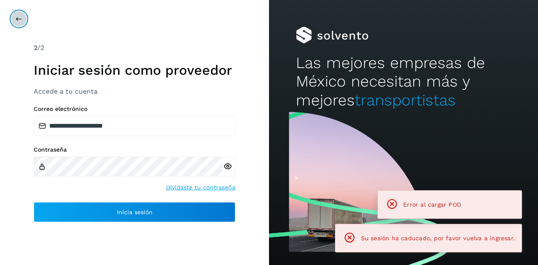
click at [18, 16] on icon at bounding box center [19, 19] width 7 height 7
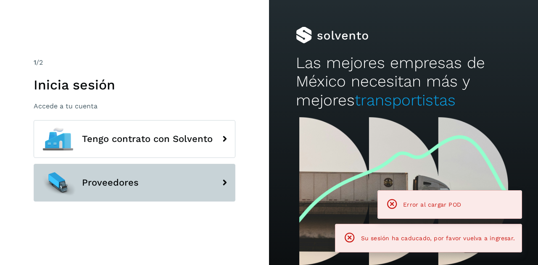
click at [93, 182] on span "Proveedores" at bounding box center [110, 183] width 57 height 10
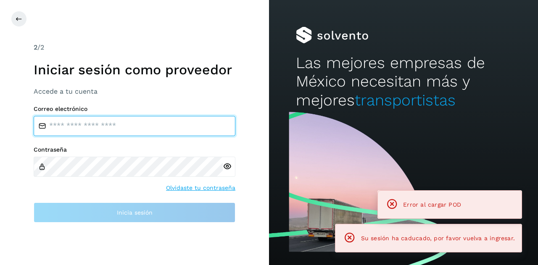
type input "**********"
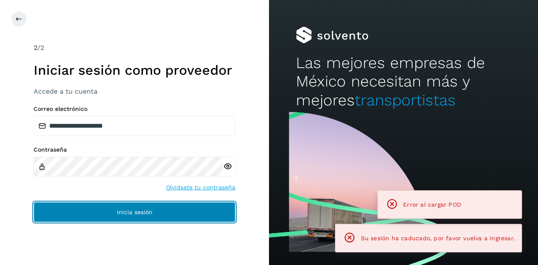
click at [102, 208] on button "Inicia sesión" at bounding box center [135, 212] width 202 height 20
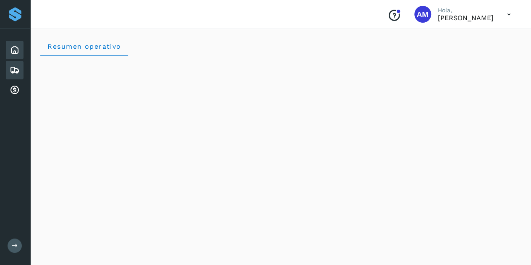
click at [17, 70] on icon at bounding box center [15, 70] width 10 height 10
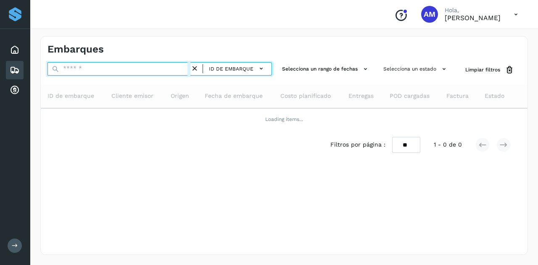
click at [71, 68] on input "text" at bounding box center [118, 68] width 143 height 13
paste input "**********"
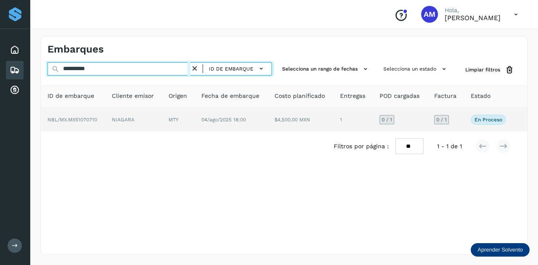
type input "**********"
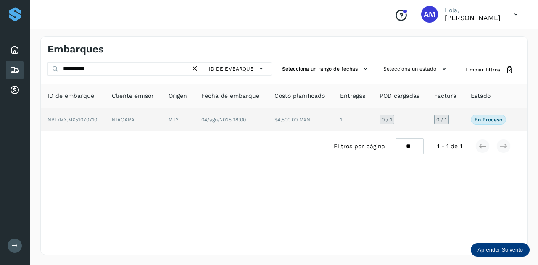
click at [105, 121] on td "NBL/MX.MX51070710" at bounding box center [133, 120] width 57 height 24
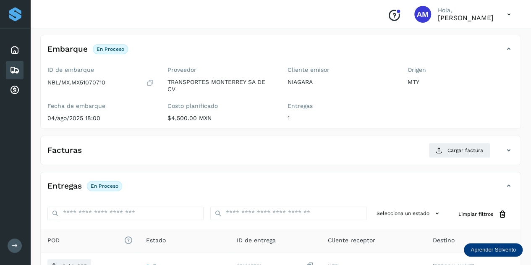
scroll to position [84, 0]
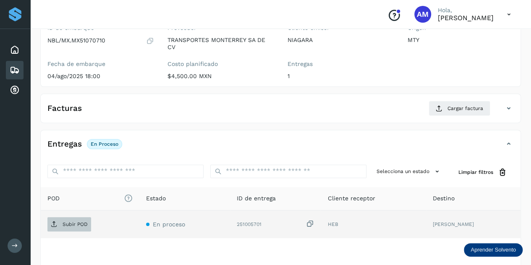
click at [78, 226] on span "Subir POD" at bounding box center [69, 224] width 44 height 13
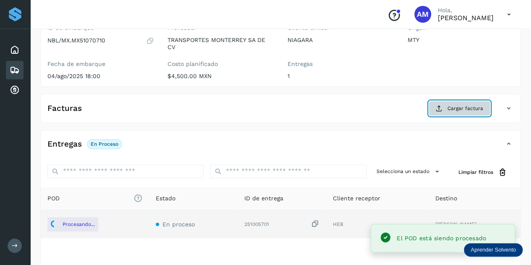
click at [462, 107] on span "Cargar factura" at bounding box center [466, 109] width 36 height 8
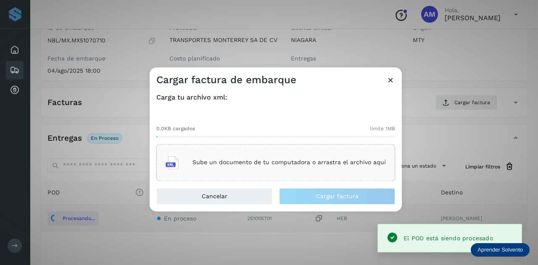
click at [309, 153] on div "Sube un documento de tu computadora o arrastra el archivo aquí" at bounding box center [275, 162] width 220 height 23
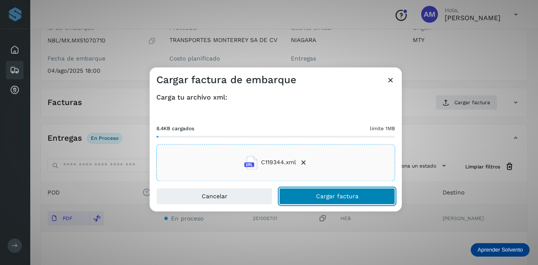
click at [320, 200] on button "Cargar factura" at bounding box center [337, 196] width 116 height 17
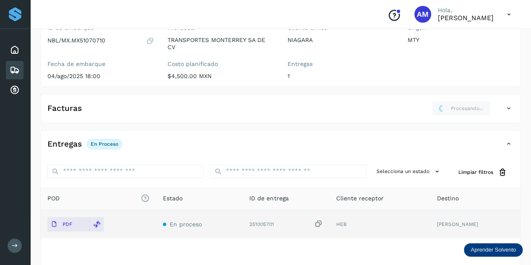
scroll to position [0, 0]
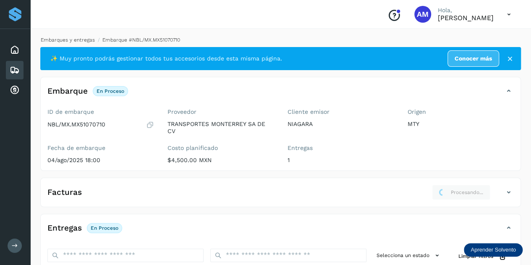
click at [77, 41] on link "Embarques y entregas" at bounding box center [68, 40] width 54 height 6
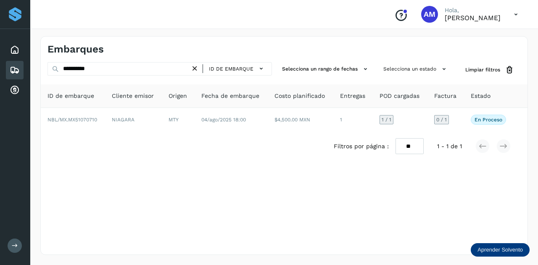
click at [195, 70] on icon at bounding box center [194, 68] width 9 height 9
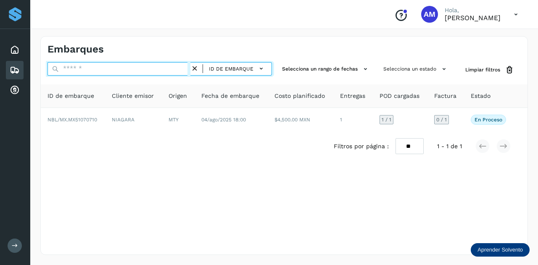
click at [146, 71] on input "text" at bounding box center [118, 68] width 143 height 13
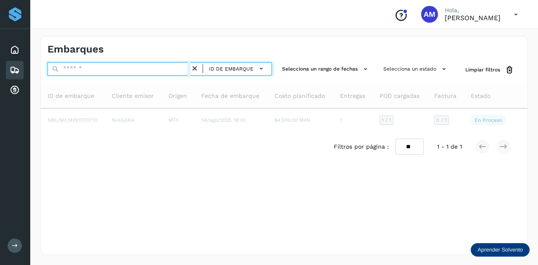
paste input "**********"
type input "**********"
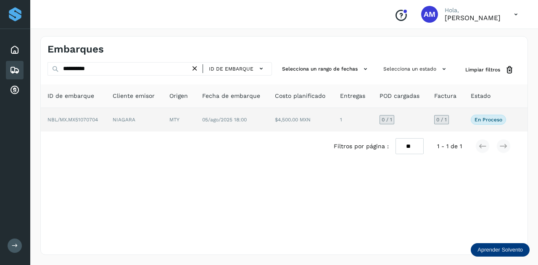
click at [163, 119] on td "NIAGARA" at bounding box center [179, 120] width 33 height 24
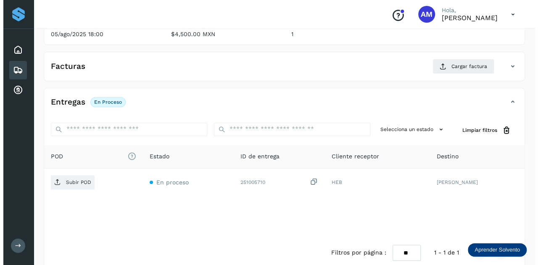
scroll to position [137, 0]
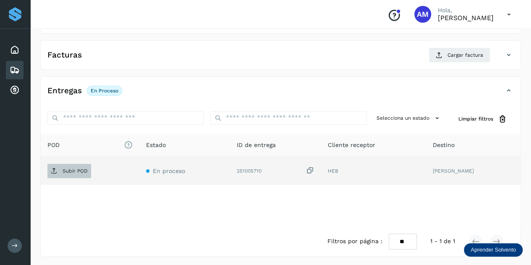
click at [66, 173] on span "Subir POD" at bounding box center [69, 170] width 44 height 13
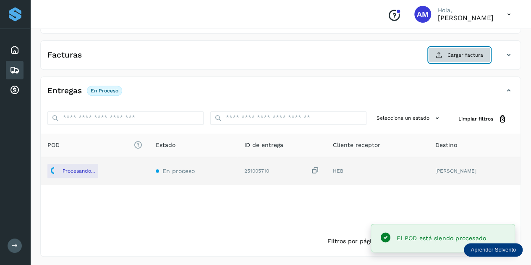
click at [438, 54] on icon at bounding box center [439, 55] width 7 height 7
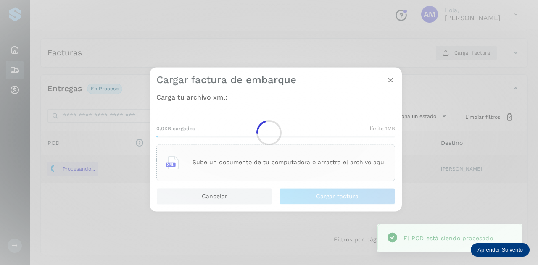
click at [313, 149] on div at bounding box center [269, 132] width 538 height 265
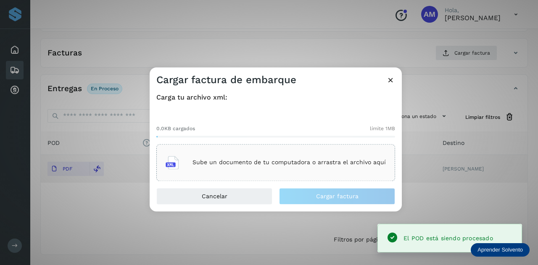
click at [233, 155] on div "Sube un documento de tu computadora o arrastra el archivo aquí" at bounding box center [275, 162] width 220 height 23
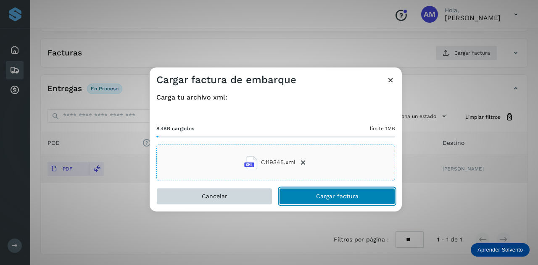
drag, startPoint x: 322, startPoint y: 196, endPoint x: 188, endPoint y: 196, distance: 134.0
click at [322, 196] on span "Cargar factura" at bounding box center [337, 196] width 42 height 6
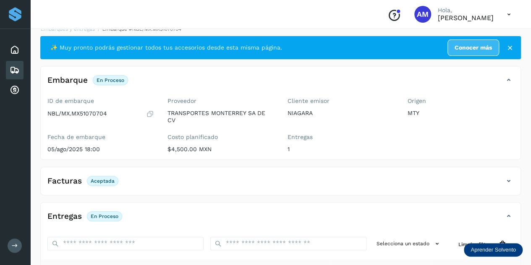
scroll to position [0, 0]
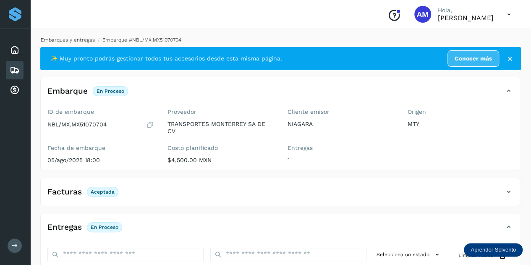
click at [75, 38] on link "Embarques y entregas" at bounding box center [68, 40] width 54 height 6
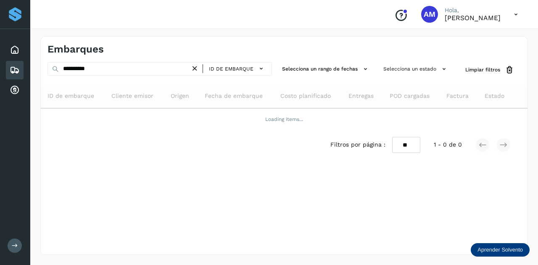
click at [193, 69] on icon at bounding box center [194, 68] width 9 height 9
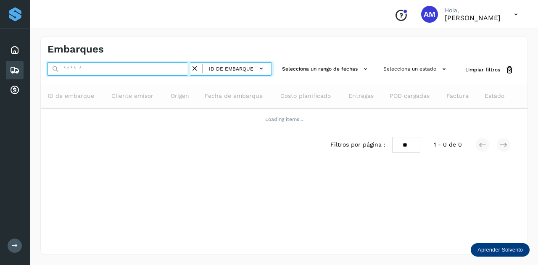
click at [171, 71] on input "text" at bounding box center [118, 68] width 143 height 13
paste input "**********"
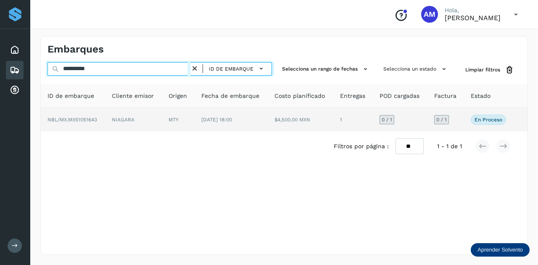
type input "**********"
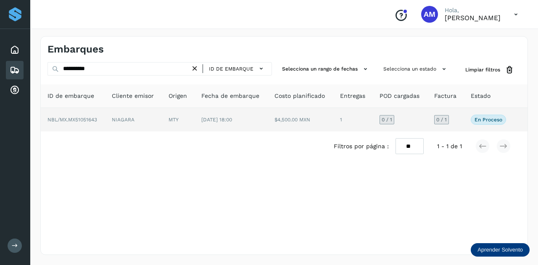
click at [162, 119] on td "NIAGARA" at bounding box center [178, 120] width 33 height 24
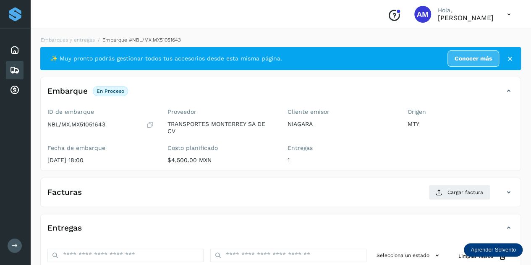
scroll to position [126, 0]
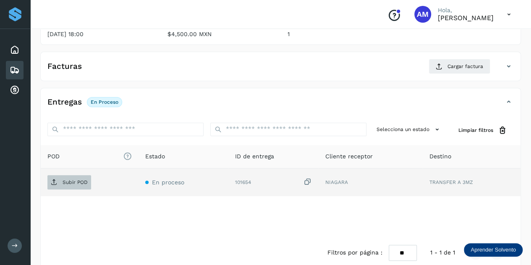
click at [77, 176] on span "Subir POD" at bounding box center [69, 182] width 44 height 13
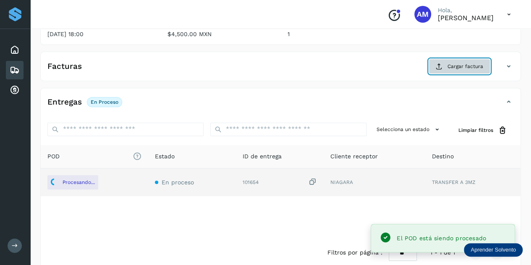
click at [469, 60] on button "Cargar factura" at bounding box center [460, 66] width 62 height 15
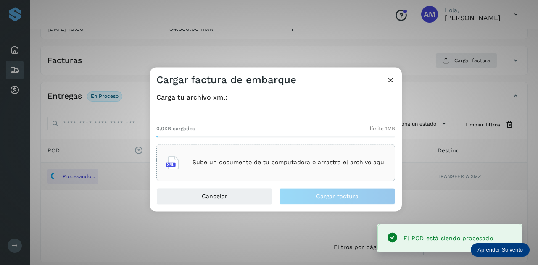
click at [288, 137] on div at bounding box center [275, 137] width 239 height 2
click at [280, 153] on div "Sube un documento de tu computadora o arrastra el archivo aquí" at bounding box center [275, 162] width 220 height 23
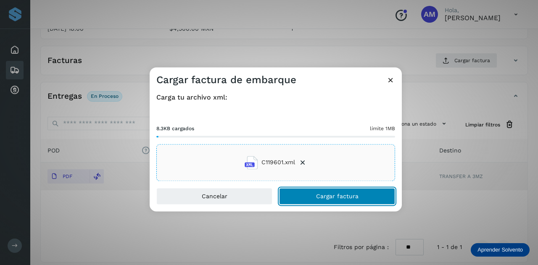
click at [299, 196] on button "Cargar factura" at bounding box center [337, 196] width 116 height 17
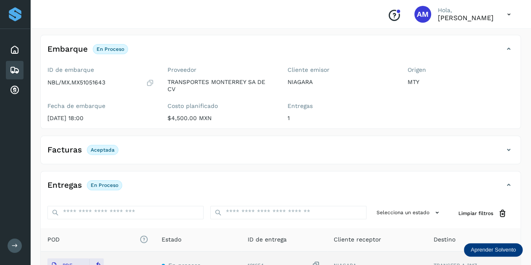
scroll to position [0, 0]
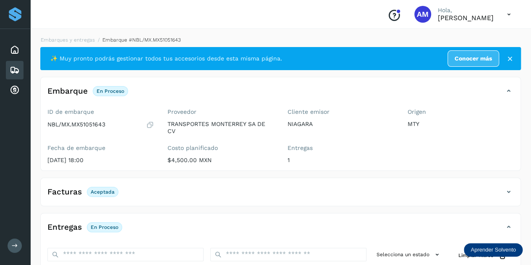
click at [95, 43] on li "Embarques y entregas" at bounding box center [138, 40] width 86 height 8
click at [74, 40] on link "Embarques y entregas" at bounding box center [68, 40] width 54 height 6
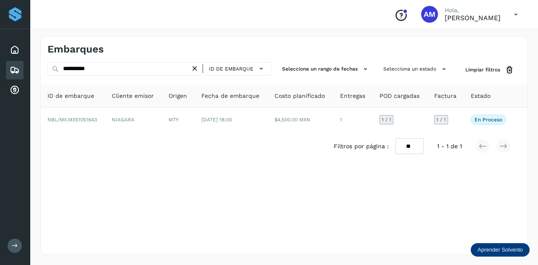
click at [195, 70] on icon at bounding box center [194, 68] width 9 height 9
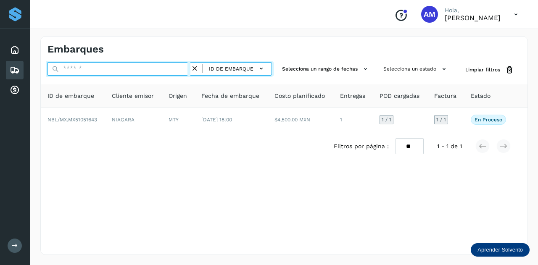
drag, startPoint x: 165, startPoint y: 67, endPoint x: 160, endPoint y: 67, distance: 4.6
click at [164, 67] on input "text" at bounding box center [118, 68] width 143 height 13
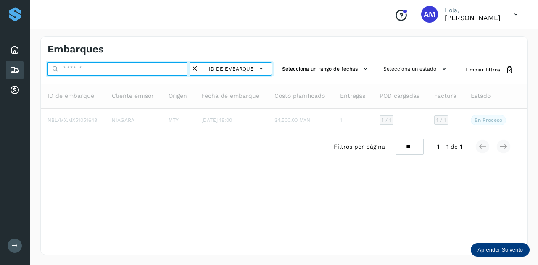
paste input "**********"
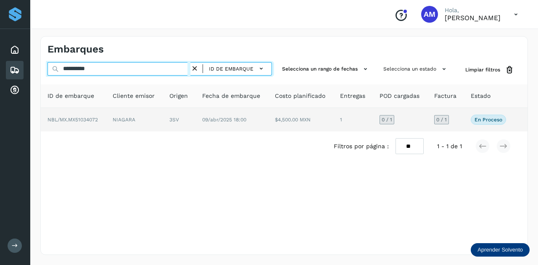
type input "**********"
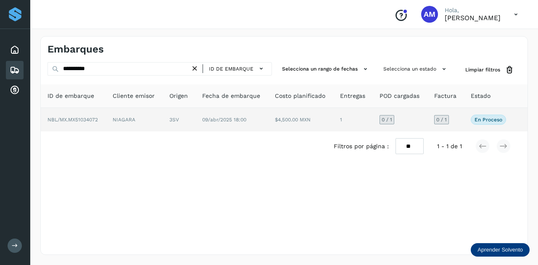
click at [195, 123] on td "3SV" at bounding box center [231, 120] width 73 height 24
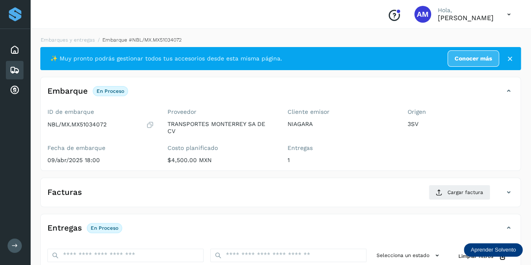
scroll to position [126, 0]
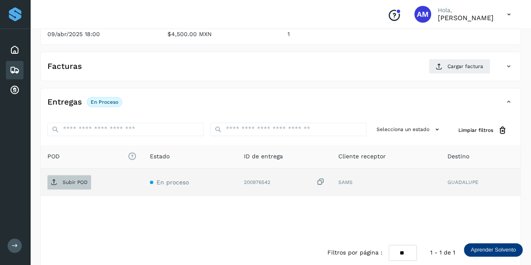
click at [79, 179] on p "Subir POD" at bounding box center [75, 182] width 25 height 6
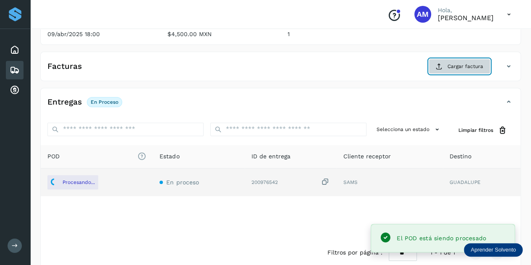
click at [455, 71] on button "Cargar factura" at bounding box center [460, 66] width 62 height 15
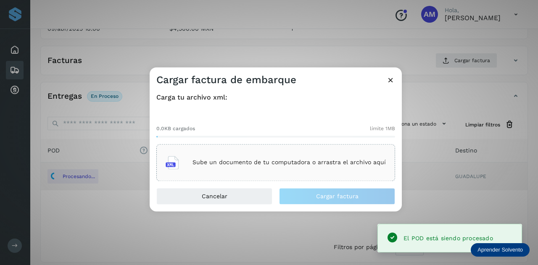
click at [260, 152] on div "Sube un documento de tu computadora o arrastra el archivo aquí" at bounding box center [275, 162] width 220 height 23
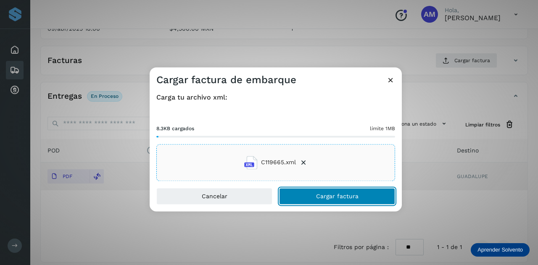
click at [310, 195] on button "Cargar factura" at bounding box center [337, 196] width 116 height 17
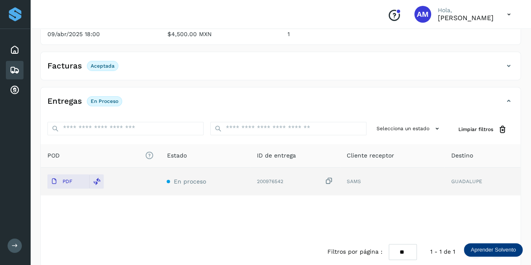
scroll to position [0, 0]
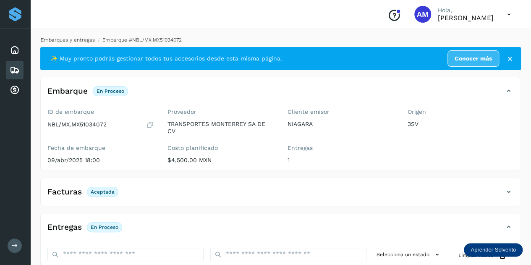
click at [84, 40] on link "Embarques y entregas" at bounding box center [68, 40] width 54 height 6
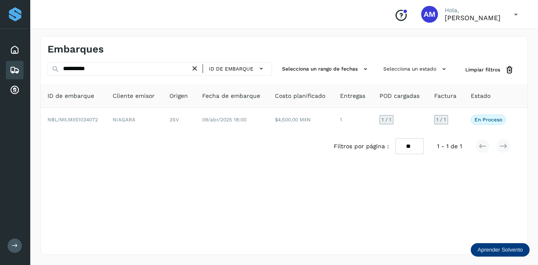
click at [196, 68] on icon at bounding box center [194, 68] width 9 height 9
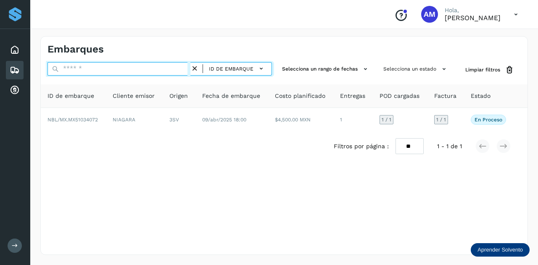
click at [167, 67] on input "text" at bounding box center [118, 68] width 143 height 13
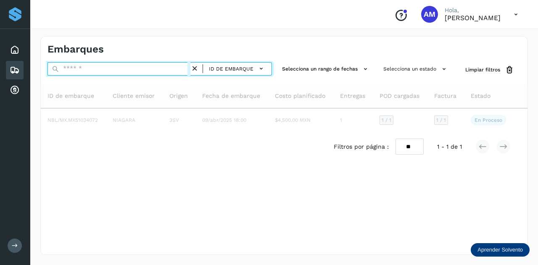
paste input "**********"
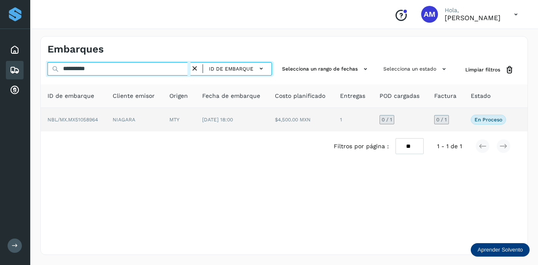
type input "**********"
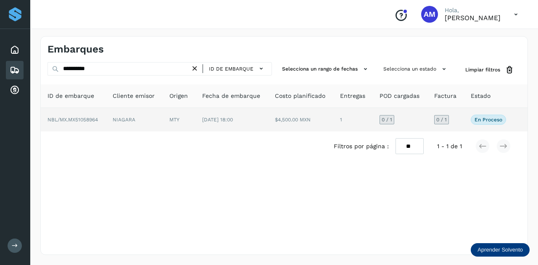
click at [268, 125] on td "[DATE] 18:00" at bounding box center [300, 120] width 65 height 24
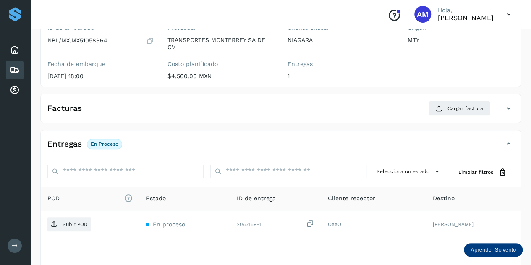
scroll to position [126, 0]
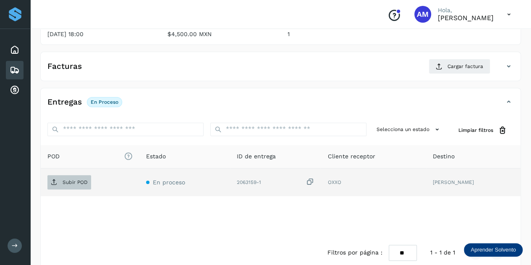
click at [63, 180] on p "Subir POD" at bounding box center [75, 182] width 25 height 6
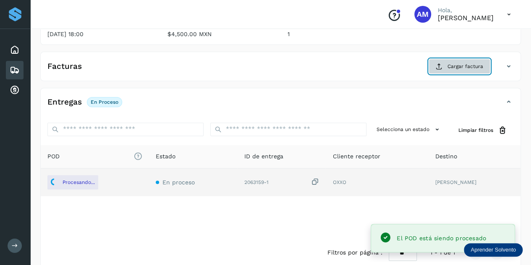
click at [438, 67] on icon at bounding box center [439, 66] width 7 height 7
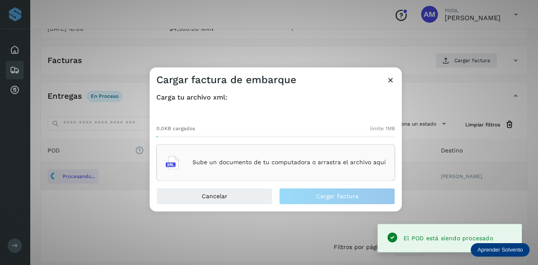
click at [276, 153] on div "Sube un documento de tu computadora o arrastra el archivo aquí" at bounding box center [275, 162] width 220 height 23
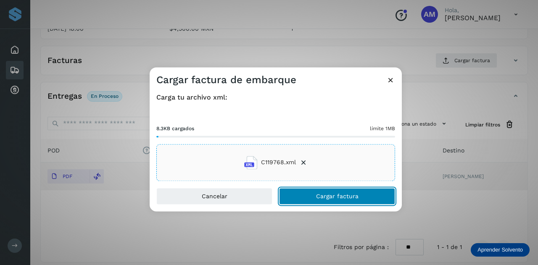
click at [299, 197] on button "Cargar factura" at bounding box center [337, 196] width 116 height 17
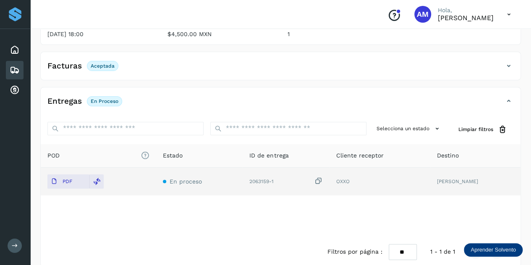
scroll to position [0, 0]
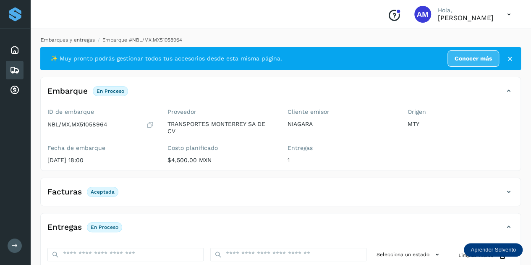
click at [84, 37] on link "Embarques y entregas" at bounding box center [68, 40] width 54 height 6
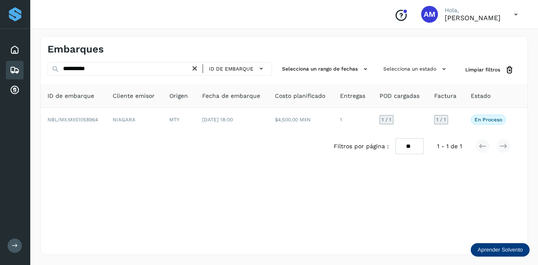
click at [198, 70] on icon at bounding box center [194, 68] width 9 height 9
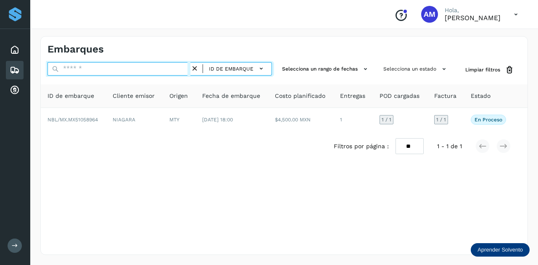
click at [184, 70] on input "text" at bounding box center [118, 68] width 143 height 13
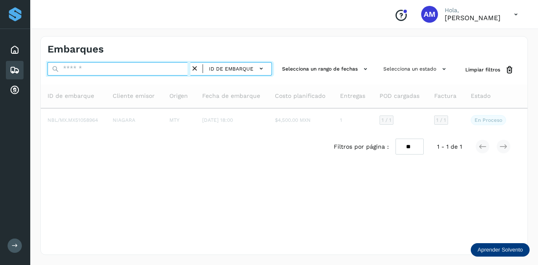
paste input "**********"
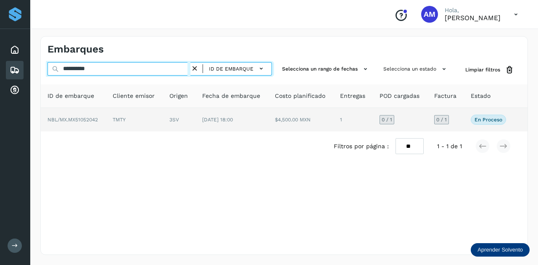
type input "**********"
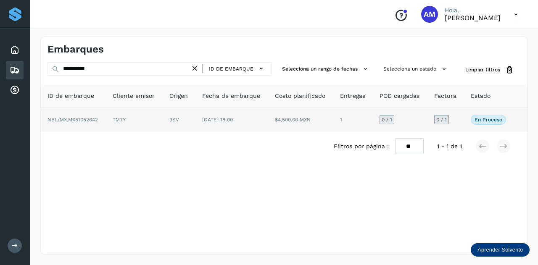
click at [163, 120] on td "TMTY" at bounding box center [179, 120] width 33 height 24
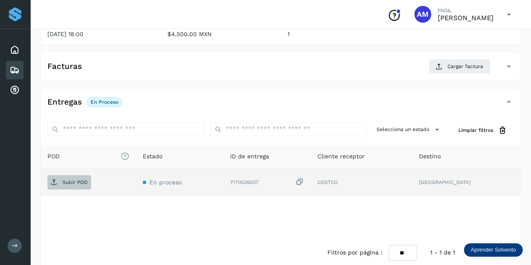
scroll to position [84, 0]
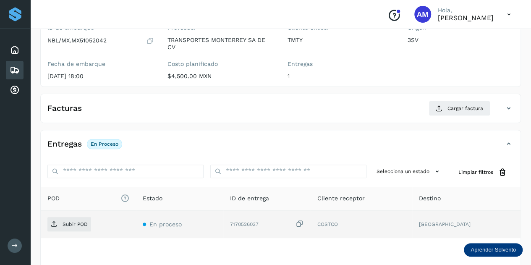
click at [136, 233] on td "Subir POD" at bounding box center [179, 224] width 87 height 28
click at [80, 228] on span "Subir POD" at bounding box center [69, 224] width 44 height 13
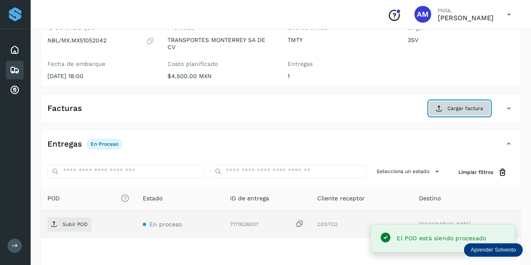
click at [456, 109] on span "Cargar factura" at bounding box center [466, 109] width 36 height 8
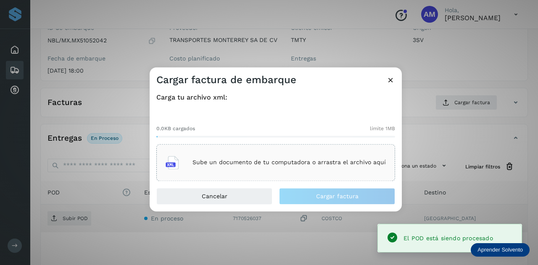
click at [302, 154] on div "Sube un documento de tu computadora o arrastra el archivo aquí" at bounding box center [275, 162] width 220 height 23
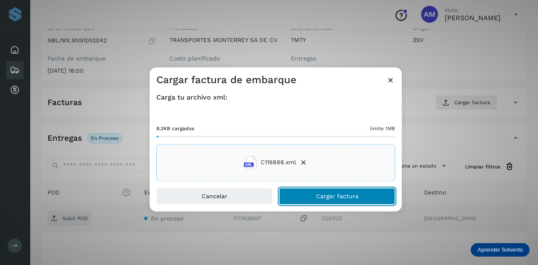
click at [318, 197] on span "Cargar factura" at bounding box center [337, 196] width 42 height 6
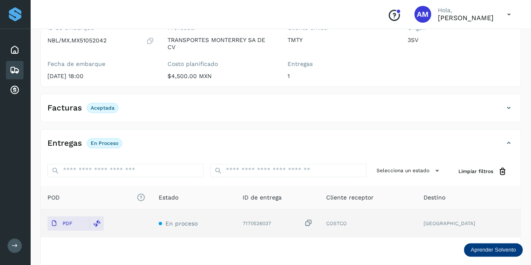
scroll to position [0, 0]
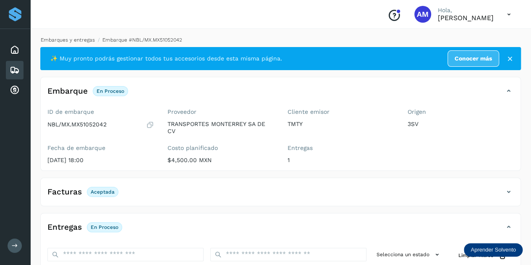
click at [76, 40] on link "Embarques y entregas" at bounding box center [68, 40] width 54 height 6
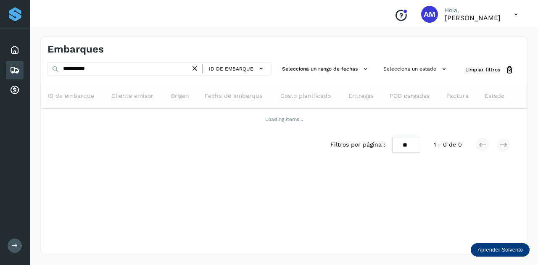
click at [199, 67] on icon at bounding box center [194, 68] width 9 height 9
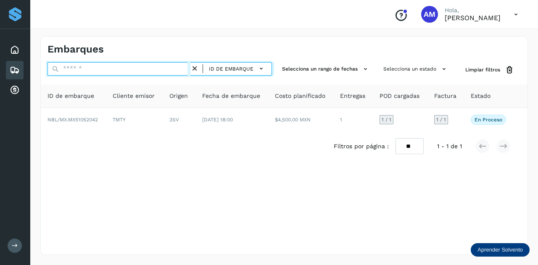
click at [171, 68] on input "text" at bounding box center [118, 68] width 143 height 13
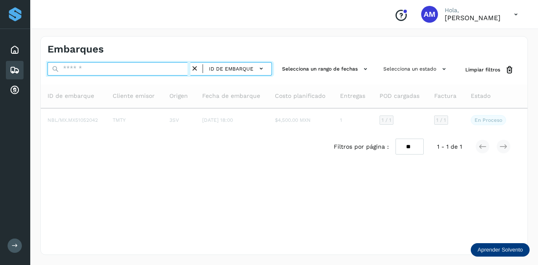
paste input "**********"
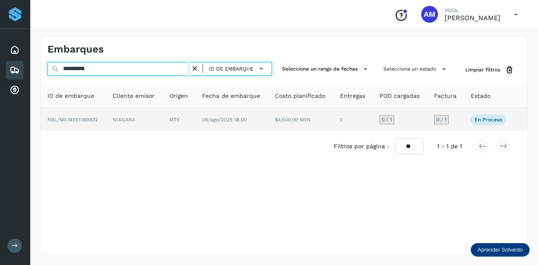
type input "**********"
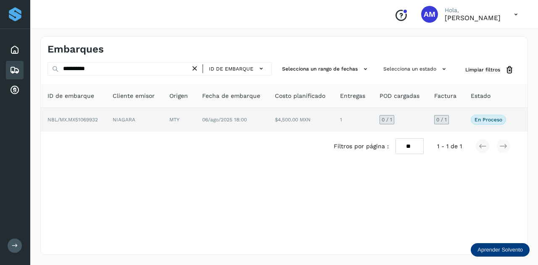
click at [163, 124] on td "NIAGARA" at bounding box center [179, 120] width 33 height 24
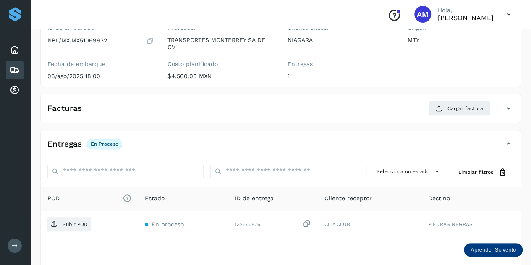
scroll to position [126, 0]
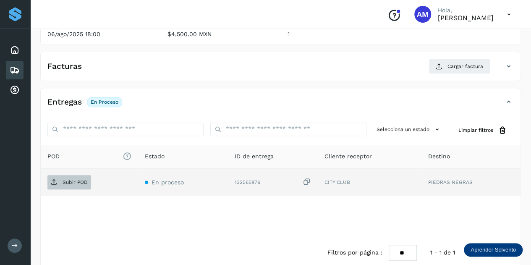
click at [58, 181] on span "Subir POD" at bounding box center [69, 182] width 44 height 13
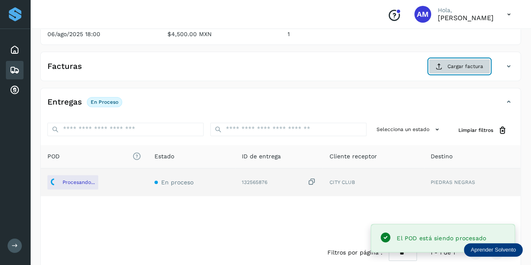
click at [461, 66] on span "Cargar factura" at bounding box center [466, 67] width 36 height 8
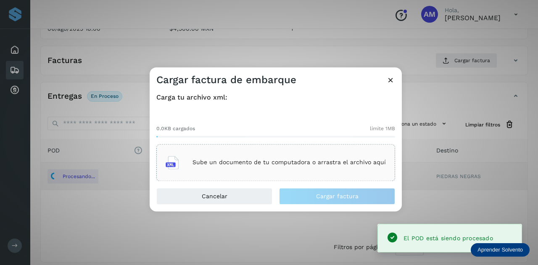
click at [263, 141] on div "0.0KB cargados límite 1MB Sube un documento de tu computadora o arrastra el arc…" at bounding box center [275, 146] width 239 height 70
click at [260, 148] on div "Sube un documento de tu computadora o arrastra el archivo aquí" at bounding box center [275, 162] width 239 height 37
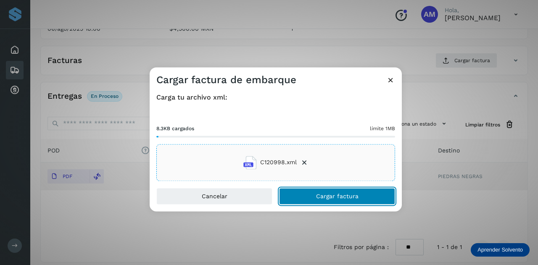
click at [309, 194] on button "Cargar factura" at bounding box center [337, 196] width 116 height 17
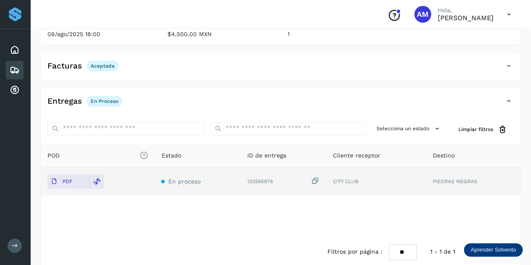
scroll to position [0, 0]
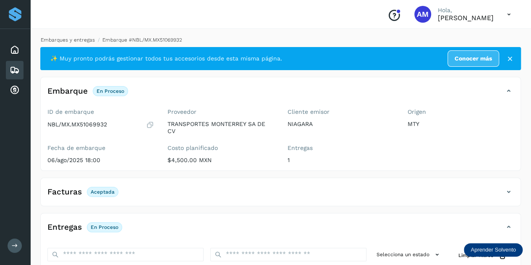
click at [79, 37] on link "Embarques y entregas" at bounding box center [68, 40] width 54 height 6
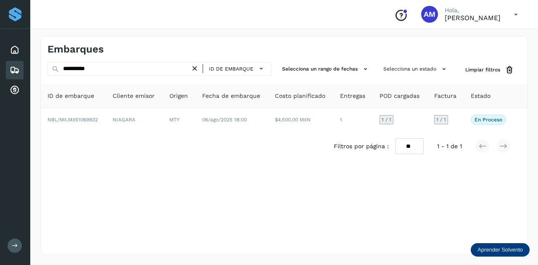
click at [197, 67] on icon at bounding box center [194, 68] width 9 height 9
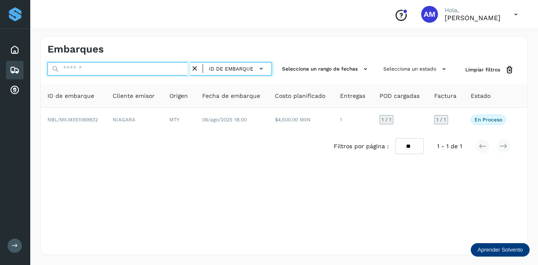
click at [185, 67] on input "text" at bounding box center [118, 68] width 143 height 13
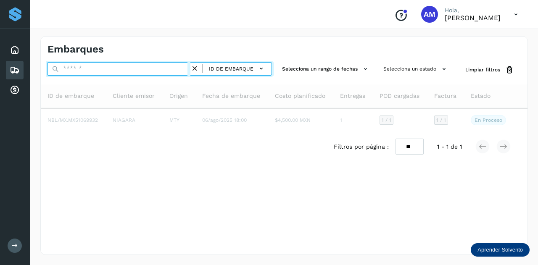
paste input "**********"
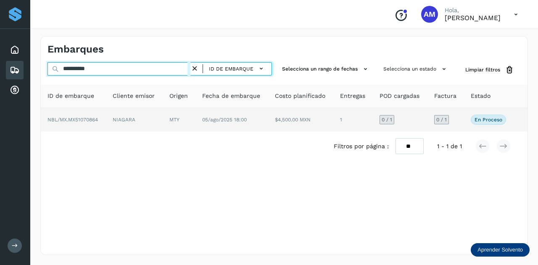
type input "**********"
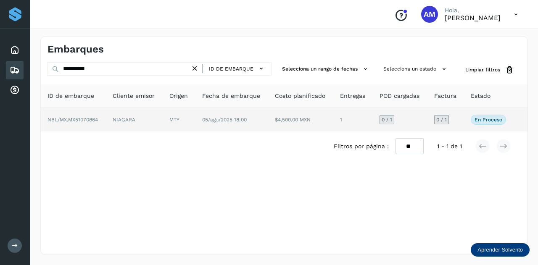
click at [163, 121] on td "NIAGARA" at bounding box center [179, 120] width 33 height 24
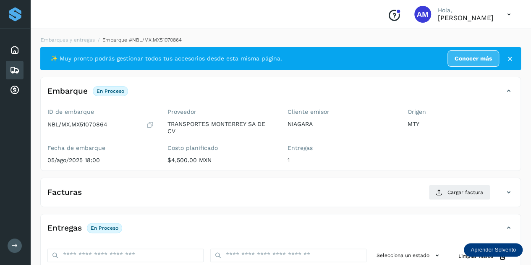
scroll to position [126, 0]
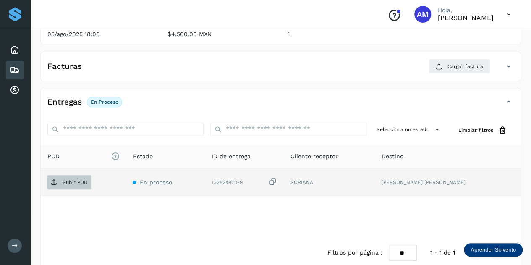
click at [74, 182] on p "Subir POD" at bounding box center [75, 182] width 25 height 6
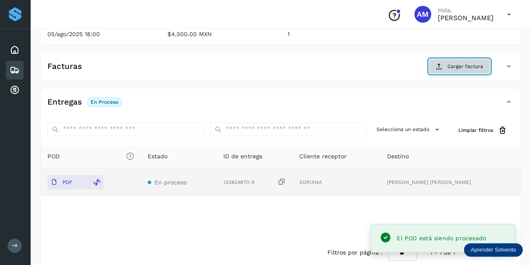
click at [454, 63] on span "Cargar factura" at bounding box center [466, 67] width 36 height 8
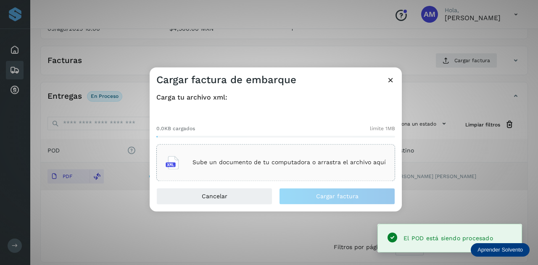
click at [229, 160] on p "Sube un documento de tu computadora o arrastra el archivo aquí" at bounding box center [288, 162] width 193 height 7
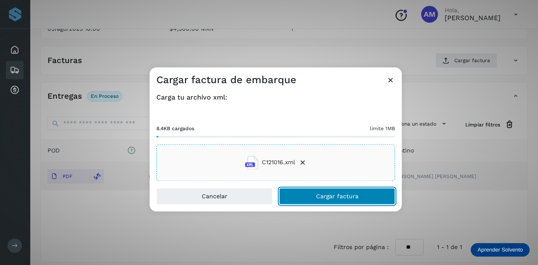
click at [316, 203] on button "Cargar factura" at bounding box center [337, 196] width 116 height 17
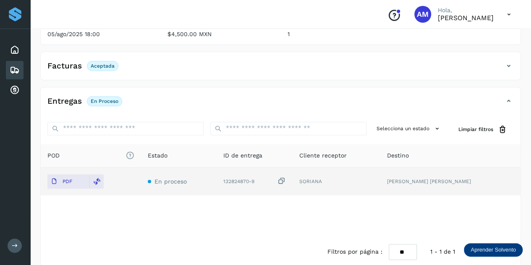
scroll to position [0, 0]
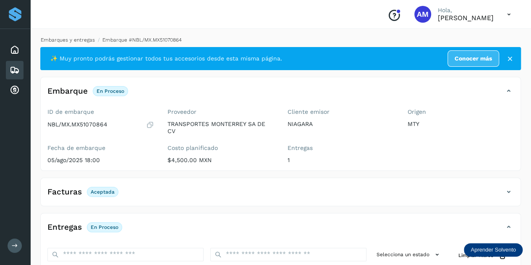
click at [77, 41] on link "Embarques y entregas" at bounding box center [68, 40] width 54 height 6
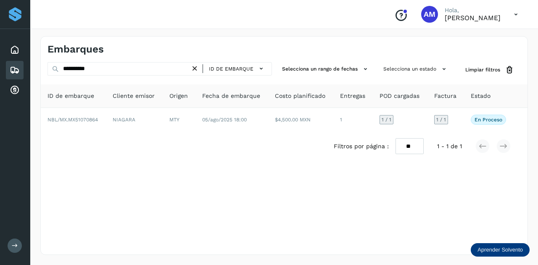
drag, startPoint x: 195, startPoint y: 70, endPoint x: 155, endPoint y: 70, distance: 39.9
click at [195, 70] on icon at bounding box center [194, 68] width 9 height 9
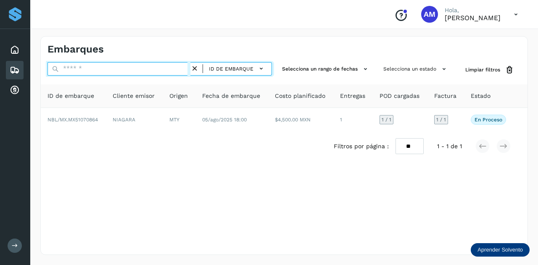
click at [149, 70] on input "text" at bounding box center [118, 68] width 143 height 13
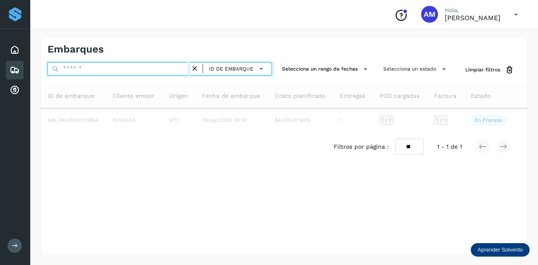
paste input "**********"
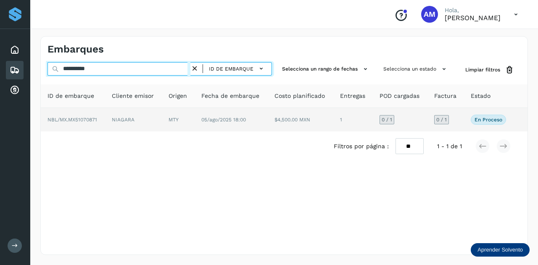
type input "**********"
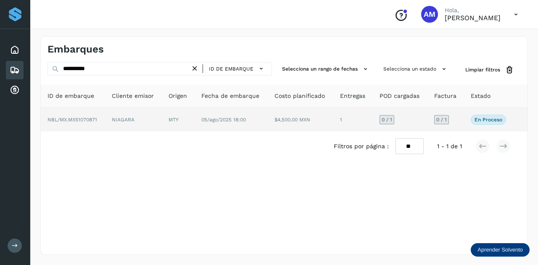
click at [162, 121] on td "NIAGARA" at bounding box center [178, 120] width 33 height 24
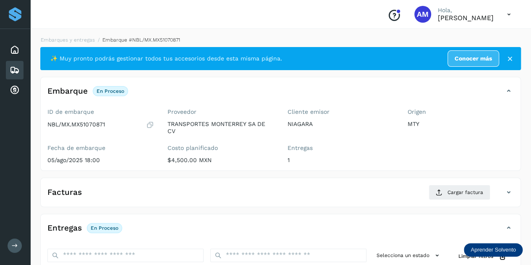
scroll to position [126, 0]
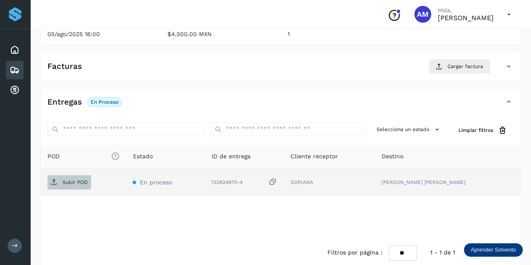
click at [82, 177] on span "Subir POD" at bounding box center [69, 182] width 44 height 13
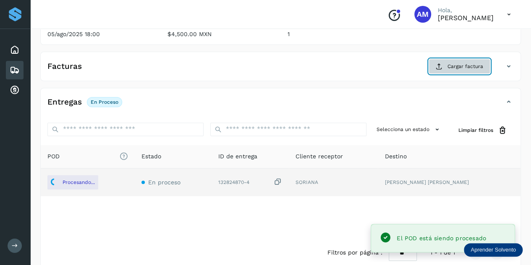
click at [447, 64] on button "Cargar factura" at bounding box center [460, 66] width 62 height 15
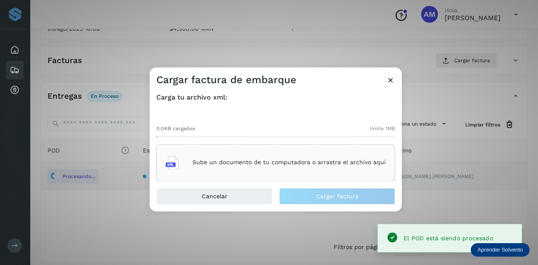
click at [263, 162] on p "Sube un documento de tu computadora o arrastra el archivo aquí" at bounding box center [288, 162] width 193 height 7
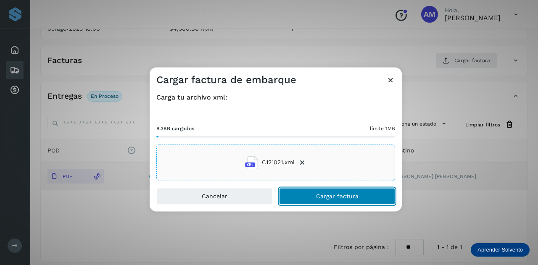
click at [311, 198] on button "Cargar factura" at bounding box center [337, 196] width 116 height 17
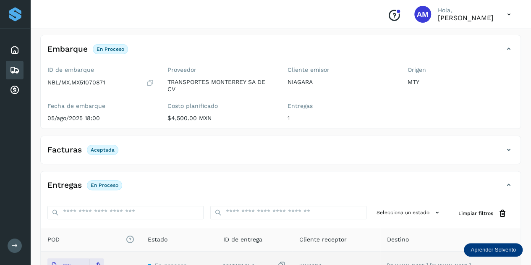
scroll to position [0, 0]
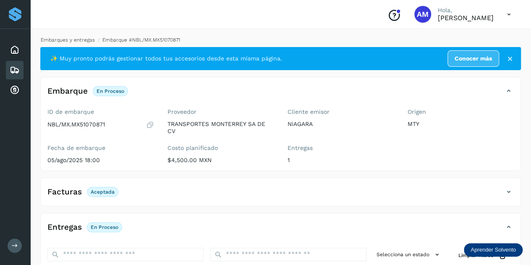
click at [85, 41] on link "Embarques y entregas" at bounding box center [68, 40] width 54 height 6
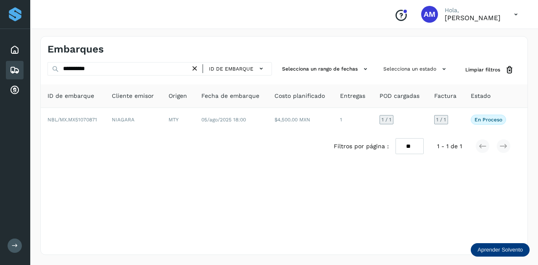
drag, startPoint x: 198, startPoint y: 67, endPoint x: 159, endPoint y: 68, distance: 38.7
click at [197, 67] on icon at bounding box center [194, 68] width 9 height 9
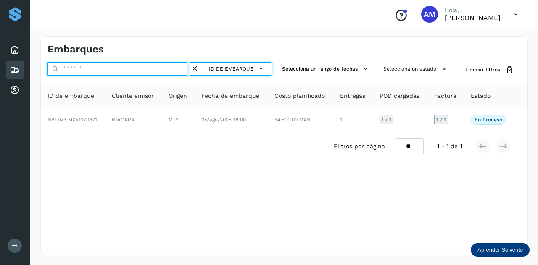
click at [159, 68] on input "text" at bounding box center [118, 68] width 143 height 13
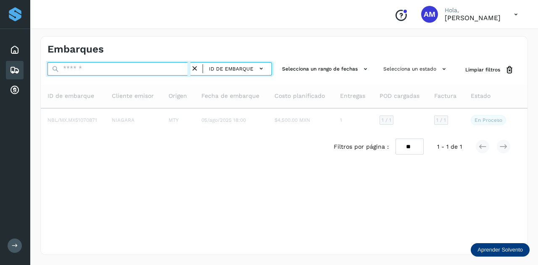
paste input "**********"
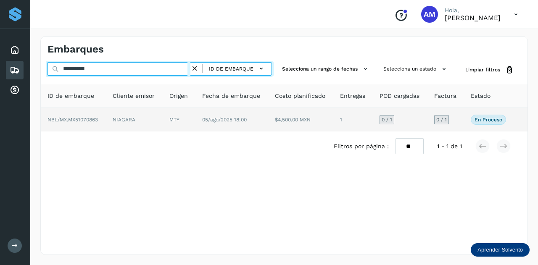
type input "**********"
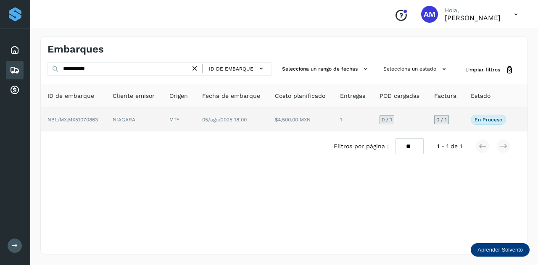
click at [195, 118] on td "MTY" at bounding box center [231, 120] width 73 height 24
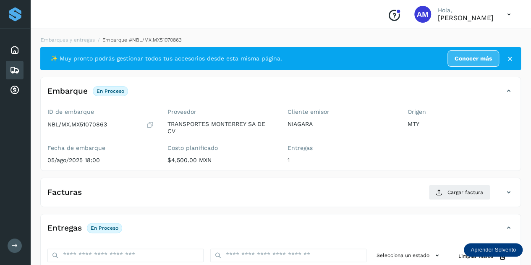
scroll to position [126, 0]
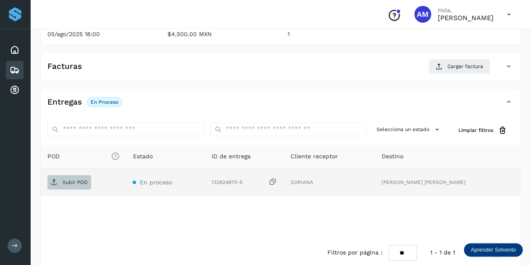
click at [80, 182] on p "Subir POD" at bounding box center [75, 182] width 25 height 6
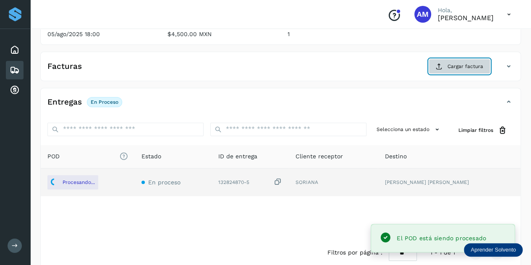
click at [464, 65] on span "Cargar factura" at bounding box center [466, 67] width 36 height 8
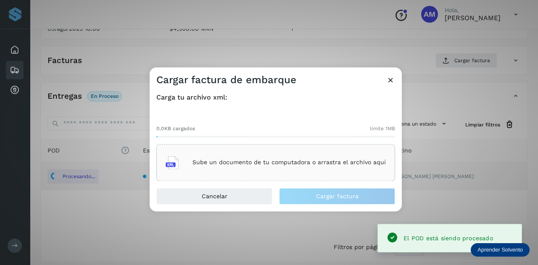
click at [280, 153] on div "Sube un documento de tu computadora o arrastra el archivo aquí" at bounding box center [275, 162] width 220 height 23
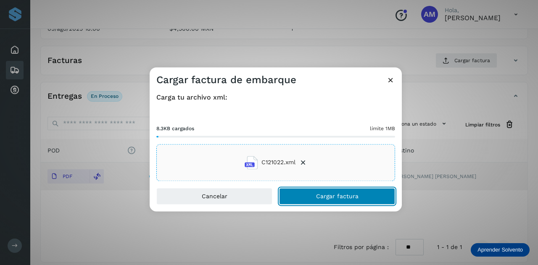
click at [288, 194] on button "Cargar factura" at bounding box center [337, 196] width 116 height 17
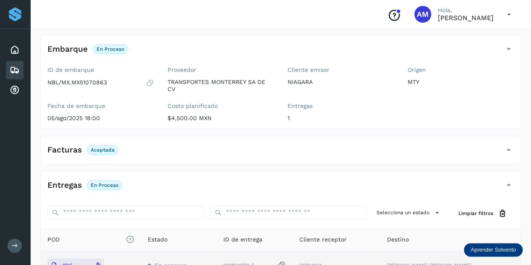
scroll to position [0, 0]
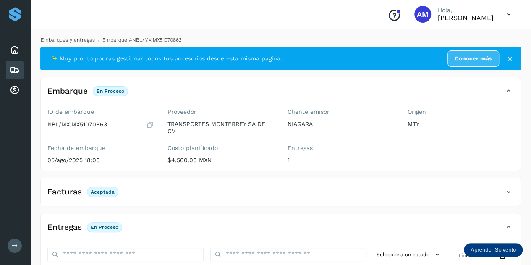
click at [79, 41] on link "Embarques y entregas" at bounding box center [68, 40] width 54 height 6
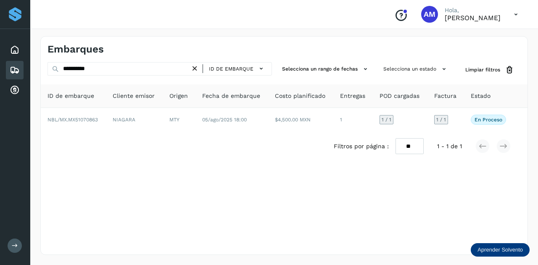
drag, startPoint x: 194, startPoint y: 66, endPoint x: 173, endPoint y: 68, distance: 21.5
click at [194, 66] on icon at bounding box center [194, 68] width 9 height 9
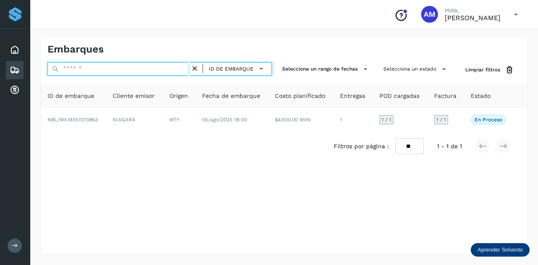
click at [165, 68] on input "text" at bounding box center [118, 68] width 143 height 13
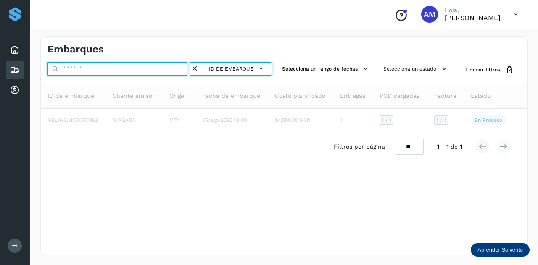
paste input "**********"
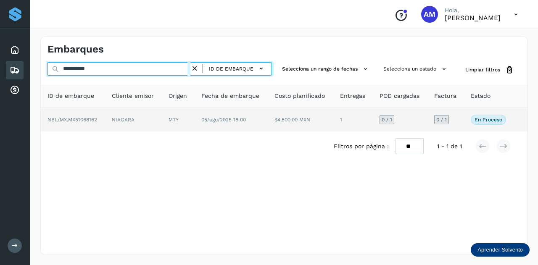
type input "**********"
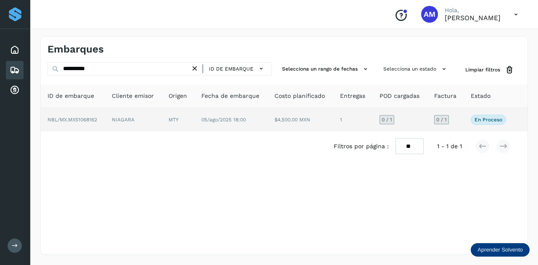
click at [194, 120] on td "MTY" at bounding box center [230, 120] width 73 height 24
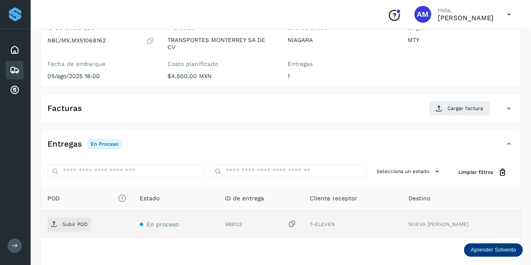
scroll to position [126, 0]
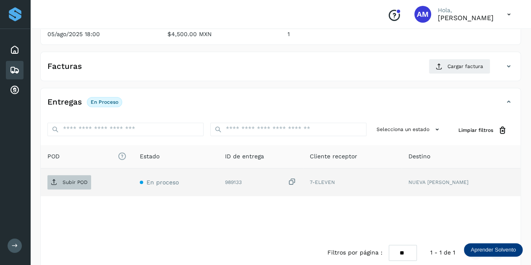
click at [80, 184] on p "Subir POD" at bounding box center [75, 182] width 25 height 6
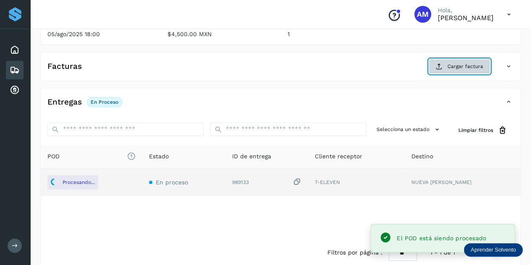
click at [450, 67] on span "Cargar factura" at bounding box center [466, 67] width 36 height 8
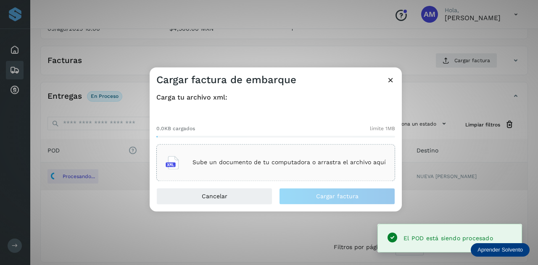
click at [265, 151] on div "Sube un documento de tu computadora o arrastra el archivo aquí" at bounding box center [275, 162] width 239 height 37
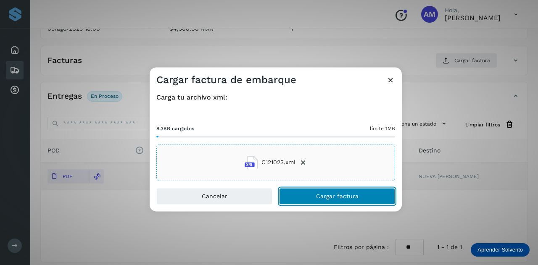
click at [290, 192] on button "Cargar factura" at bounding box center [337, 196] width 116 height 17
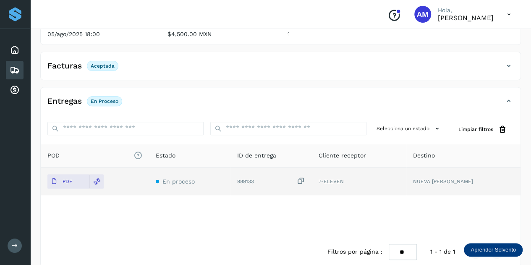
scroll to position [0, 0]
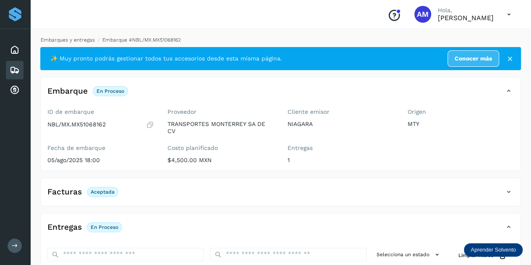
click at [66, 42] on link "Embarques y entregas" at bounding box center [68, 40] width 54 height 6
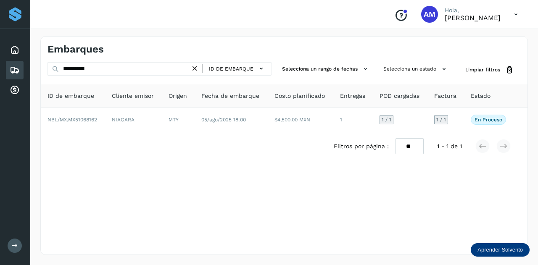
click at [194, 66] on icon at bounding box center [194, 68] width 9 height 9
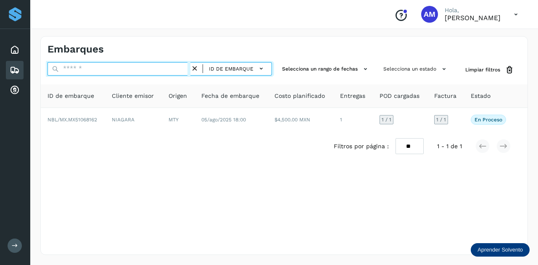
click at [169, 69] on input "text" at bounding box center [118, 68] width 143 height 13
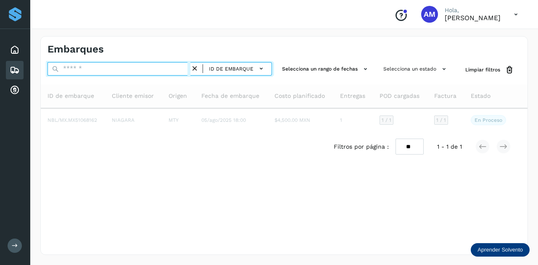
paste input "**********"
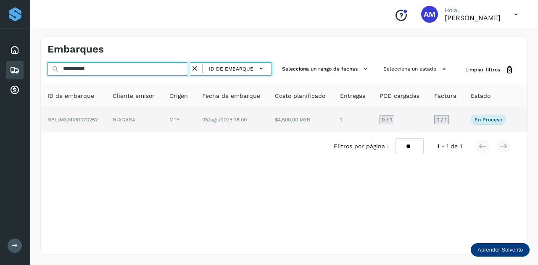
type input "**********"
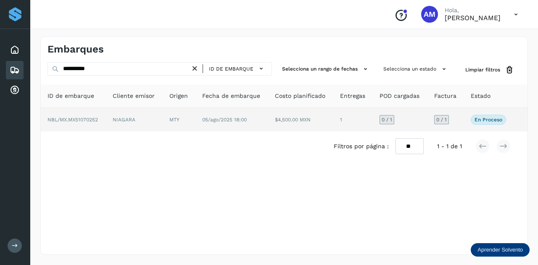
click at [195, 123] on td "MTY" at bounding box center [231, 120] width 73 height 24
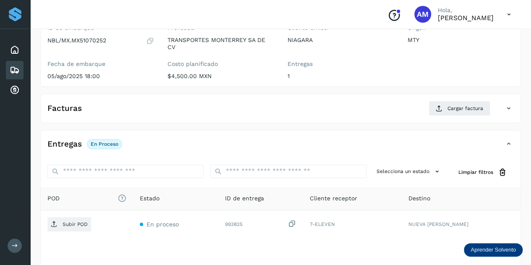
scroll to position [126, 0]
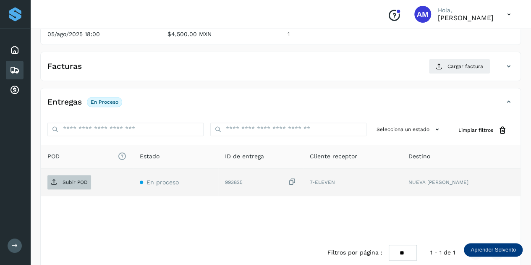
click at [87, 184] on span "Subir POD" at bounding box center [69, 182] width 44 height 13
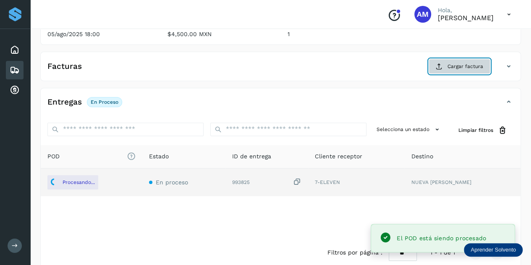
click at [455, 67] on span "Cargar factura" at bounding box center [466, 67] width 36 height 8
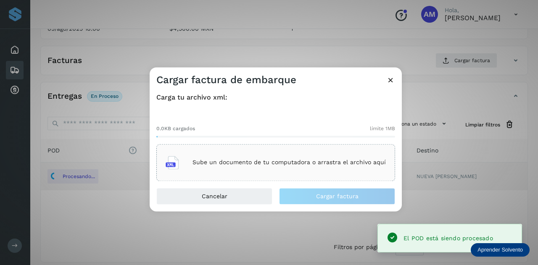
click at [299, 162] on p "Sube un documento de tu computadora o arrastra el archivo aquí" at bounding box center [288, 162] width 193 height 7
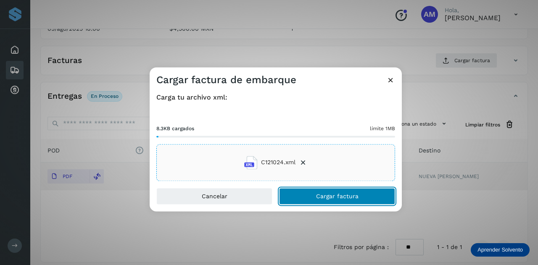
click at [309, 203] on button "Cargar factura" at bounding box center [337, 196] width 116 height 17
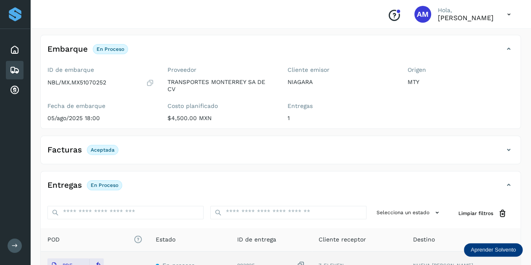
scroll to position [0, 0]
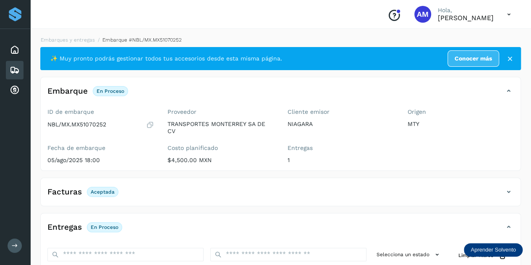
click at [95, 43] on li "Embarques y entregas" at bounding box center [138, 40] width 87 height 8
click at [90, 37] on link "Embarques y entregas" at bounding box center [68, 40] width 54 height 6
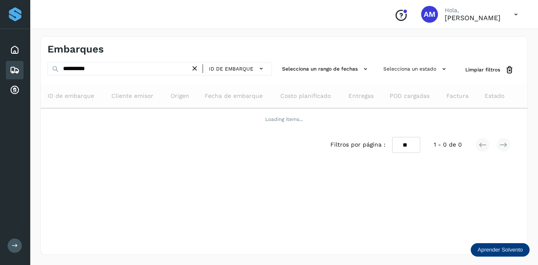
click at [198, 70] on icon at bounding box center [194, 68] width 9 height 9
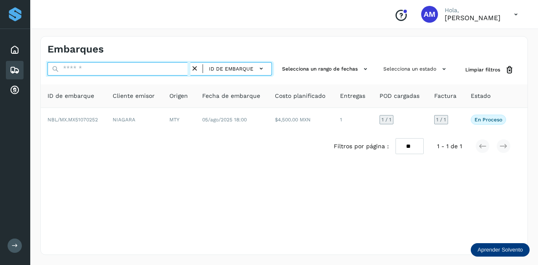
click at [186, 71] on input "text" at bounding box center [118, 68] width 143 height 13
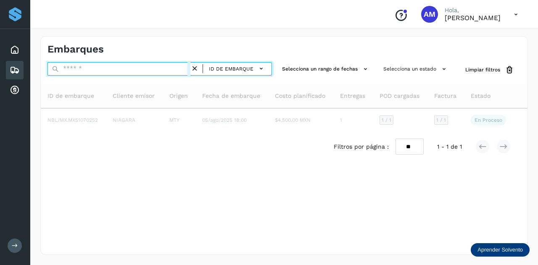
paste input "**********"
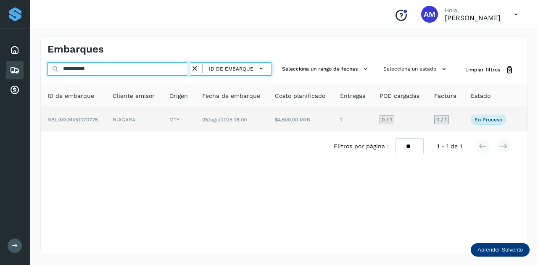
type input "**********"
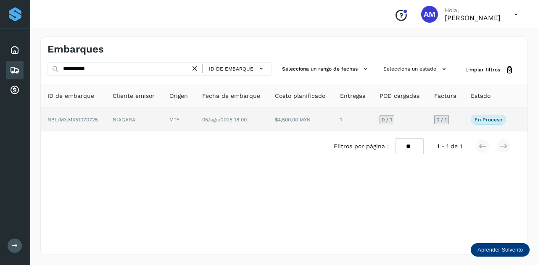
click at [268, 123] on td "05/ago/2025 18:00" at bounding box center [300, 120] width 65 height 24
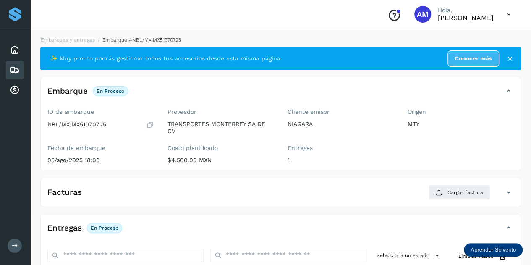
scroll to position [126, 0]
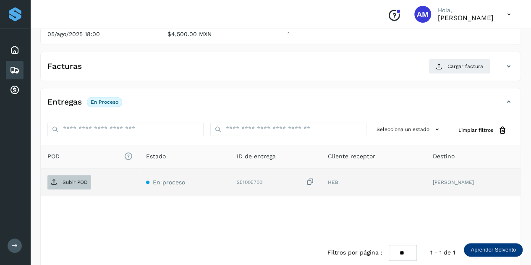
click at [72, 183] on p "Subir POD" at bounding box center [75, 182] width 25 height 6
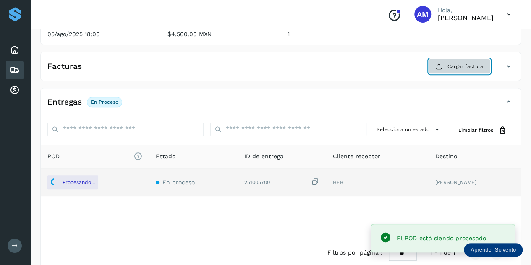
click at [443, 65] on icon at bounding box center [439, 66] width 7 height 7
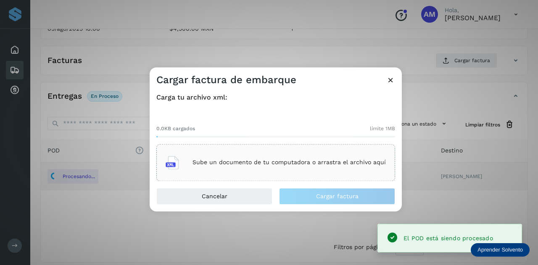
click at [247, 147] on div "Sube un documento de tu computadora o arrastra el archivo aquí" at bounding box center [275, 162] width 239 height 37
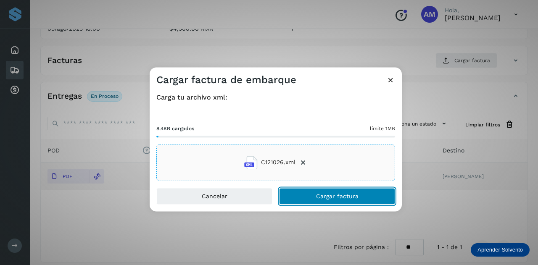
click at [313, 194] on button "Cargar factura" at bounding box center [337, 196] width 116 height 17
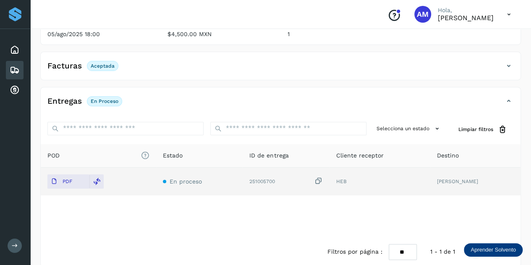
scroll to position [0, 0]
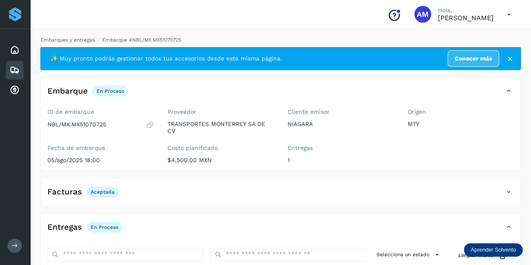
click at [85, 42] on link "Embarques y entregas" at bounding box center [68, 40] width 54 height 6
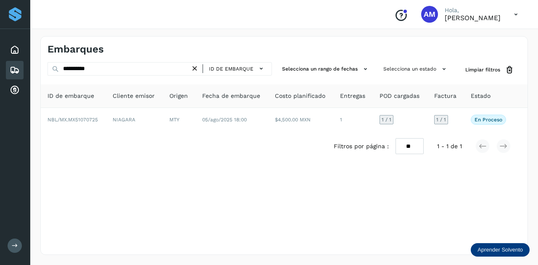
click at [197, 69] on icon at bounding box center [194, 68] width 9 height 9
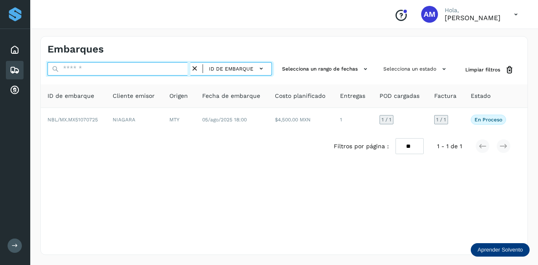
click at [163, 69] on input "text" at bounding box center [118, 68] width 143 height 13
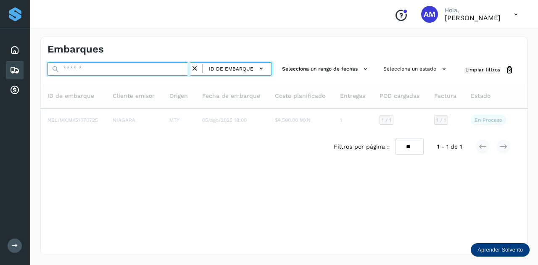
paste input "**********"
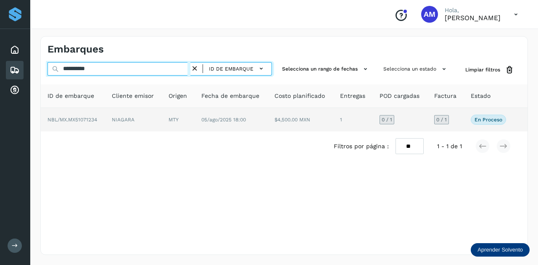
type input "**********"
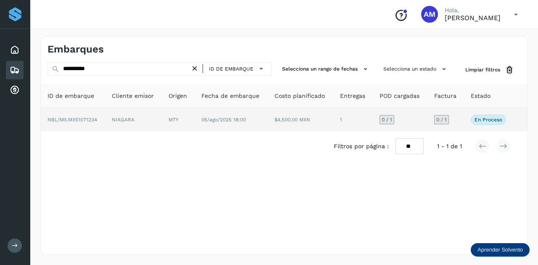
click at [162, 110] on td "NIAGARA" at bounding box center [178, 120] width 33 height 24
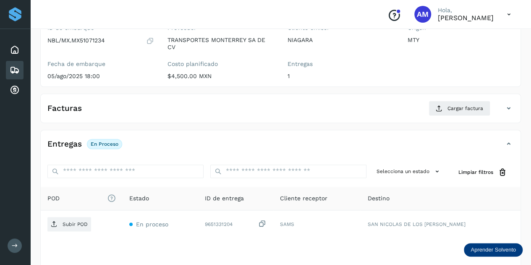
scroll to position [126, 0]
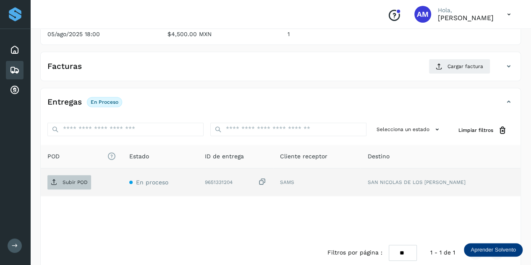
click at [68, 180] on p "Subir POD" at bounding box center [75, 182] width 25 height 6
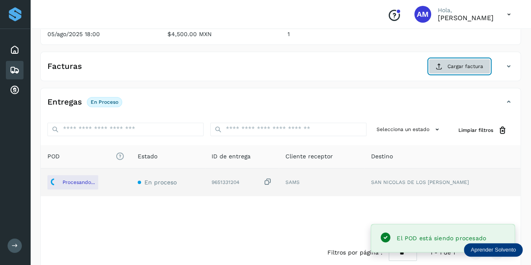
click at [452, 66] on span "Cargar factura" at bounding box center [466, 67] width 36 height 8
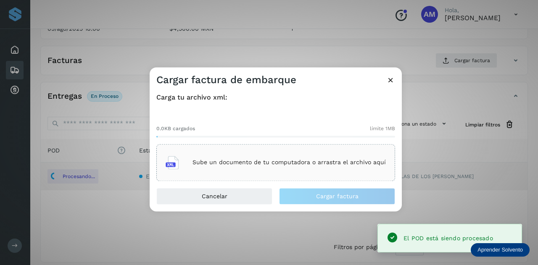
click at [237, 155] on div "Sube un documento de tu computadora o arrastra el archivo aquí" at bounding box center [275, 162] width 220 height 23
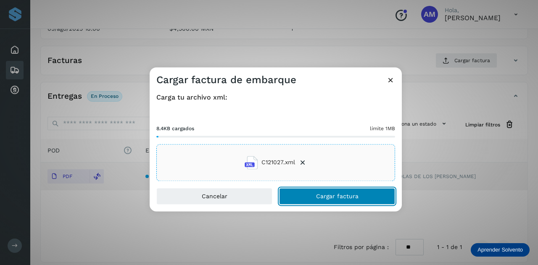
click at [325, 198] on span "Cargar factura" at bounding box center [337, 196] width 42 height 6
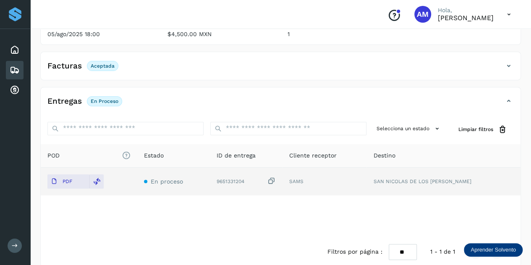
scroll to position [0, 0]
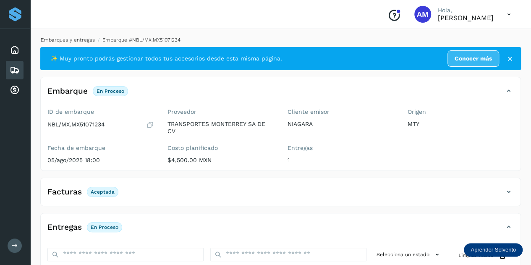
click at [70, 37] on link "Embarques y entregas" at bounding box center [68, 40] width 54 height 6
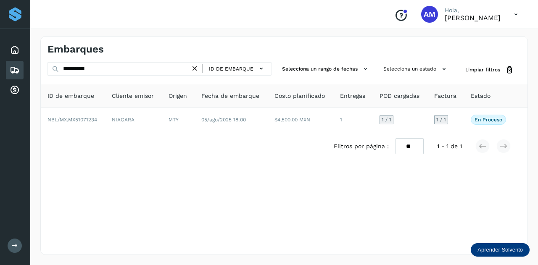
drag, startPoint x: 196, startPoint y: 67, endPoint x: 157, endPoint y: 73, distance: 40.0
click at [195, 68] on icon at bounding box center [194, 68] width 9 height 9
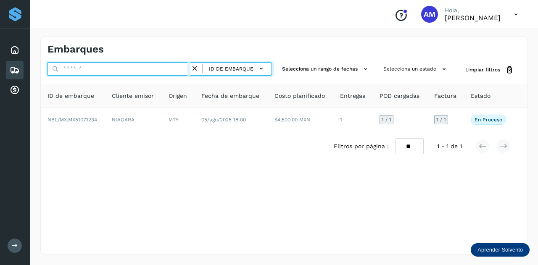
click at [155, 73] on input "text" at bounding box center [118, 68] width 143 height 13
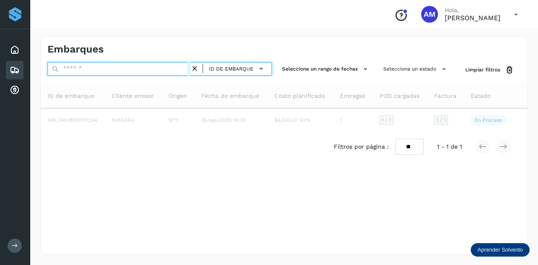
paste input "**********"
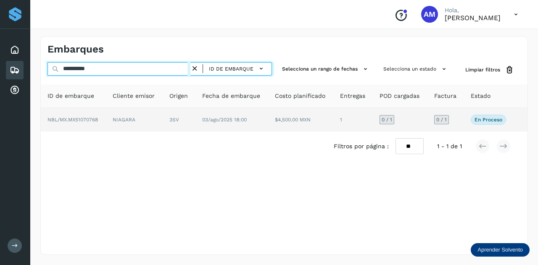
type input "**********"
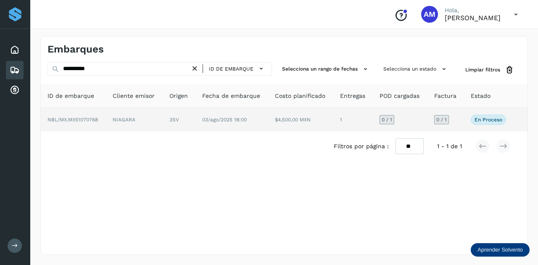
click at [163, 118] on td "NIAGARA" at bounding box center [179, 120] width 33 height 24
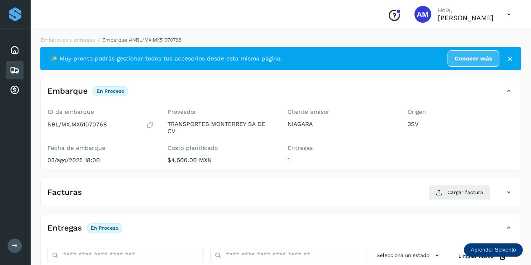
scroll to position [126, 0]
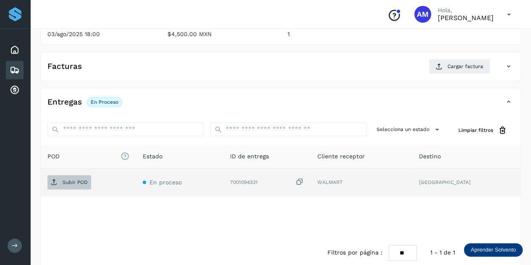
click at [76, 184] on p "Subir POD" at bounding box center [75, 182] width 25 height 6
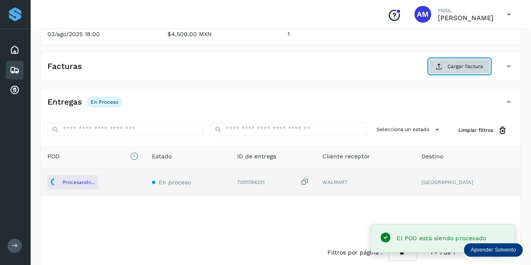
click at [457, 59] on button "Cargar factura" at bounding box center [460, 66] width 62 height 15
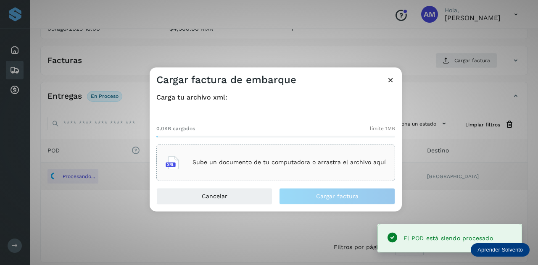
click at [255, 155] on div "Sube un documento de tu computadora o arrastra el archivo aquí" at bounding box center [275, 162] width 220 height 23
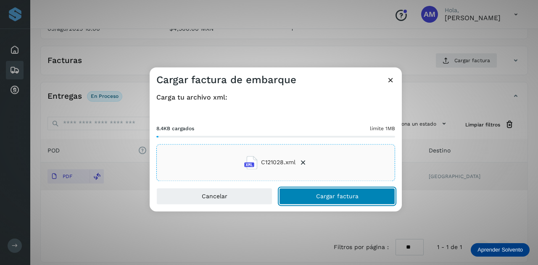
click at [315, 200] on button "Cargar factura" at bounding box center [337, 196] width 116 height 17
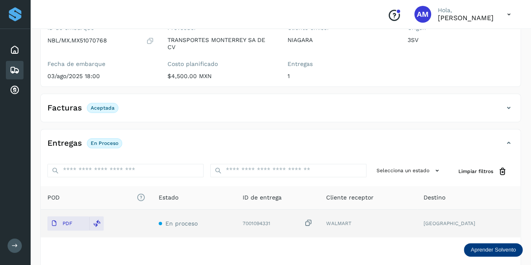
scroll to position [0, 0]
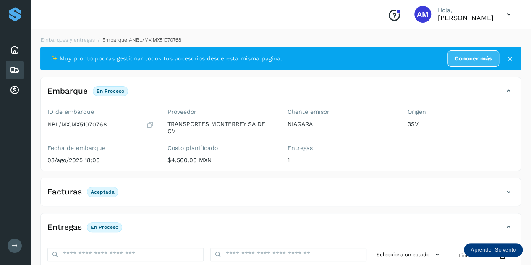
click at [95, 40] on li "Embarque #NBL/MX.MX51070768" at bounding box center [138, 40] width 87 height 8
click at [73, 41] on link "Embarques y entregas" at bounding box center [68, 40] width 54 height 6
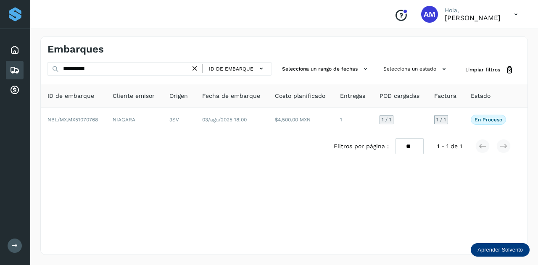
drag, startPoint x: 194, startPoint y: 66, endPoint x: 166, endPoint y: 68, distance: 27.7
click at [193, 66] on icon at bounding box center [194, 68] width 9 height 9
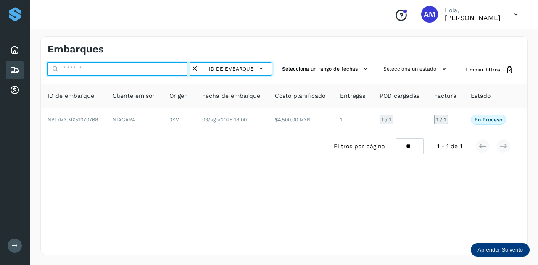
click at [166, 68] on input "text" at bounding box center [118, 68] width 143 height 13
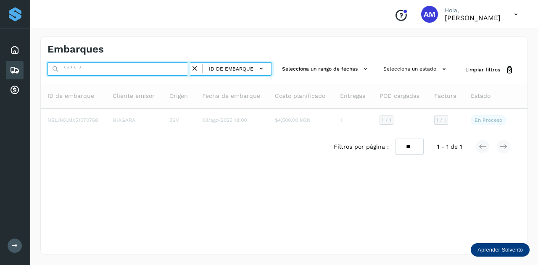
type input "*"
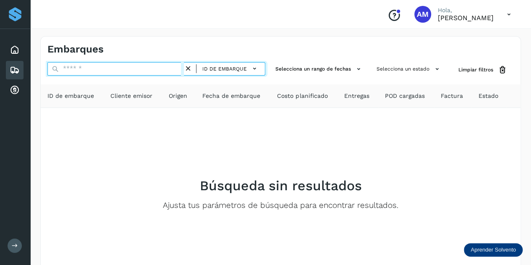
paste input "**********"
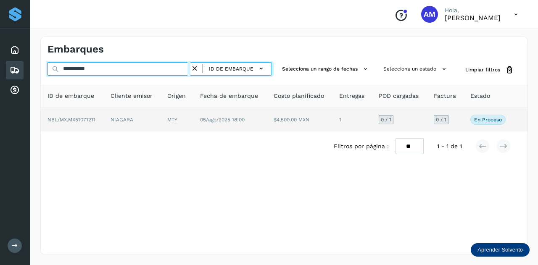
type input "**********"
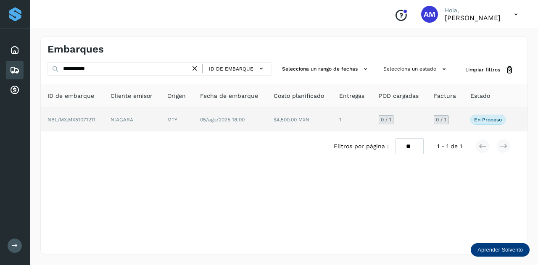
click at [193, 116] on td "MTY" at bounding box center [229, 120] width 73 height 24
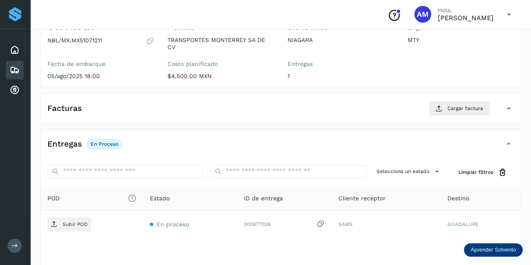
scroll to position [126, 0]
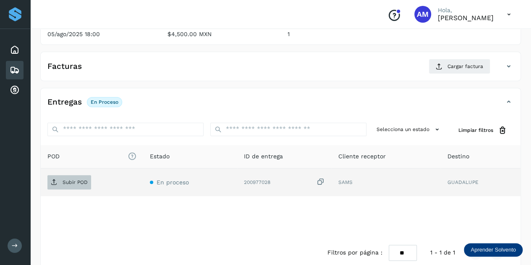
click at [83, 179] on p "Subir POD" at bounding box center [75, 182] width 25 height 6
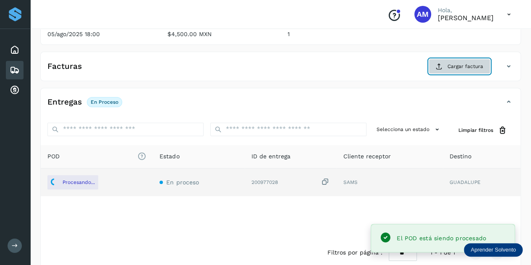
click at [448, 61] on button "Cargar factura" at bounding box center [460, 66] width 62 height 15
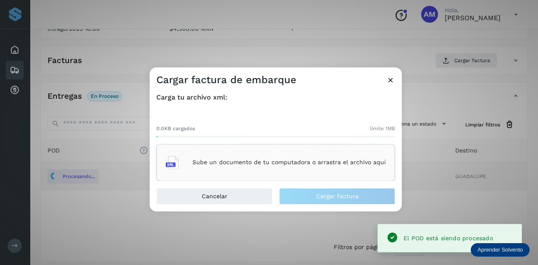
click at [293, 142] on div "0.0KB cargados límite 1MB Sube un documento de tu computadora o arrastra el arc…" at bounding box center [275, 146] width 239 height 70
click at [291, 148] on div "Sube un documento de tu computadora o arrastra el archivo aquí" at bounding box center [275, 162] width 239 height 37
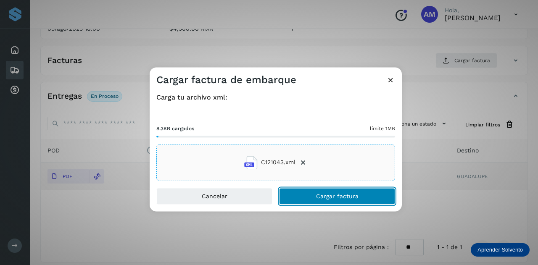
click at [326, 201] on button "Cargar factura" at bounding box center [337, 196] width 116 height 17
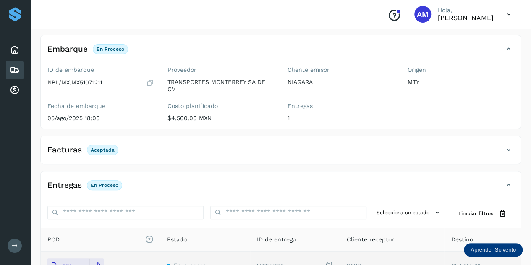
scroll to position [0, 0]
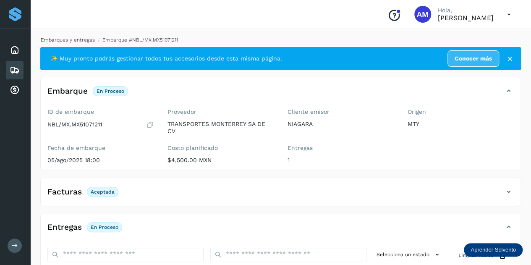
click at [87, 42] on link "Embarques y entregas" at bounding box center [68, 40] width 54 height 6
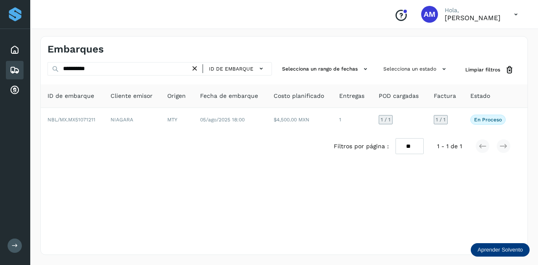
click at [197, 68] on icon at bounding box center [194, 68] width 9 height 9
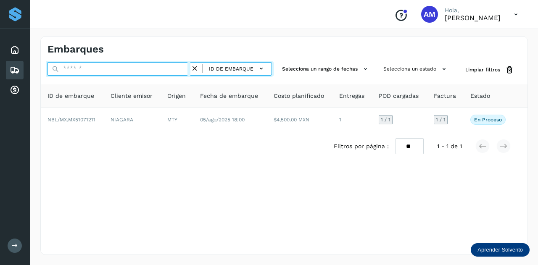
click at [178, 70] on input "text" at bounding box center [118, 68] width 143 height 13
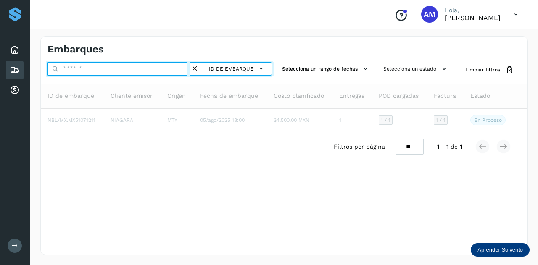
paste input "**********"
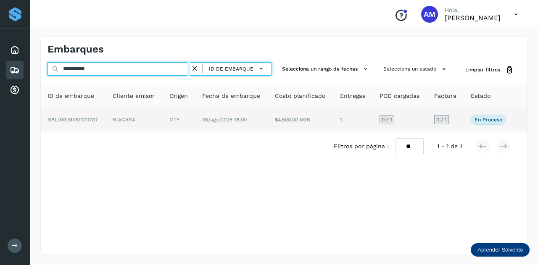
type input "**********"
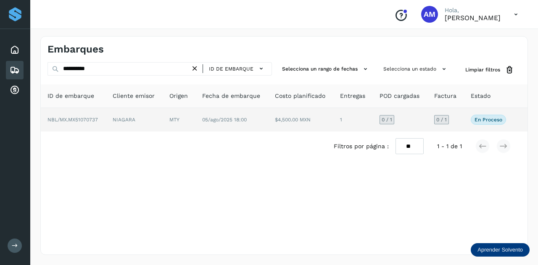
click at [195, 123] on td "MTY" at bounding box center [231, 120] width 73 height 24
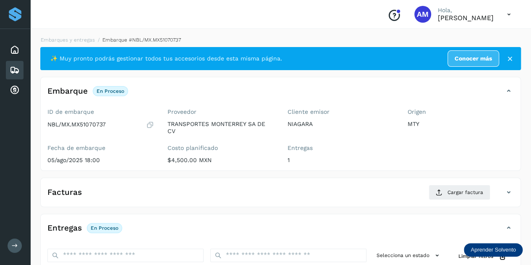
scroll to position [126, 0]
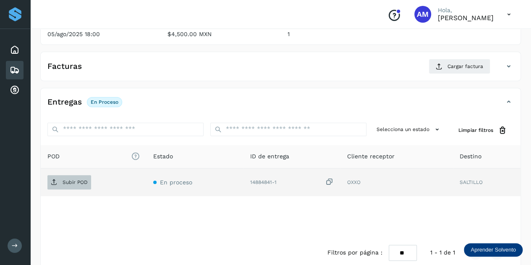
click at [78, 181] on p "Subir POD" at bounding box center [75, 182] width 25 height 6
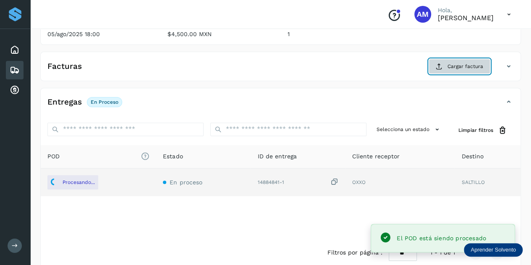
click at [443, 71] on button "Cargar factura" at bounding box center [460, 66] width 62 height 15
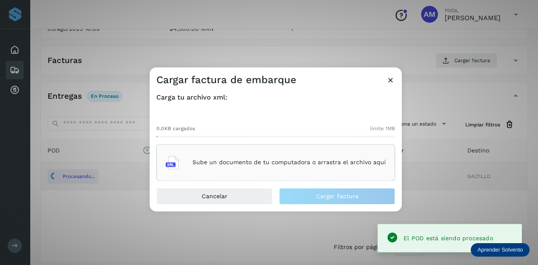
click at [306, 151] on div "Sube un documento de tu computadora o arrastra el archivo aquí" at bounding box center [275, 162] width 220 height 23
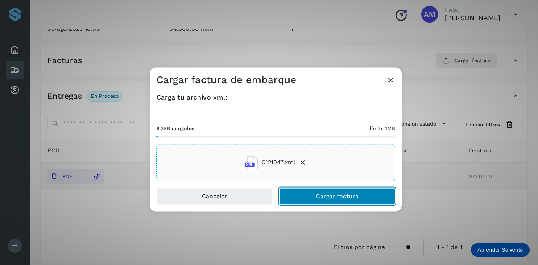
click at [288, 195] on button "Cargar factura" at bounding box center [337, 196] width 116 height 17
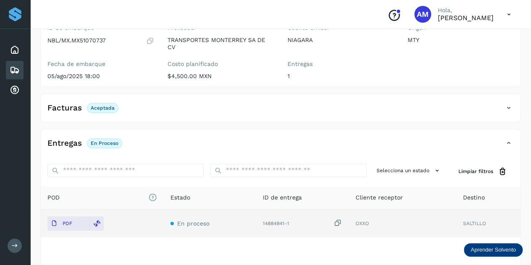
scroll to position [0, 0]
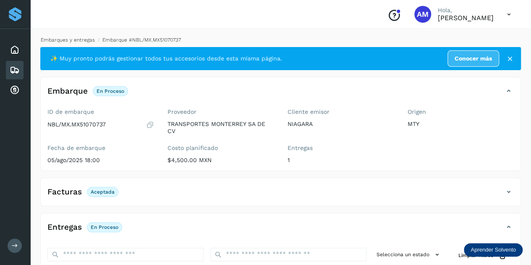
click at [89, 40] on link "Embarques y entregas" at bounding box center [68, 40] width 54 height 6
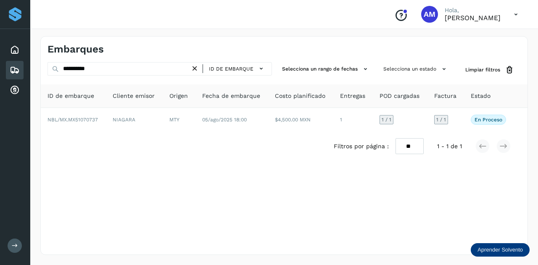
click at [197, 70] on icon at bounding box center [194, 68] width 9 height 9
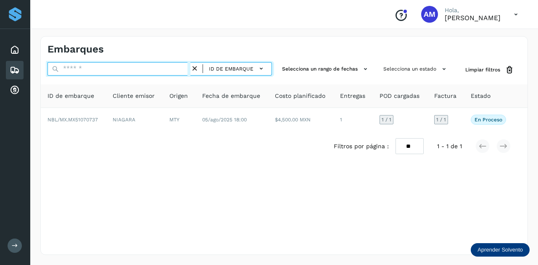
click at [181, 68] on input "text" at bounding box center [118, 68] width 143 height 13
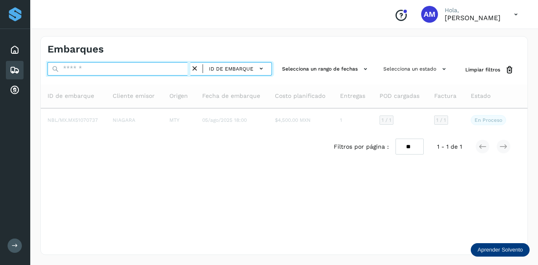
paste input "**********"
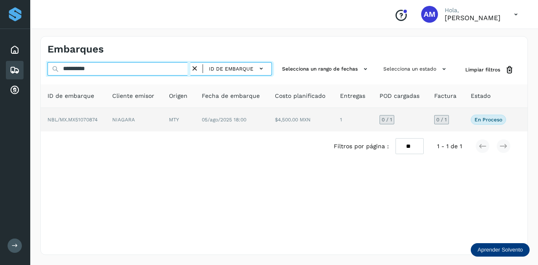
type input "**********"
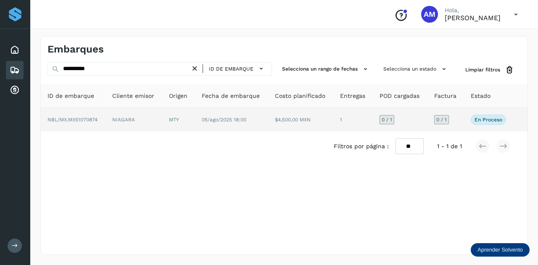
click at [162, 116] on td "NIAGARA" at bounding box center [178, 120] width 33 height 24
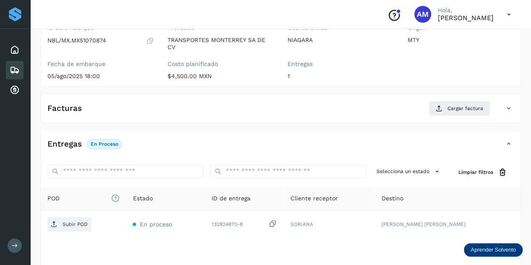
scroll to position [126, 0]
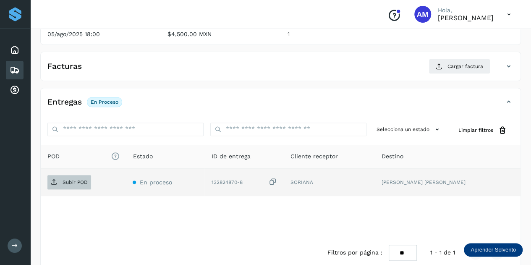
click at [61, 186] on span "Subir POD" at bounding box center [69, 182] width 44 height 13
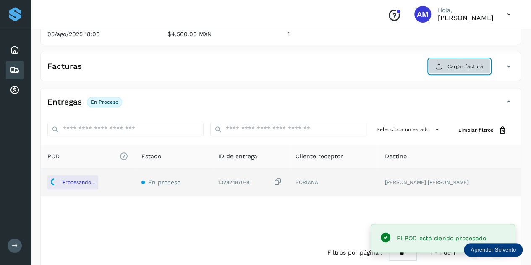
click at [445, 60] on button "Cargar factura" at bounding box center [460, 66] width 62 height 15
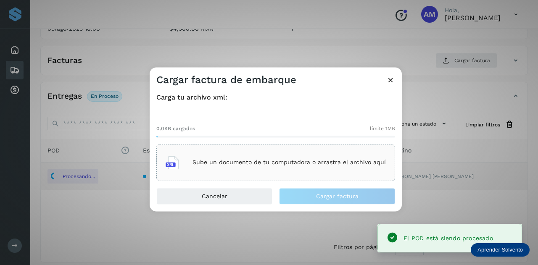
click at [301, 156] on div "Sube un documento de tu computadora o arrastra el archivo aquí" at bounding box center [275, 162] width 220 height 23
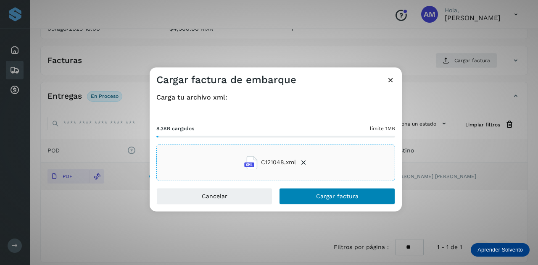
click at [334, 204] on div "Cancelar Cargar factura" at bounding box center [275, 200] width 252 height 24
drag, startPoint x: 333, startPoint y: 199, endPoint x: 111, endPoint y: 231, distance: 223.9
click at [333, 199] on span "Cargar factura" at bounding box center [337, 196] width 42 height 6
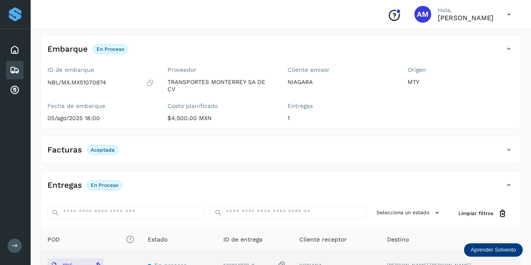
scroll to position [0, 0]
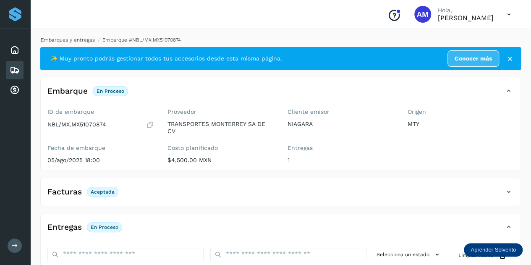
click at [84, 38] on link "Embarques y entregas" at bounding box center [68, 40] width 54 height 6
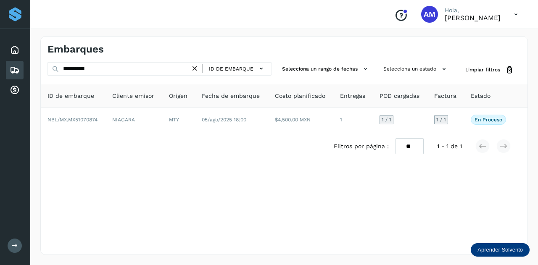
drag, startPoint x: 193, startPoint y: 68, endPoint x: 173, endPoint y: 69, distance: 20.2
click at [193, 68] on icon at bounding box center [194, 68] width 9 height 9
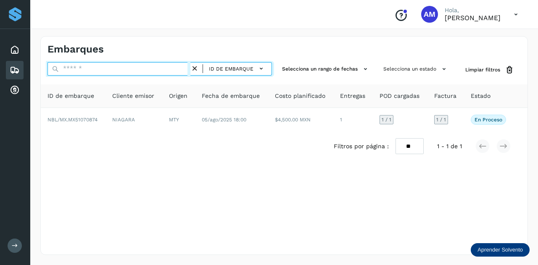
click at [173, 69] on input "text" at bounding box center [118, 68] width 143 height 13
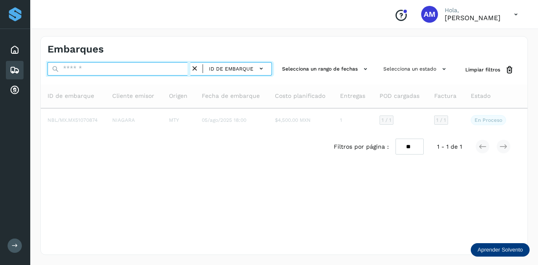
paste input "**********"
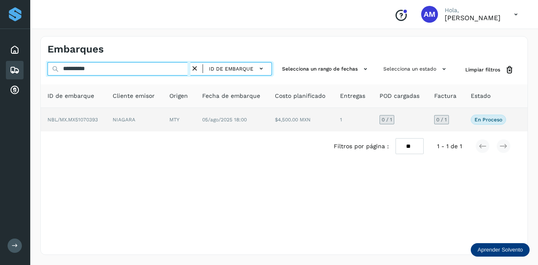
type input "**********"
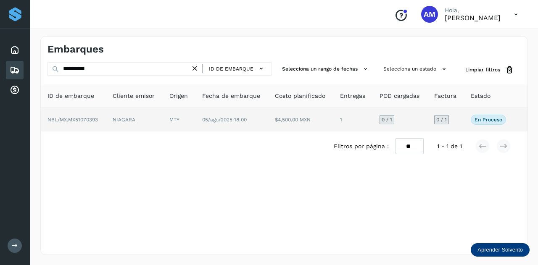
click at [106, 123] on td "NBL/MX.MX51070393" at bounding box center [134, 120] width 57 height 24
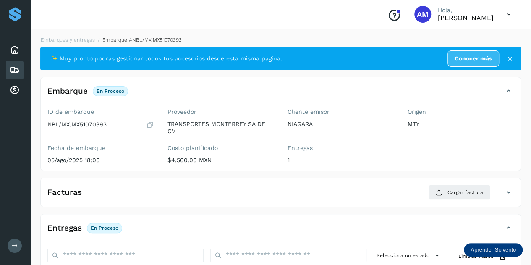
scroll to position [84, 0]
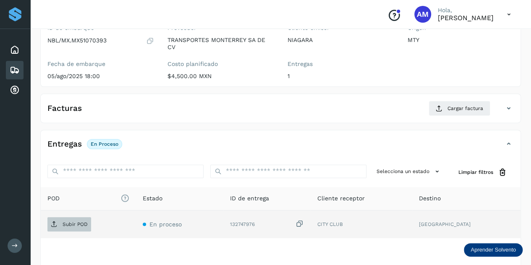
click at [68, 218] on span "Subir POD" at bounding box center [69, 224] width 44 height 13
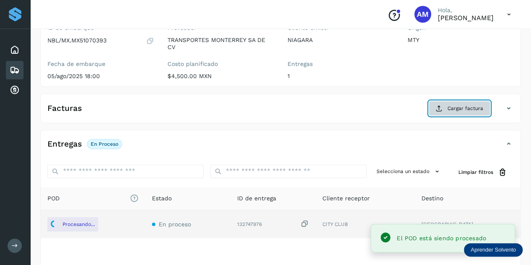
click at [444, 104] on button "Cargar factura" at bounding box center [460, 108] width 62 height 15
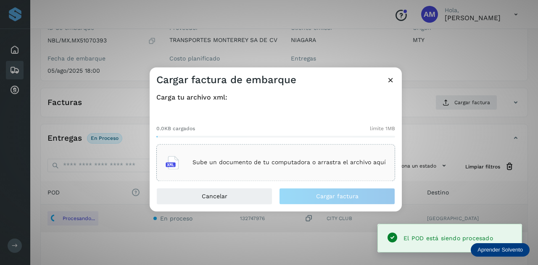
click at [278, 163] on p "Sube un documento de tu computadora o arrastra el archivo aquí" at bounding box center [288, 162] width 193 height 7
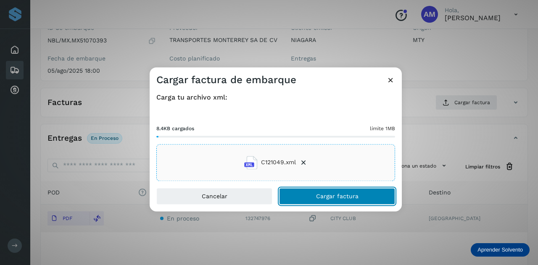
click at [328, 199] on span "Cargar factura" at bounding box center [337, 196] width 42 height 6
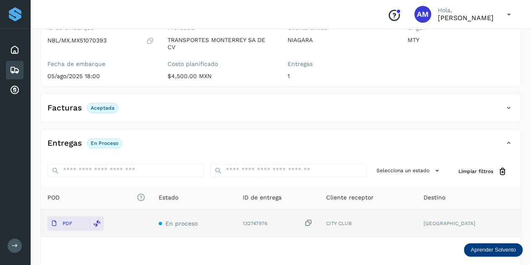
scroll to position [0, 0]
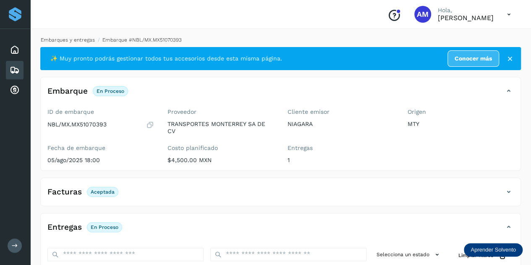
click at [88, 39] on link "Embarques y entregas" at bounding box center [68, 40] width 54 height 6
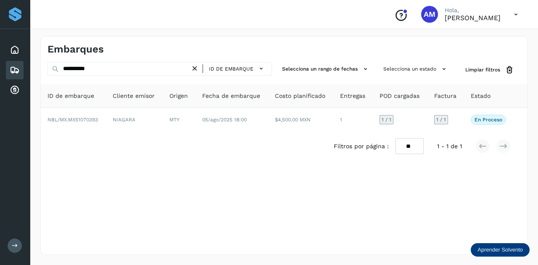
click at [192, 68] on icon at bounding box center [194, 68] width 9 height 9
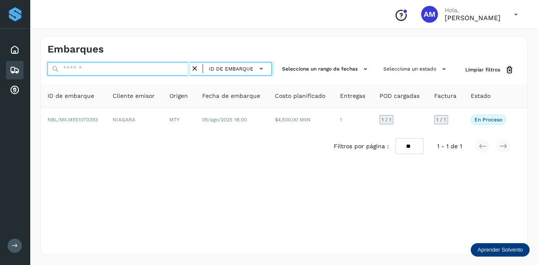
click at [186, 68] on input "text" at bounding box center [118, 68] width 143 height 13
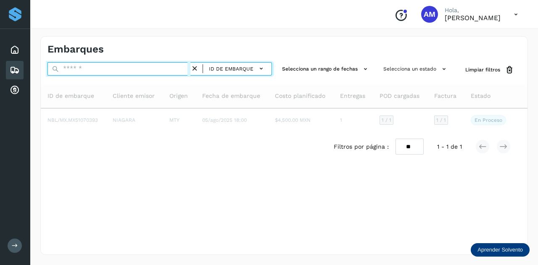
paste input "**********"
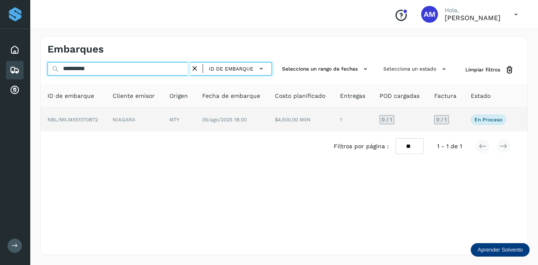
type input "**********"
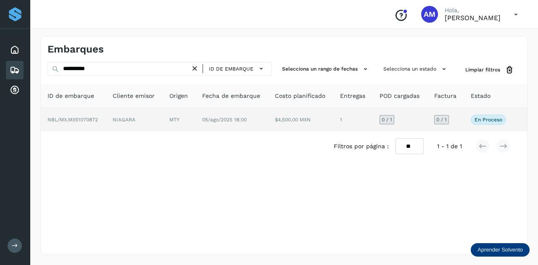
click at [195, 125] on td "MTY" at bounding box center [231, 120] width 73 height 24
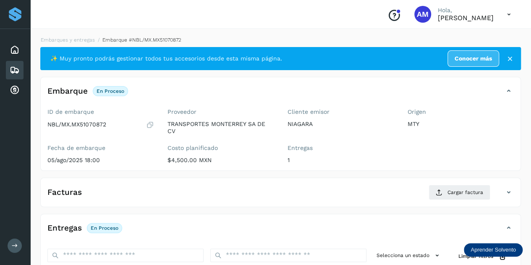
scroll to position [84, 0]
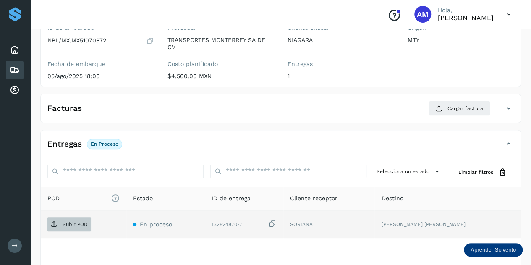
click at [63, 225] on p "Subir POD" at bounding box center [75, 224] width 25 height 6
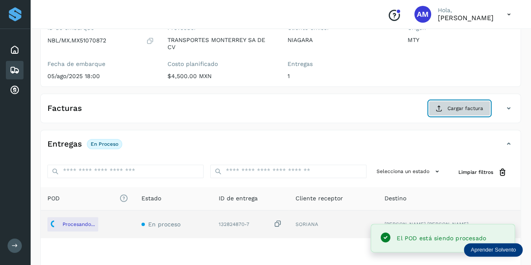
click at [445, 110] on button "Cargar factura" at bounding box center [460, 108] width 62 height 15
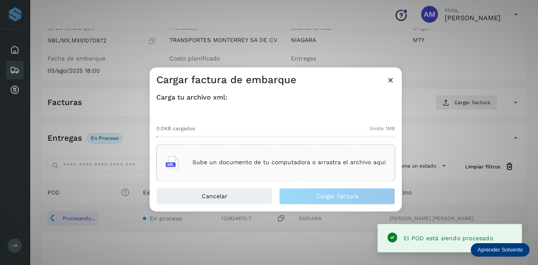
click at [285, 169] on div "Sube un documento de tu computadora o arrastra el archivo aquí" at bounding box center [275, 162] width 220 height 23
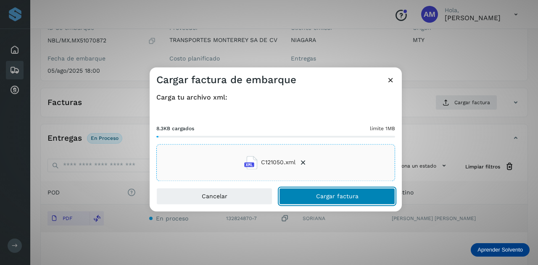
click at [331, 199] on span "Cargar factura" at bounding box center [337, 196] width 42 height 6
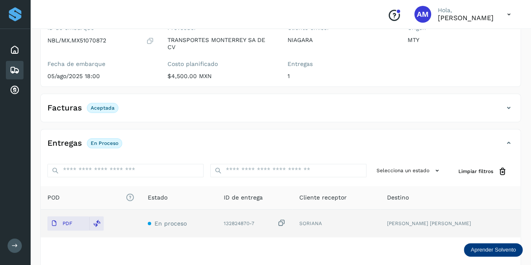
scroll to position [0, 0]
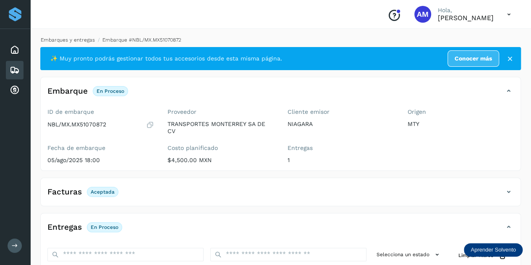
click at [75, 42] on link "Embarques y entregas" at bounding box center [68, 40] width 54 height 6
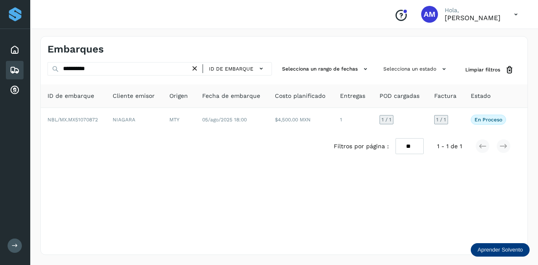
drag, startPoint x: 198, startPoint y: 71, endPoint x: 170, endPoint y: 70, distance: 28.1
click at [197, 71] on icon at bounding box center [194, 68] width 9 height 9
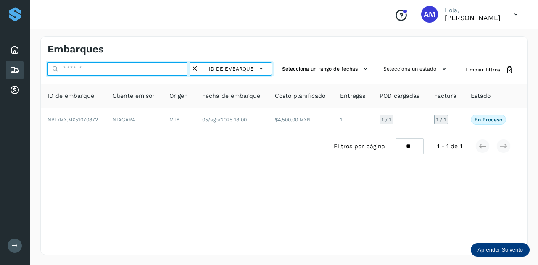
click at [159, 69] on input "text" at bounding box center [118, 68] width 143 height 13
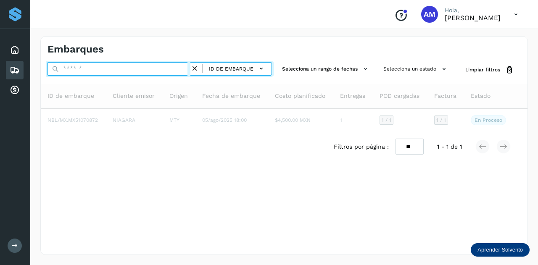
paste input "**********"
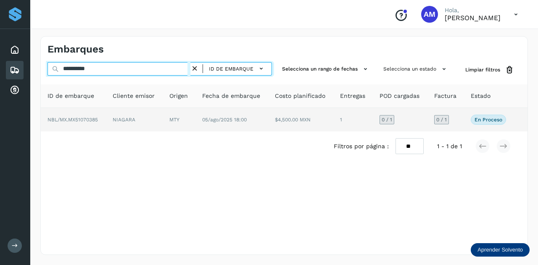
type input "**********"
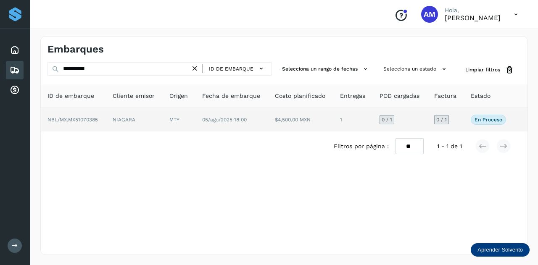
click at [163, 118] on td "NIAGARA" at bounding box center [179, 120] width 33 height 24
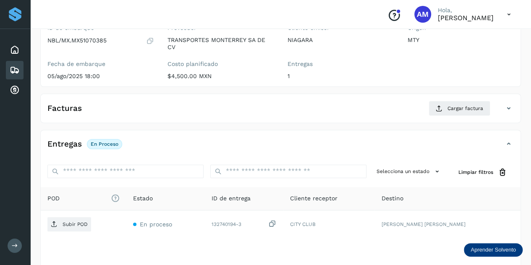
scroll to position [126, 0]
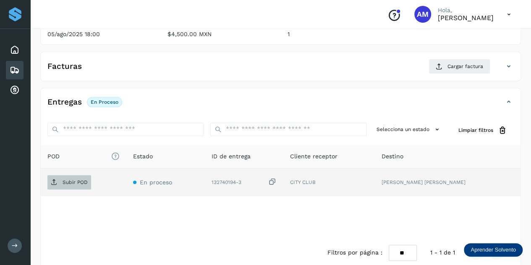
click at [83, 180] on p "Subir POD" at bounding box center [75, 182] width 25 height 6
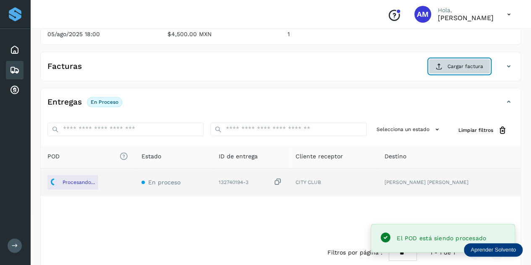
click at [464, 67] on span "Cargar factura" at bounding box center [466, 67] width 36 height 8
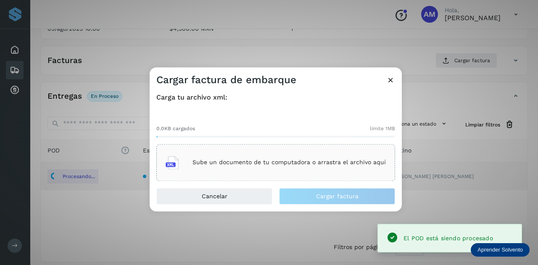
click at [327, 157] on div "Sube un documento de tu computadora o arrastra el archivo aquí" at bounding box center [275, 162] width 220 height 23
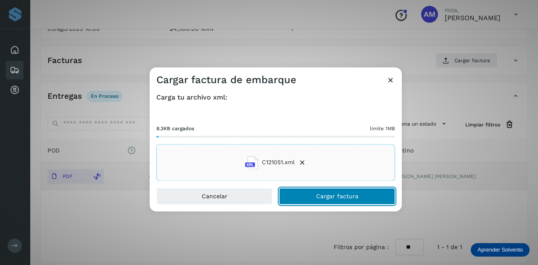
click at [316, 196] on span "Cargar factura" at bounding box center [337, 196] width 42 height 6
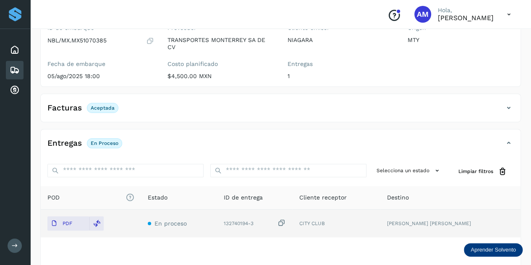
scroll to position [0, 0]
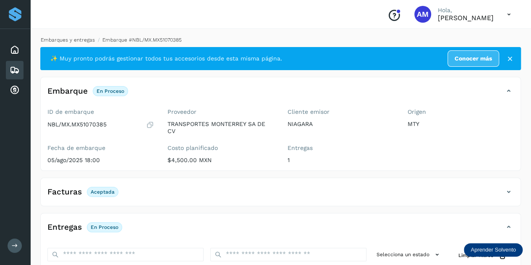
click at [69, 38] on link "Embarques y entregas" at bounding box center [68, 40] width 54 height 6
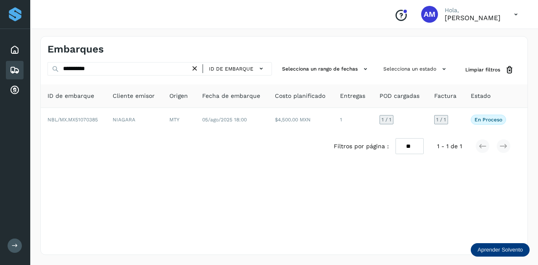
drag, startPoint x: 196, startPoint y: 69, endPoint x: 172, endPoint y: 69, distance: 23.9
click at [195, 69] on icon at bounding box center [194, 68] width 9 height 9
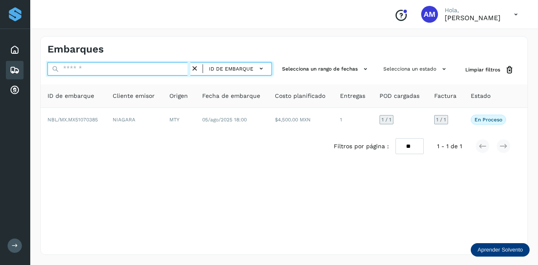
click at [164, 69] on input "text" at bounding box center [118, 68] width 143 height 13
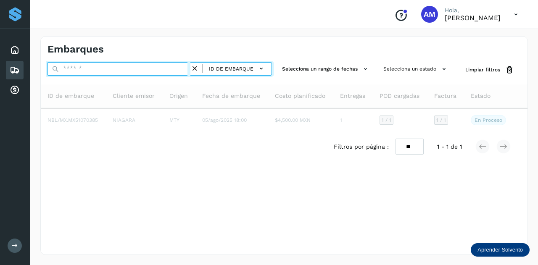
paste input "**********"
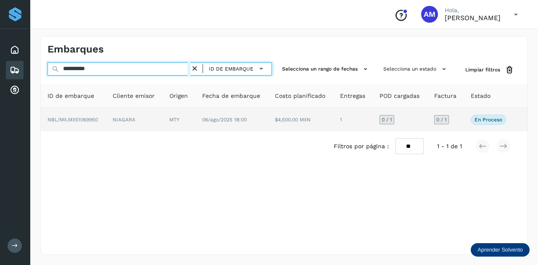
type input "**********"
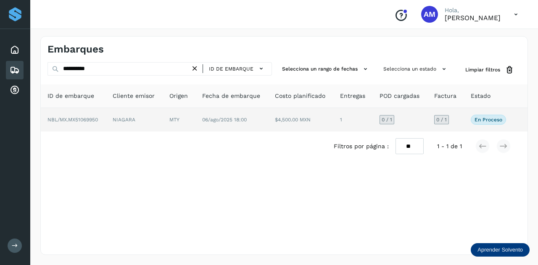
click at [195, 118] on td "MTY" at bounding box center [231, 120] width 73 height 24
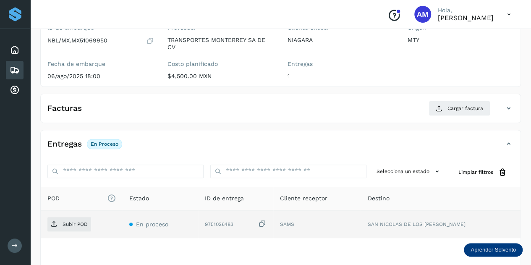
scroll to position [126, 0]
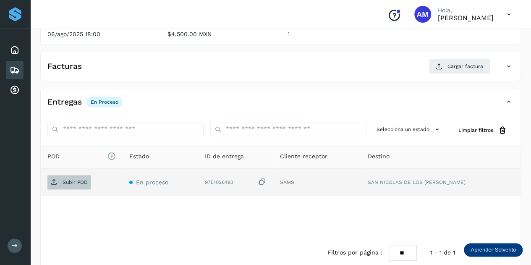
click at [69, 179] on p "Subir POD" at bounding box center [75, 182] width 25 height 6
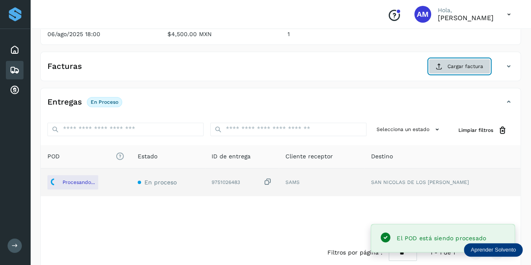
click at [442, 67] on icon at bounding box center [439, 66] width 7 height 7
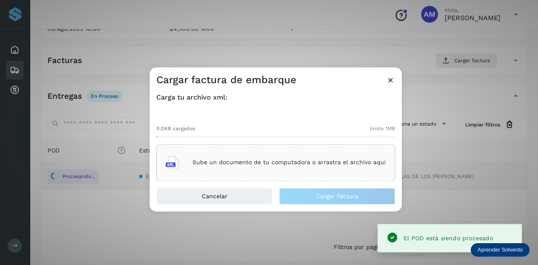
click at [252, 155] on div "Sube un documento de tu computadora o arrastra el archivo aquí" at bounding box center [275, 162] width 220 height 23
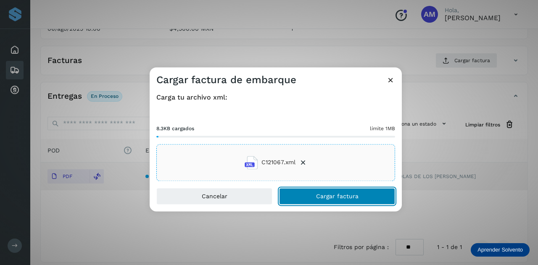
click at [321, 199] on button "Cargar factura" at bounding box center [337, 196] width 116 height 17
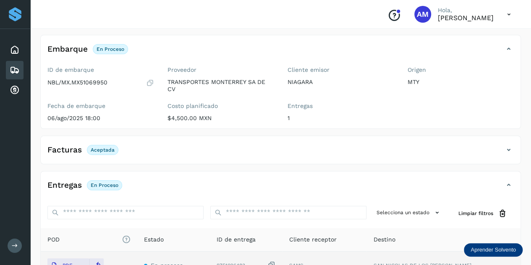
scroll to position [0, 0]
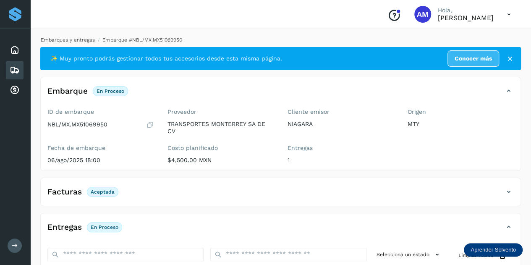
click at [81, 42] on link "Embarques y entregas" at bounding box center [68, 40] width 54 height 6
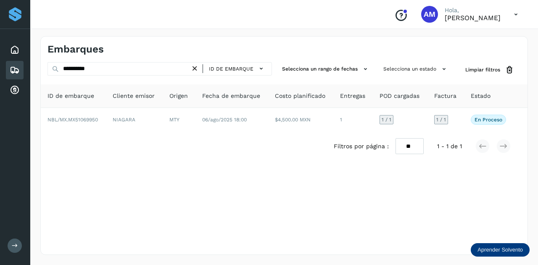
drag, startPoint x: 194, startPoint y: 68, endPoint x: 178, endPoint y: 70, distance: 16.0
click at [191, 68] on div "**********" at bounding box center [159, 68] width 224 height 13
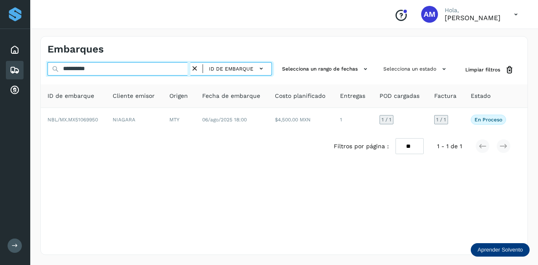
click at [155, 70] on input "**********" at bounding box center [118, 68] width 143 height 13
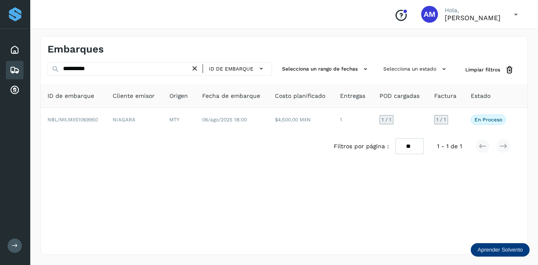
drag, startPoint x: 195, startPoint y: 68, endPoint x: 154, endPoint y: 70, distance: 40.8
click at [191, 69] on div "**********" at bounding box center [159, 68] width 224 height 13
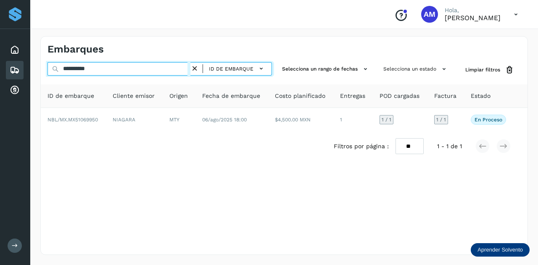
click at [154, 70] on input "**********" at bounding box center [118, 68] width 143 height 13
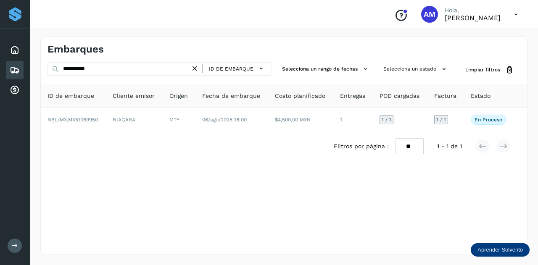
click at [199, 68] on icon at bounding box center [194, 68] width 9 height 9
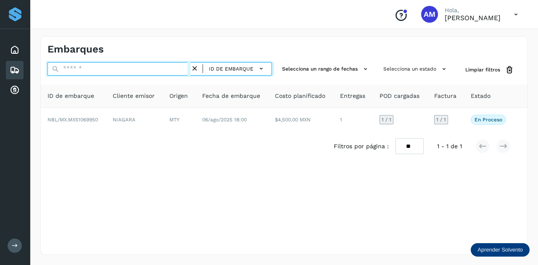
click at [153, 68] on input "text" at bounding box center [118, 68] width 143 height 13
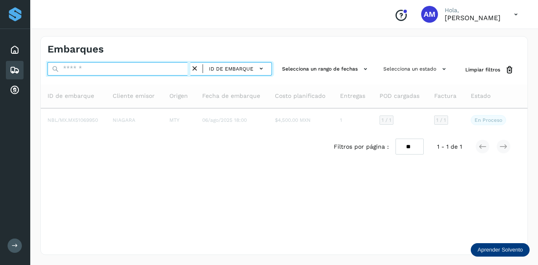
paste input "**********"
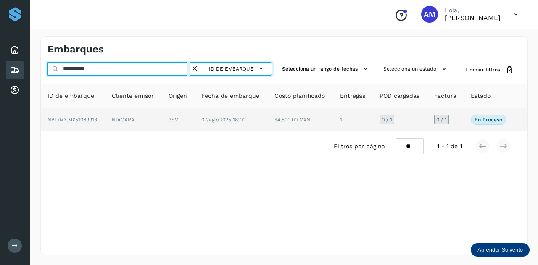
type input "**********"
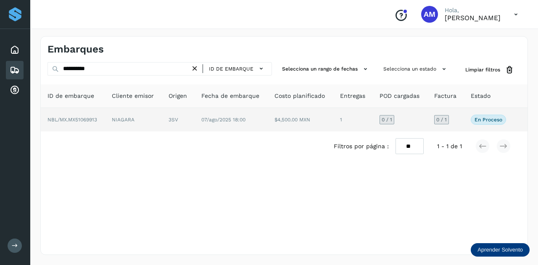
click at [162, 123] on td "NIAGARA" at bounding box center [178, 120] width 33 height 24
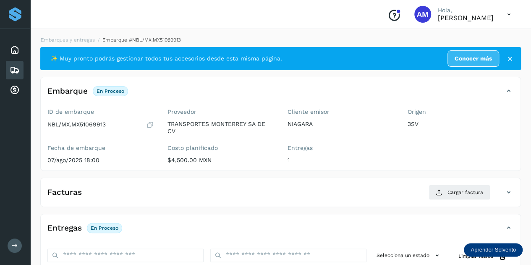
scroll to position [126, 0]
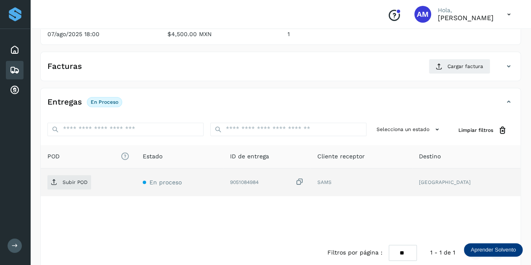
click at [136, 189] on td "Subir POD" at bounding box center [179, 182] width 87 height 28
click at [68, 182] on p "Subir POD" at bounding box center [75, 182] width 25 height 6
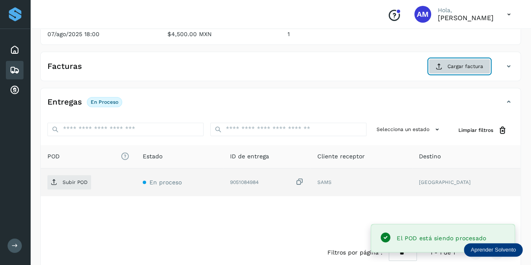
click at [466, 68] on span "Cargar factura" at bounding box center [466, 67] width 36 height 8
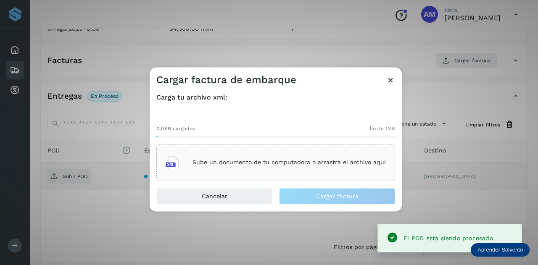
click at [289, 154] on div "Sube un documento de tu computadora o arrastra el archivo aquí" at bounding box center [275, 162] width 220 height 23
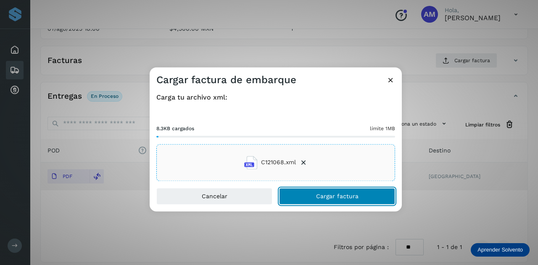
click at [320, 197] on span "Cargar factura" at bounding box center [337, 196] width 42 height 6
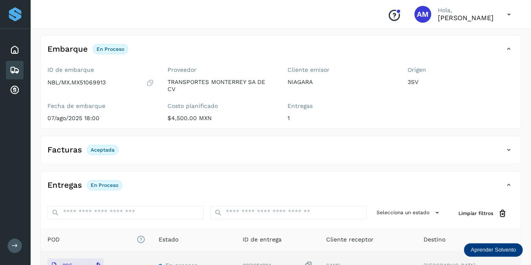
scroll to position [0, 0]
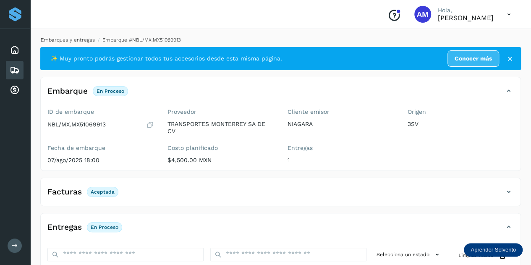
click at [74, 37] on link "Embarques y entregas" at bounding box center [68, 40] width 54 height 6
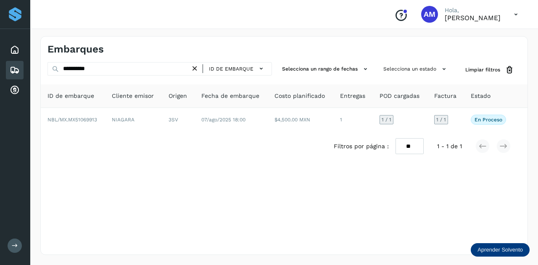
click at [196, 69] on icon at bounding box center [194, 68] width 9 height 9
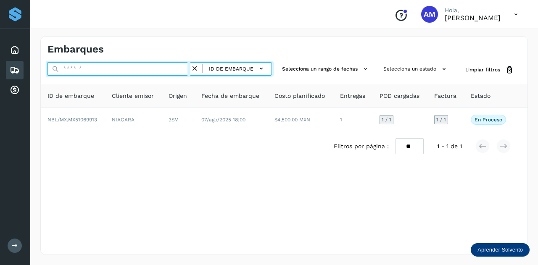
click at [158, 70] on input "text" at bounding box center [118, 68] width 143 height 13
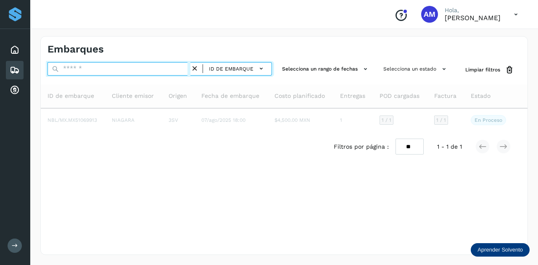
paste input "**********"
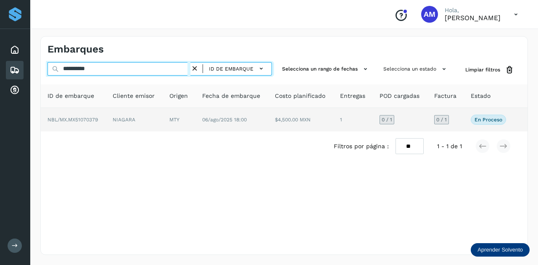
type input "**********"
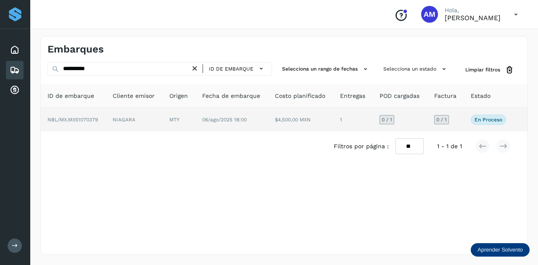
click at [163, 119] on td "NIAGARA" at bounding box center [179, 120] width 33 height 24
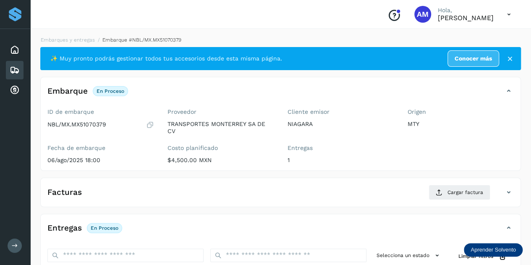
scroll to position [126, 0]
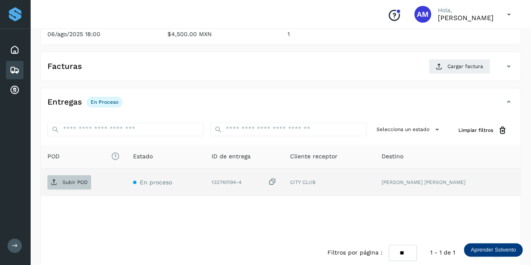
click at [69, 179] on p "Subir POD" at bounding box center [75, 182] width 25 height 6
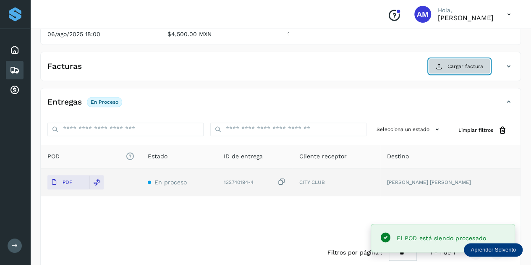
click at [454, 68] on span "Cargar factura" at bounding box center [466, 67] width 36 height 8
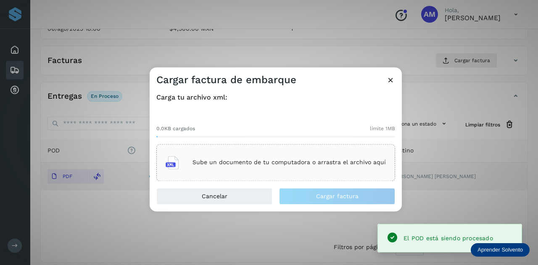
click at [243, 162] on p "Sube un documento de tu computadora o arrastra el archivo aquí" at bounding box center [288, 162] width 193 height 7
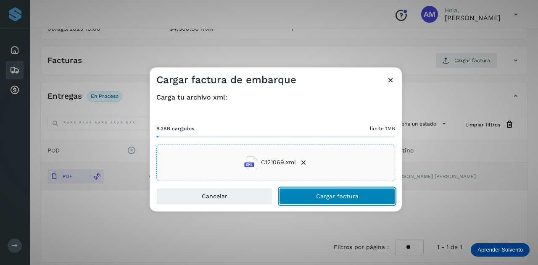
click at [312, 194] on button "Cargar factura" at bounding box center [337, 196] width 116 height 17
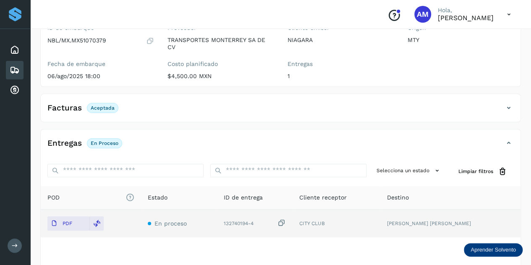
scroll to position [0, 0]
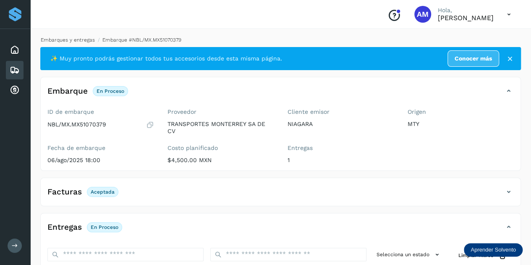
drag, startPoint x: 89, startPoint y: 43, endPoint x: 86, endPoint y: 37, distance: 7.1
click at [95, 43] on li "Embarques y entregas" at bounding box center [138, 40] width 87 height 8
click at [86, 37] on link "Embarques y entregas" at bounding box center [68, 40] width 54 height 6
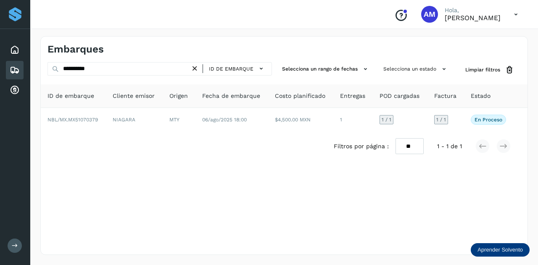
drag, startPoint x: 197, startPoint y: 66, endPoint x: 172, endPoint y: 68, distance: 24.8
click at [196, 66] on icon at bounding box center [194, 68] width 9 height 9
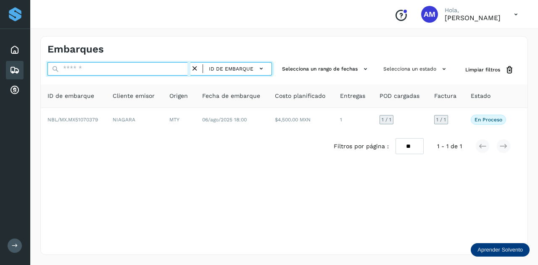
click at [172, 68] on input "text" at bounding box center [118, 68] width 143 height 13
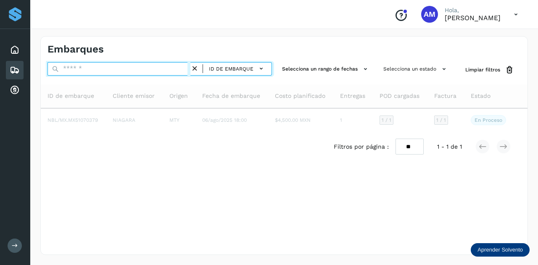
paste input "**********"
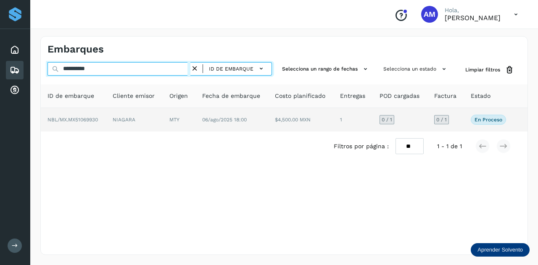
type input "**********"
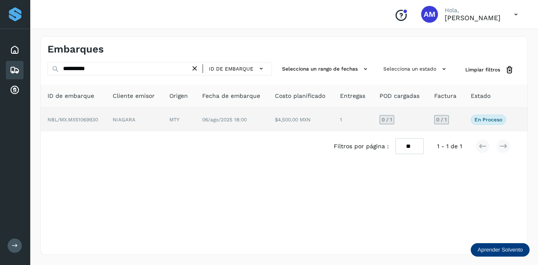
click at [195, 118] on td "MTY" at bounding box center [231, 120] width 73 height 24
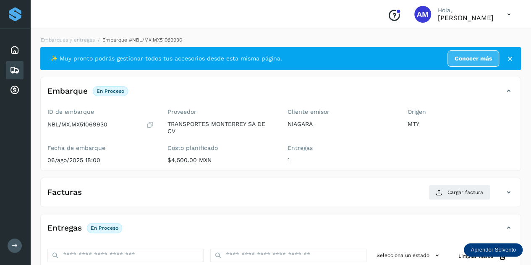
scroll to position [84, 0]
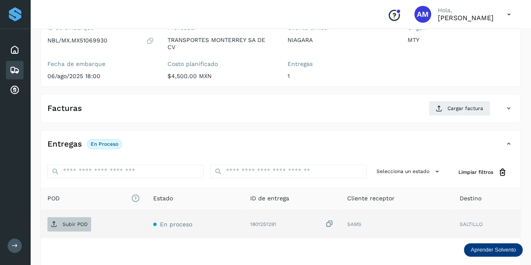
click at [72, 218] on span "Subir POD" at bounding box center [69, 224] width 44 height 13
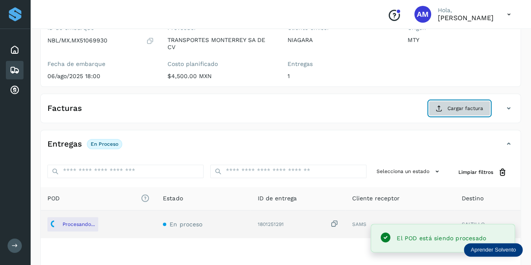
click at [462, 107] on span "Cargar factura" at bounding box center [466, 109] width 36 height 8
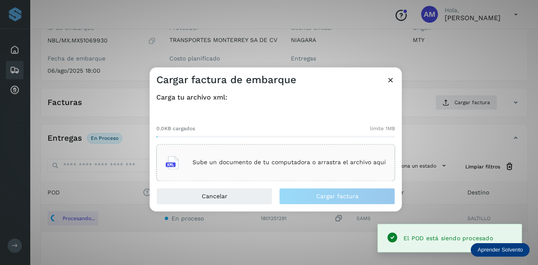
click at [296, 160] on p "Sube un documento de tu computadora o arrastra el archivo aquí" at bounding box center [288, 162] width 193 height 7
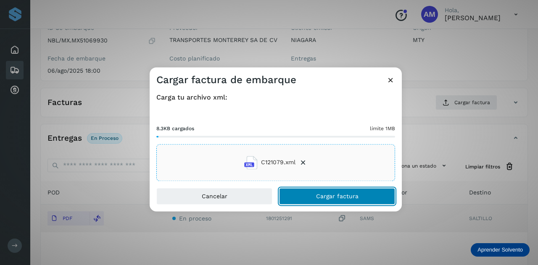
click at [320, 200] on button "Cargar factura" at bounding box center [337, 196] width 116 height 17
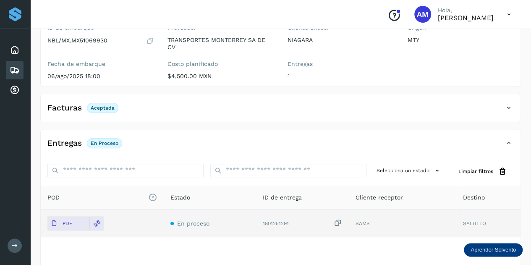
scroll to position [0, 0]
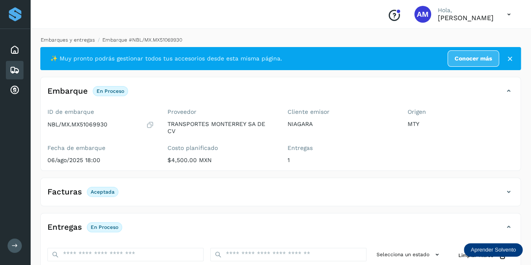
click at [90, 42] on link "Embarques y entregas" at bounding box center [68, 40] width 54 height 6
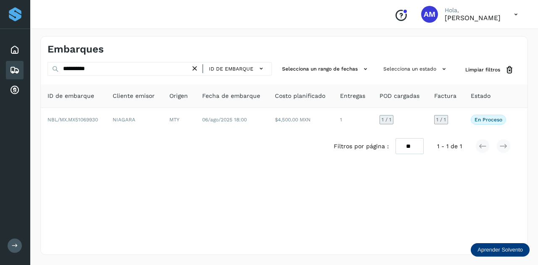
drag, startPoint x: 198, startPoint y: 67, endPoint x: 168, endPoint y: 70, distance: 30.4
click at [197, 67] on icon at bounding box center [194, 68] width 9 height 9
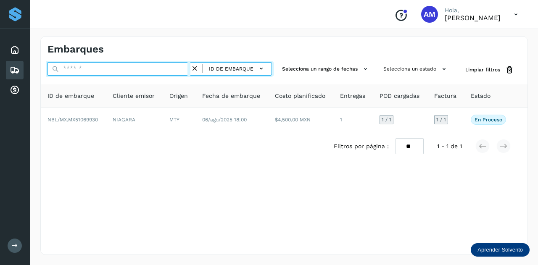
click at [168, 70] on input "text" at bounding box center [118, 68] width 143 height 13
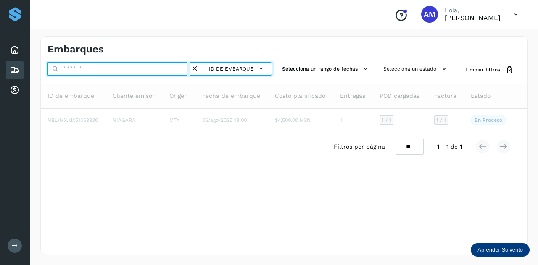
paste input "**********"
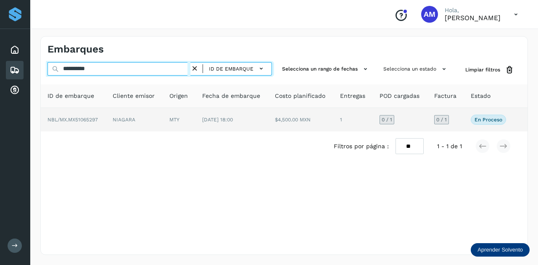
type input "**********"
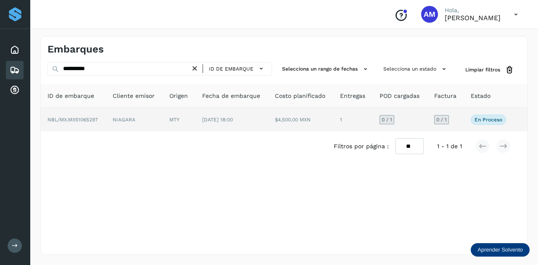
click at [163, 117] on td "NIAGARA" at bounding box center [179, 120] width 33 height 24
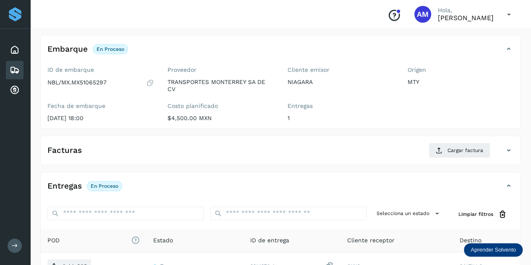
scroll to position [84, 0]
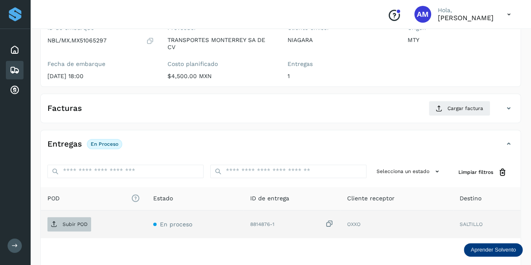
click at [81, 223] on p "Subir POD" at bounding box center [75, 224] width 25 height 6
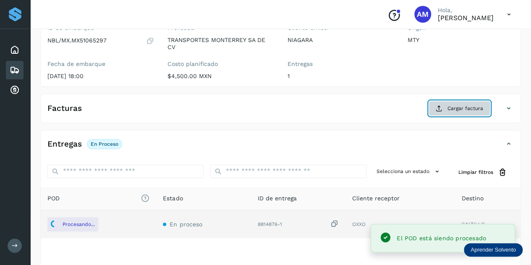
click at [451, 108] on span "Cargar factura" at bounding box center [466, 109] width 36 height 8
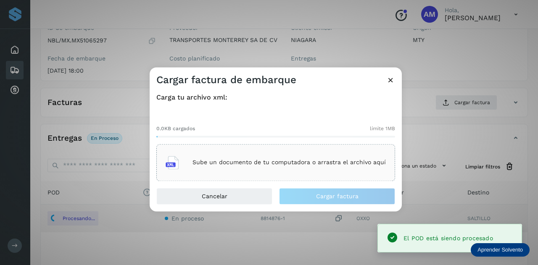
click at [288, 157] on div "Sube un documento de tu computadora o arrastra el archivo aquí" at bounding box center [275, 162] width 220 height 23
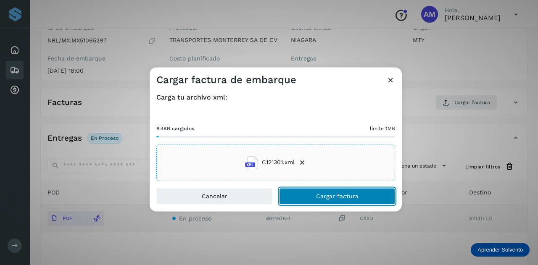
click at [295, 192] on button "Cargar factura" at bounding box center [337, 196] width 116 height 17
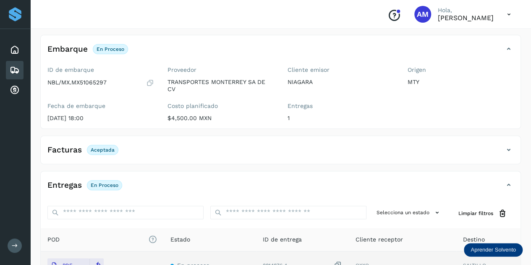
scroll to position [0, 0]
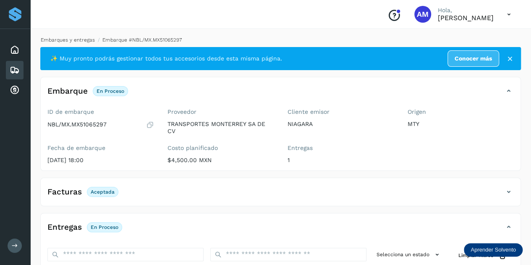
click at [76, 37] on link "Embarques y entregas" at bounding box center [68, 40] width 54 height 6
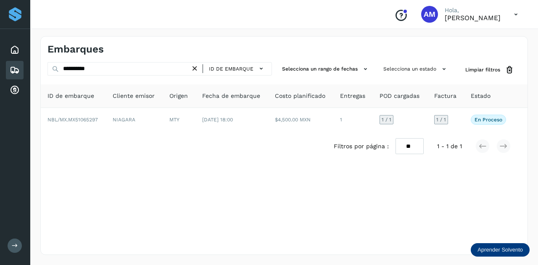
click at [197, 66] on icon at bounding box center [194, 68] width 9 height 9
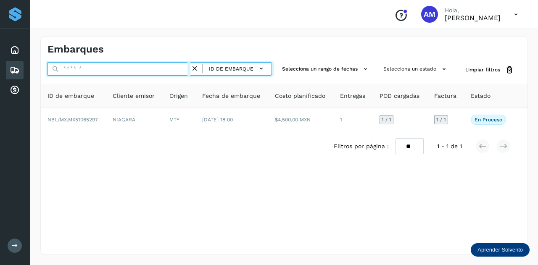
click at [171, 74] on input "text" at bounding box center [118, 68] width 143 height 13
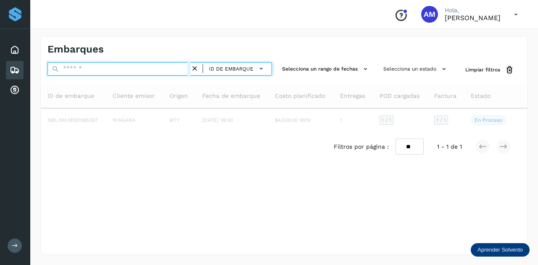
paste input "**********"
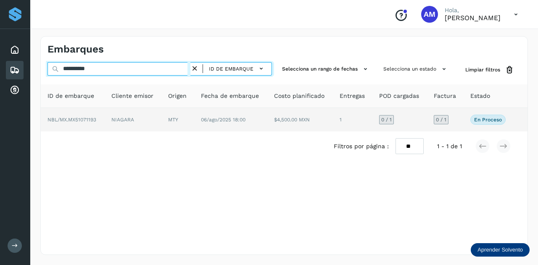
type input "**********"
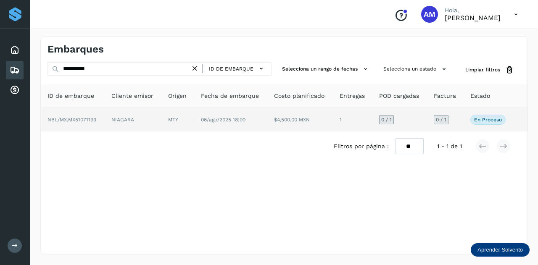
click at [203, 120] on span "06/ago/2025 18:00" at bounding box center [223, 120] width 45 height 6
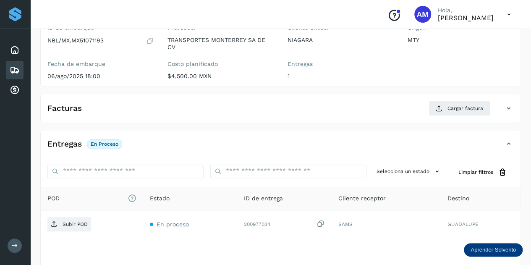
scroll to position [126, 0]
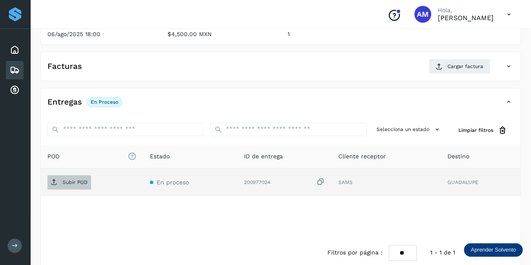
click at [80, 177] on span "Subir POD" at bounding box center [69, 182] width 44 height 13
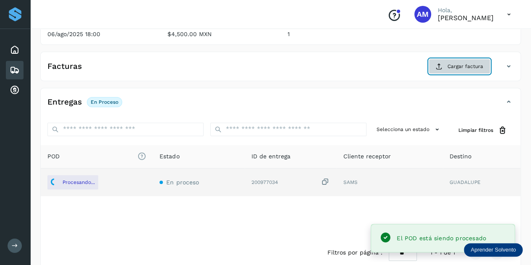
click at [454, 68] on span "Cargar factura" at bounding box center [466, 67] width 36 height 8
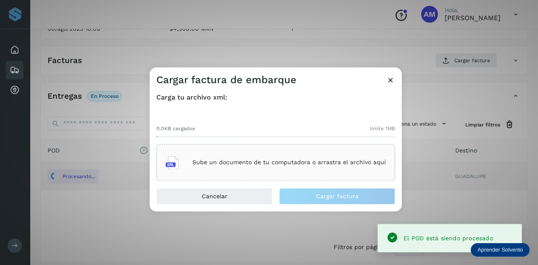
click at [297, 157] on div "Sube un documento de tu computadora o arrastra el archivo aquí" at bounding box center [275, 162] width 220 height 23
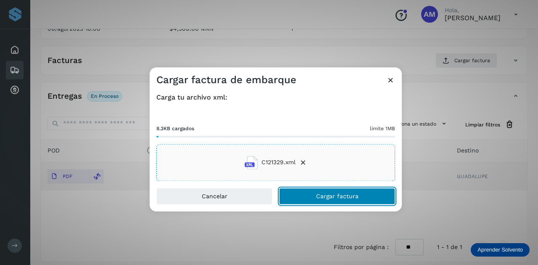
click at [312, 201] on button "Cargar factura" at bounding box center [337, 196] width 116 height 17
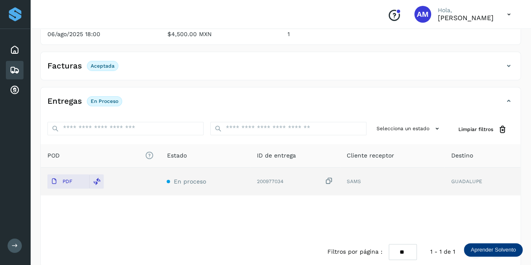
scroll to position [0, 0]
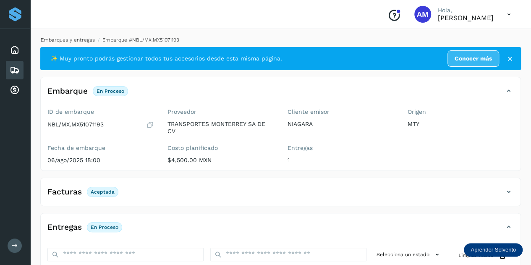
click at [76, 42] on link "Embarques y entregas" at bounding box center [68, 40] width 54 height 6
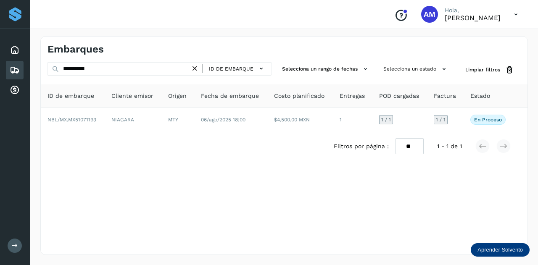
drag, startPoint x: 196, startPoint y: 70, endPoint x: 160, endPoint y: 69, distance: 36.1
click at [195, 70] on icon at bounding box center [194, 68] width 9 height 9
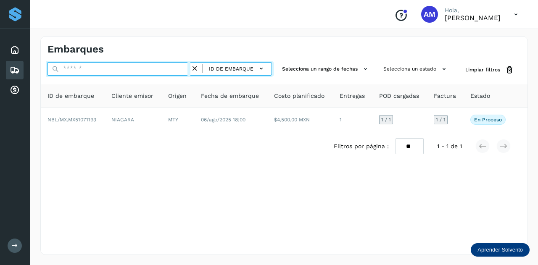
click at [160, 69] on input "text" at bounding box center [118, 68] width 143 height 13
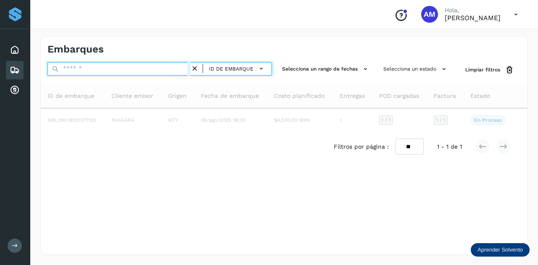
type input "*"
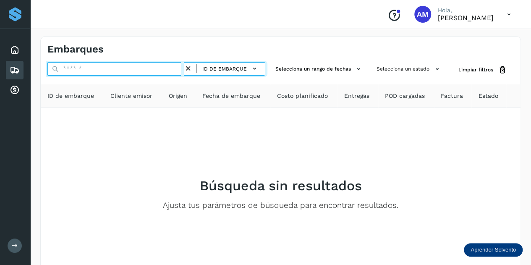
paste input "**********"
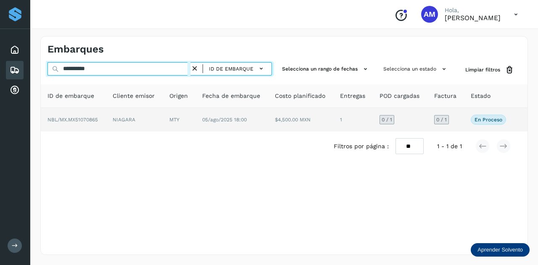
type input "**********"
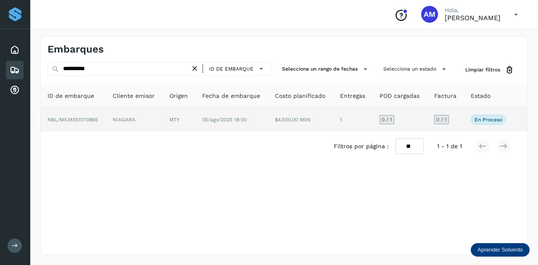
click at [163, 117] on td "NIAGARA" at bounding box center [179, 120] width 33 height 24
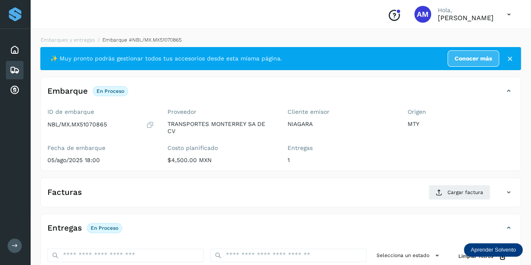
scroll to position [84, 0]
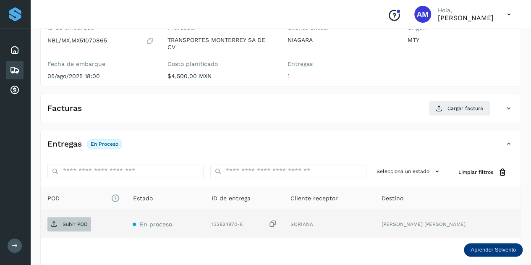
click at [81, 218] on span "Subir POD" at bounding box center [69, 224] width 44 height 13
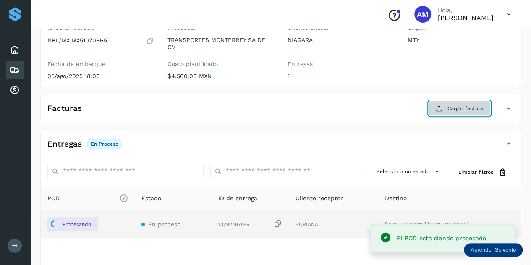
click at [449, 105] on span "Cargar factura" at bounding box center [466, 109] width 36 height 8
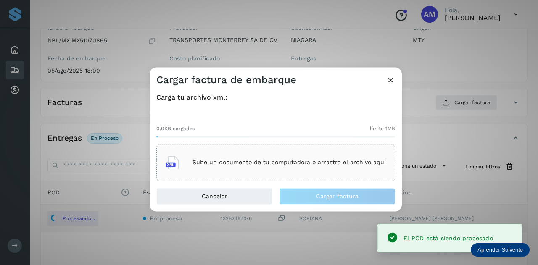
click at [237, 161] on p "Sube un documento de tu computadora o arrastra el archivo aquí" at bounding box center [288, 162] width 193 height 7
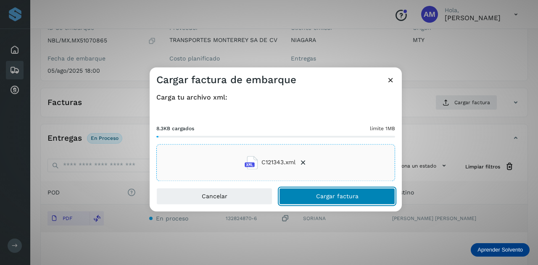
click at [335, 197] on span "Cargar factura" at bounding box center [337, 196] width 42 height 6
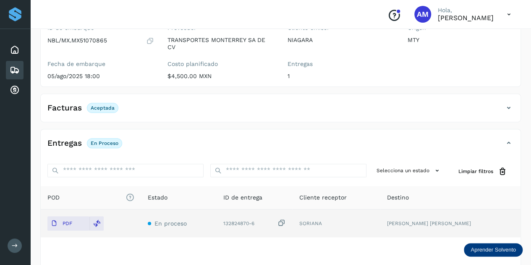
scroll to position [0, 0]
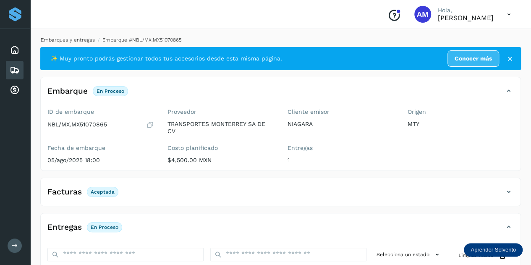
click at [76, 39] on link "Embarques y entregas" at bounding box center [68, 40] width 54 height 6
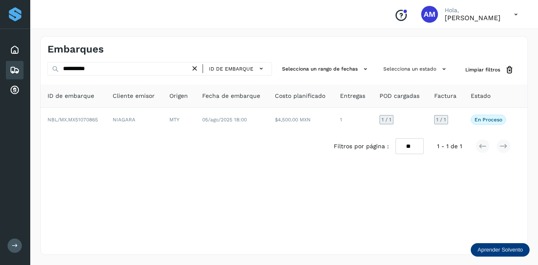
click at [195, 67] on icon at bounding box center [194, 68] width 9 height 9
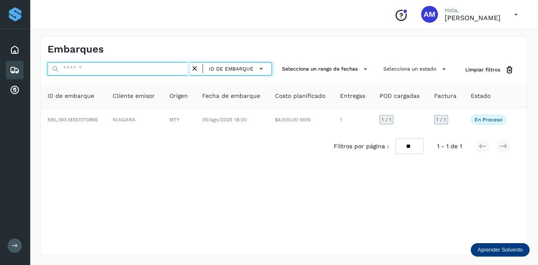
click at [151, 70] on input "text" at bounding box center [118, 68] width 143 height 13
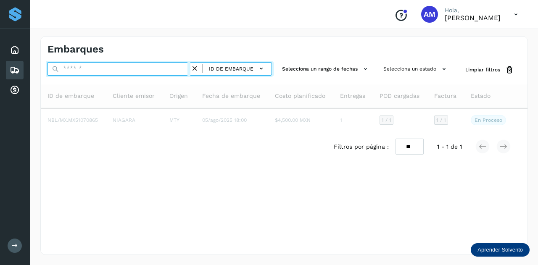
paste input "**********"
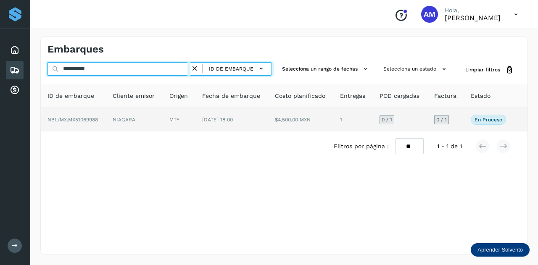
type input "**********"
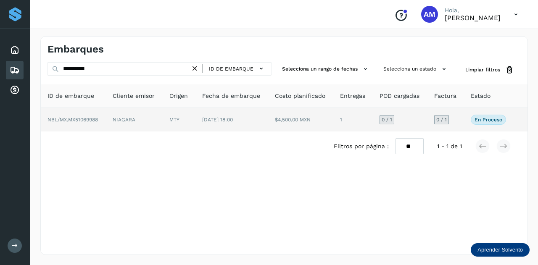
click at [163, 118] on td "NIAGARA" at bounding box center [179, 120] width 33 height 24
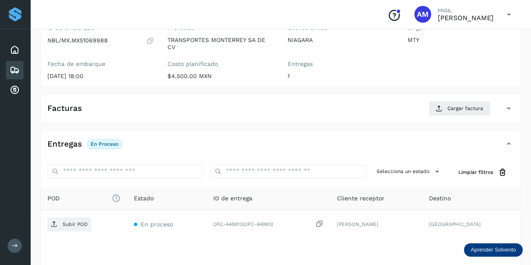
scroll to position [126, 0]
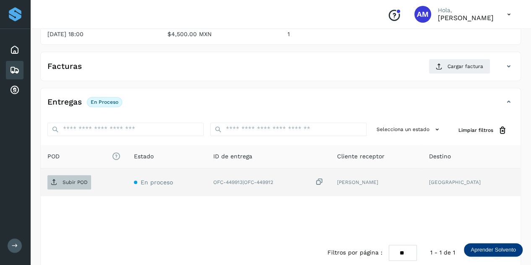
click at [75, 179] on p "Subir POD" at bounding box center [75, 182] width 25 height 6
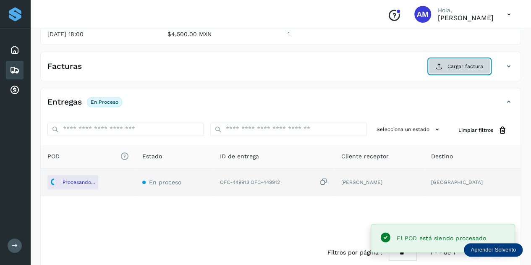
click at [445, 71] on button "Cargar factura" at bounding box center [460, 66] width 62 height 15
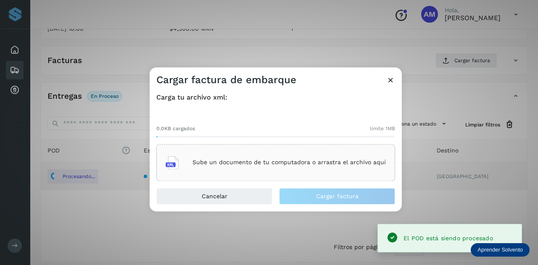
click at [270, 154] on div "Sube un documento de tu computadora o arrastra el archivo aquí" at bounding box center [275, 162] width 220 height 23
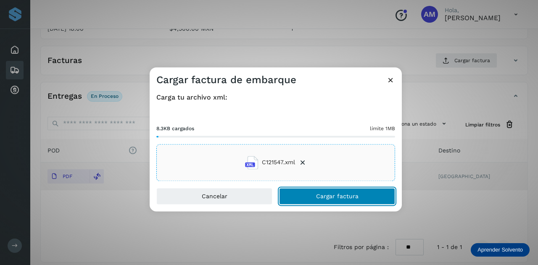
click at [340, 193] on span "Cargar factura" at bounding box center [337, 196] width 42 height 6
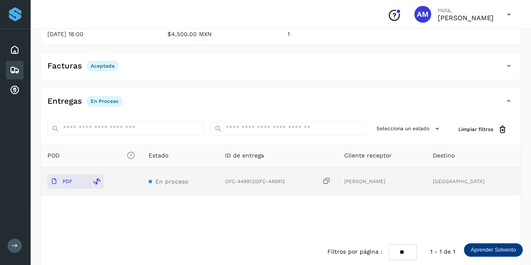
scroll to position [0, 0]
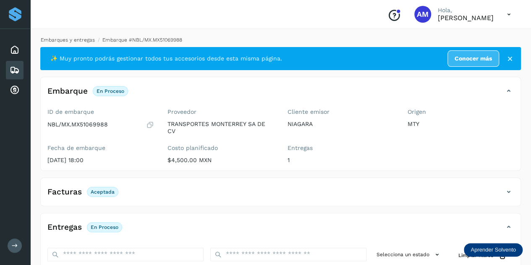
click at [83, 41] on link "Embarques y entregas" at bounding box center [68, 40] width 54 height 6
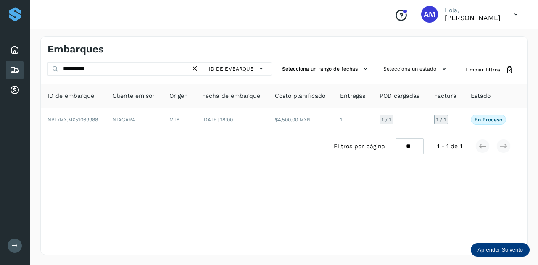
drag, startPoint x: 196, startPoint y: 70, endPoint x: 156, endPoint y: 68, distance: 39.5
click at [194, 70] on icon at bounding box center [194, 68] width 9 height 9
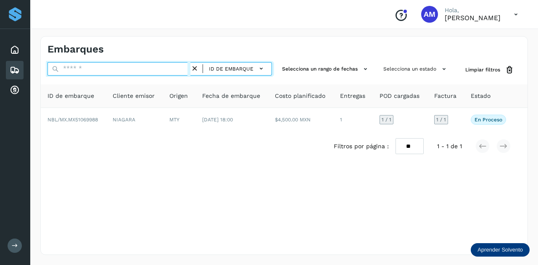
click at [152, 67] on input "text" at bounding box center [118, 68] width 143 height 13
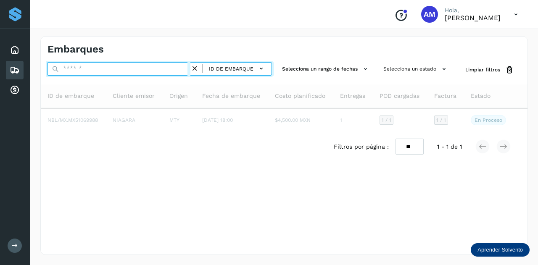
paste input "**********"
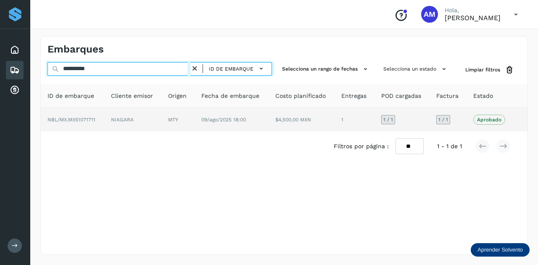
type input "**********"
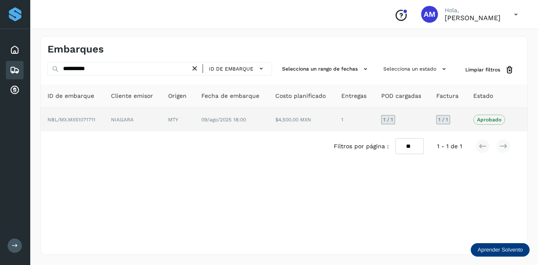
click at [194, 122] on td "MTY" at bounding box center [231, 120] width 74 height 24
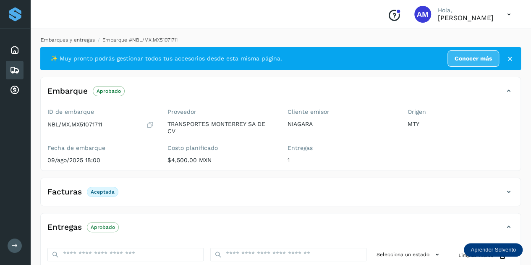
click at [75, 42] on link "Embarques y entregas" at bounding box center [68, 40] width 54 height 6
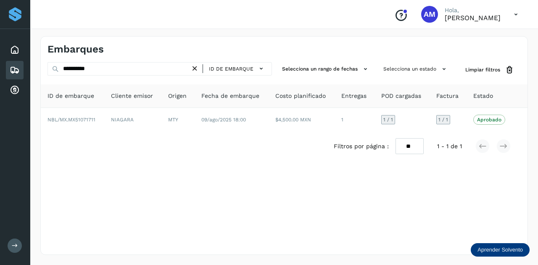
click at [194, 65] on icon at bounding box center [194, 68] width 9 height 9
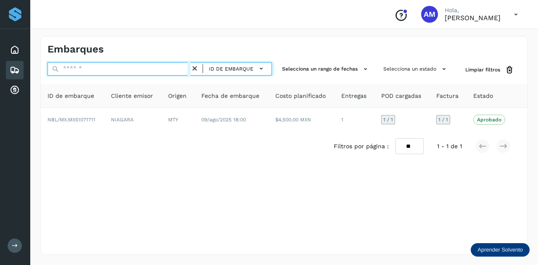
click at [180, 70] on input "text" at bounding box center [118, 68] width 143 height 13
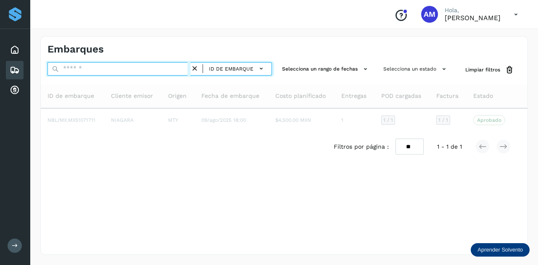
paste input "**********"
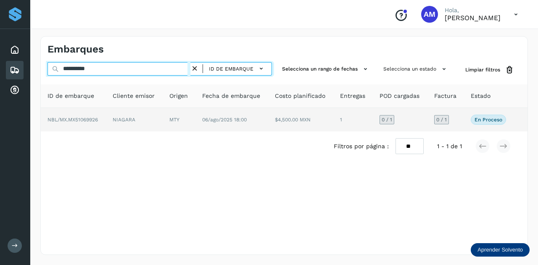
type input "**********"
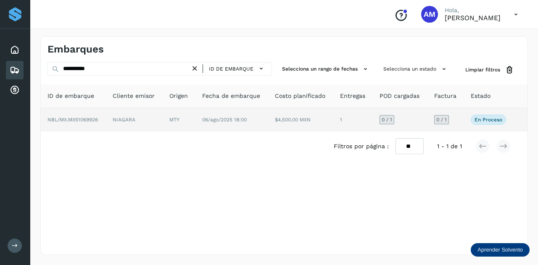
click at [163, 126] on td "NIAGARA" at bounding box center [179, 120] width 33 height 24
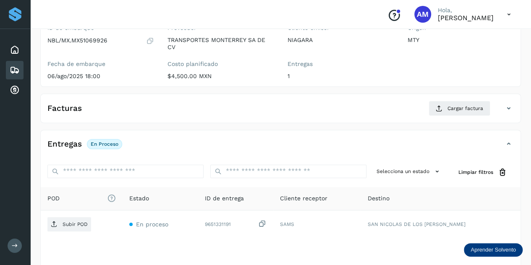
scroll to position [126, 0]
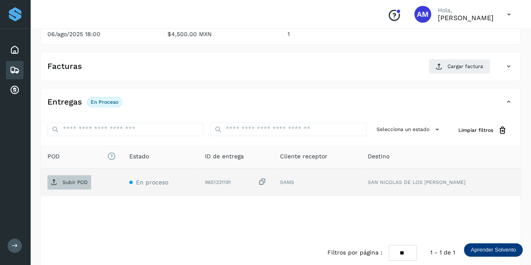
click at [83, 186] on span "Subir POD" at bounding box center [69, 182] width 44 height 13
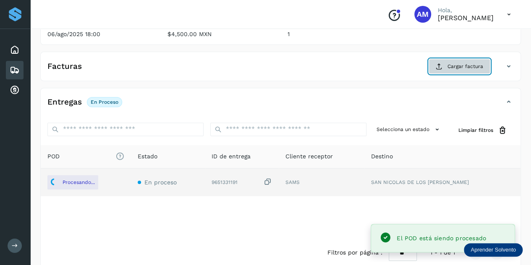
click at [448, 67] on span "Cargar factura" at bounding box center [466, 67] width 36 height 8
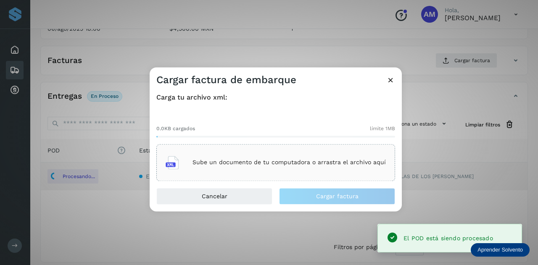
click at [310, 154] on div "Sube un documento de tu computadora o arrastra el archivo aquí" at bounding box center [275, 162] width 220 height 23
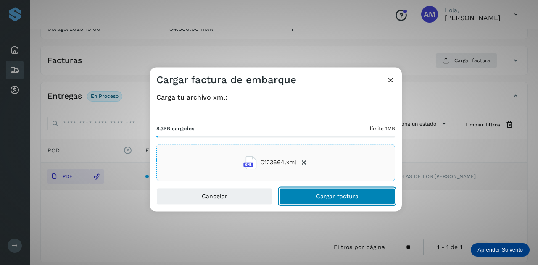
click at [307, 202] on button "Cargar factura" at bounding box center [337, 196] width 116 height 17
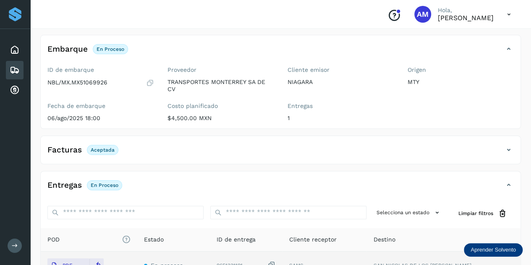
scroll to position [0, 0]
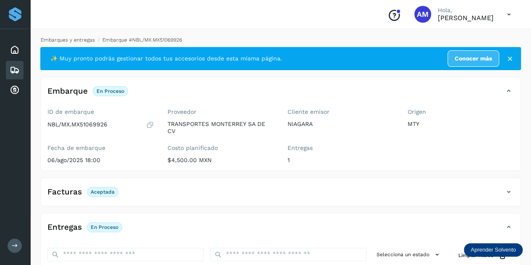
click at [86, 41] on link "Embarques y entregas" at bounding box center [68, 40] width 54 height 6
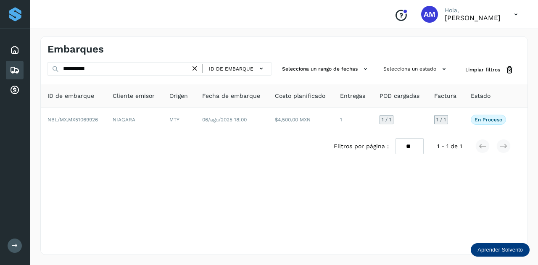
click at [198, 68] on icon at bounding box center [194, 68] width 9 height 9
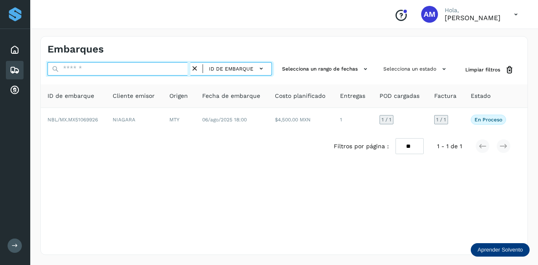
click at [163, 68] on input "text" at bounding box center [118, 68] width 143 height 13
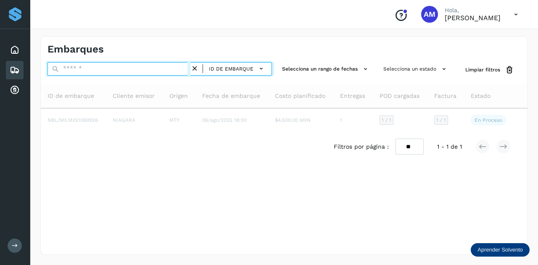
paste input "**********"
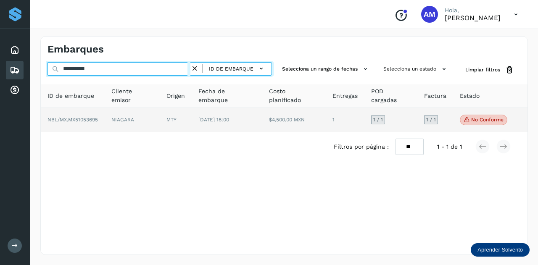
type input "**********"
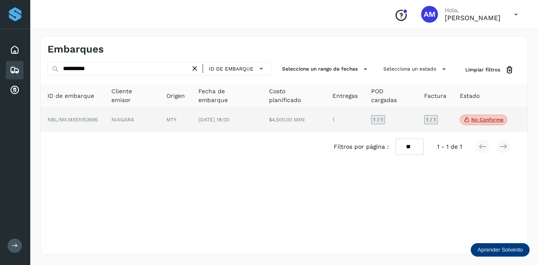
click at [160, 116] on td "NIAGARA" at bounding box center [176, 120] width 32 height 24
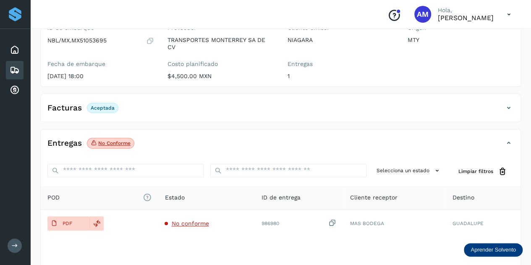
scroll to position [137, 0]
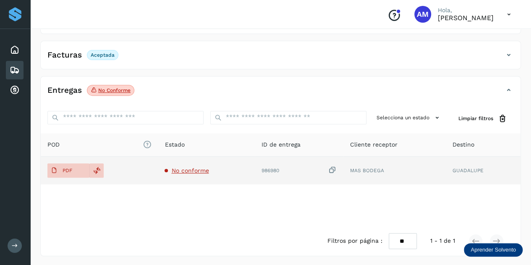
click at [198, 170] on span "No conforme" at bounding box center [189, 170] width 37 height 7
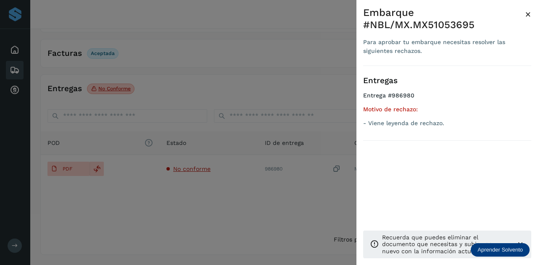
click at [187, 200] on div at bounding box center [269, 132] width 538 height 265
